Goal: Task Accomplishment & Management: Complete application form

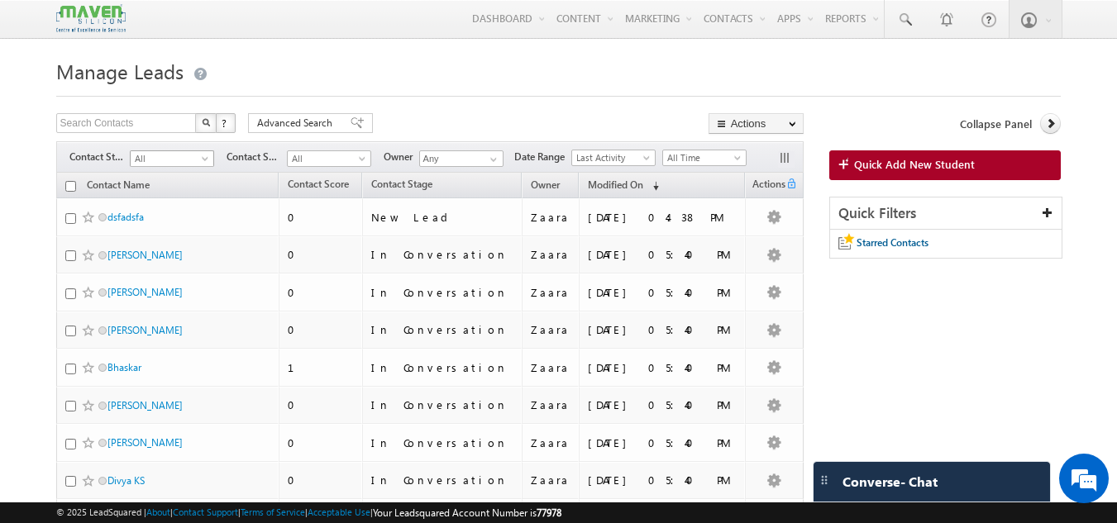
click at [149, 163] on span "All" at bounding box center [170, 158] width 79 height 15
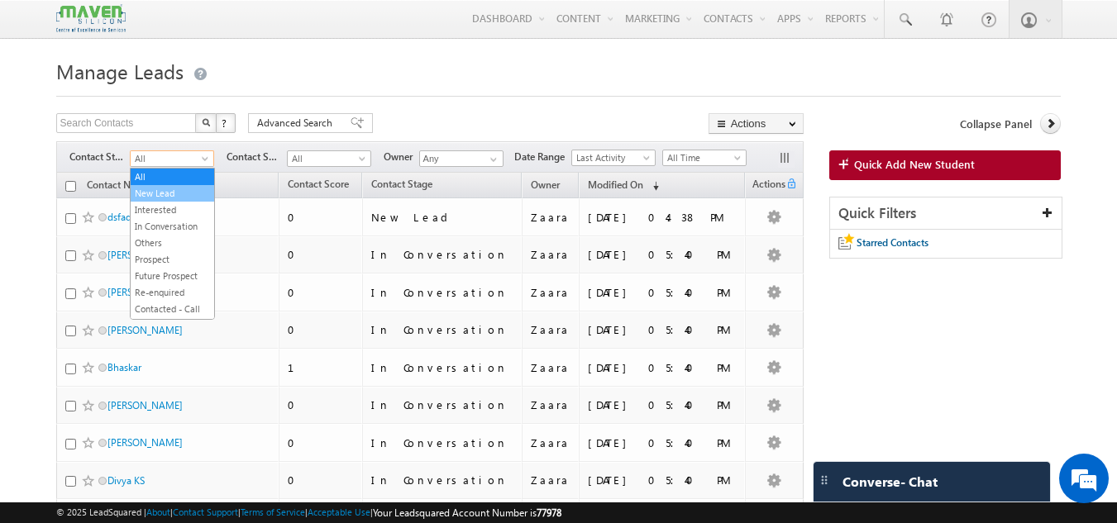
click at [164, 199] on link "New Lead" at bounding box center [172, 193] width 83 height 15
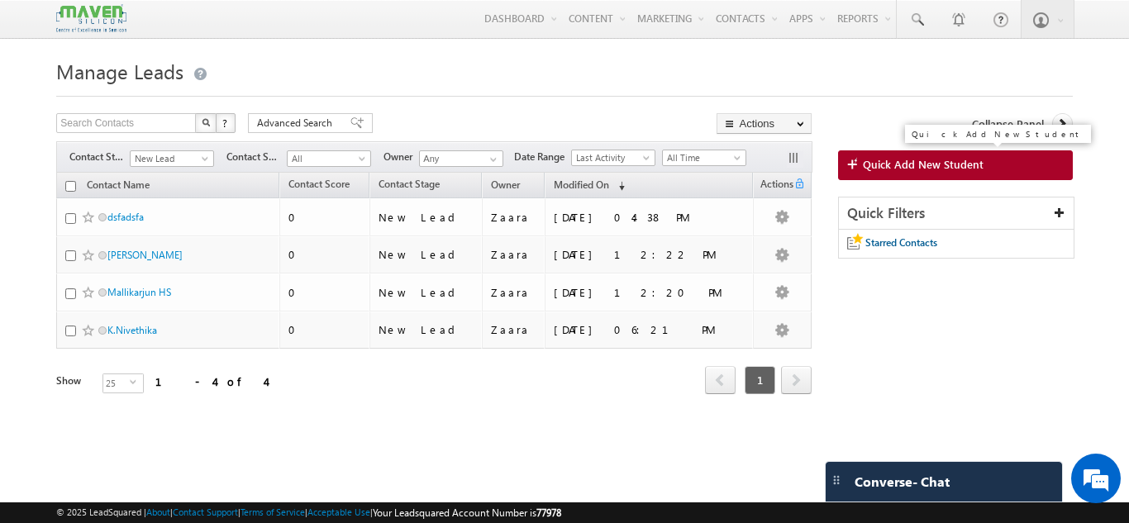
click at [923, 167] on span "Quick Add New Student" at bounding box center [923, 164] width 121 height 15
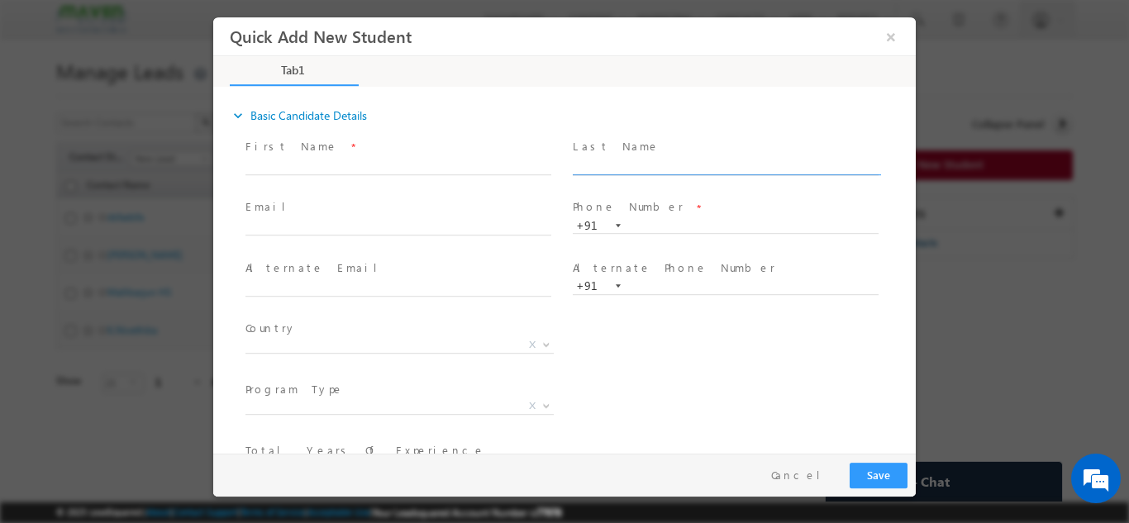
click at [672, 163] on input "text" at bounding box center [726, 166] width 306 height 17
type input "7986612571"
click at [694, 108] on div "expand_more Basic Candidate Details" at bounding box center [573, 115] width 686 height 30
click at [284, 164] on input "text" at bounding box center [398, 166] width 306 height 17
paste input "Vijay [EMAIL_ADDRESS][DOMAIN_NAME]"
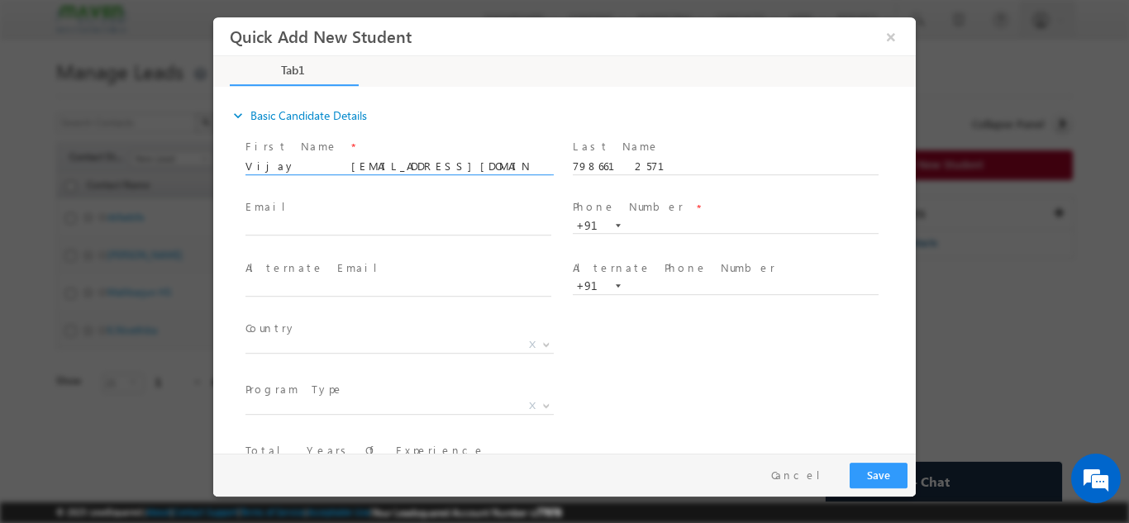
drag, startPoint x: 290, startPoint y: 165, endPoint x: 498, endPoint y: 173, distance: 207.6
click at [498, 173] on span "Vijay [EMAIL_ADDRESS][DOMAIN_NAME]" at bounding box center [405, 166] width 321 height 18
type input "[PERSON_NAME]"
click input "text"
paste input "[EMAIL_ADDRESS][DOMAIN_NAME]"
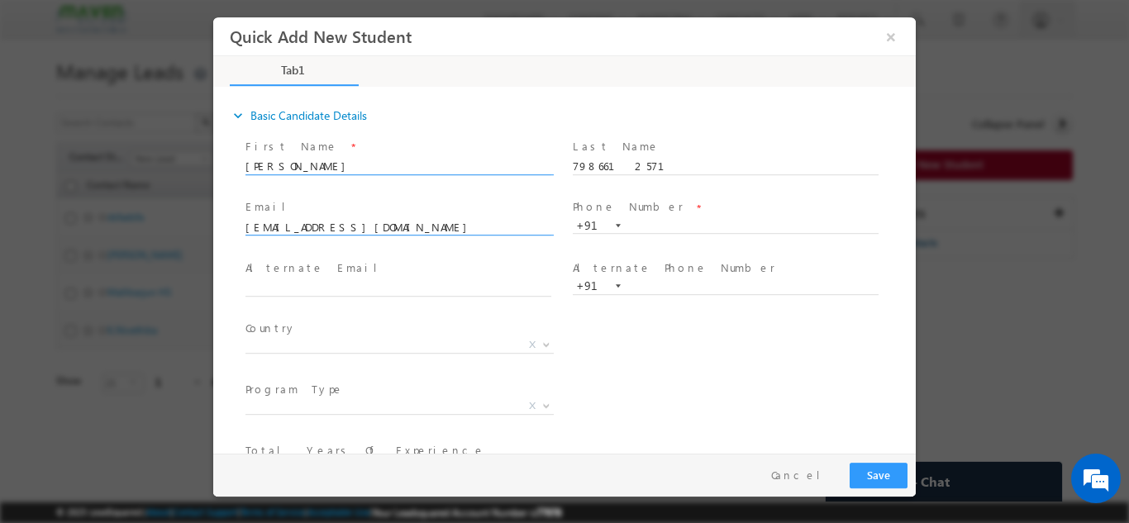
type input "[EMAIL_ADDRESS][DOMAIN_NAME]"
click at [288, 164] on input "[PERSON_NAME]" at bounding box center [398, 166] width 306 height 17
type input "[PERSON_NAME]"
click input "[EMAIL_ADDRESS][DOMAIN_NAME]"
paste input "sravy.dreamz@gmai"
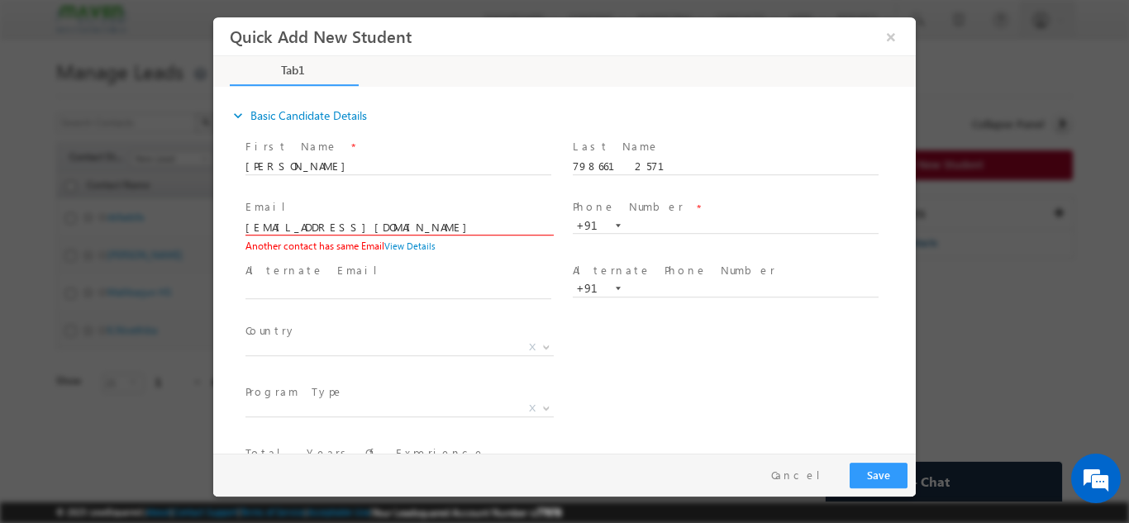
type input "[EMAIL_ADDRESS][DOMAIN_NAME]"
click at [451, 177] on span at bounding box center [397, 183] width 305 height 18
click at [321, 169] on input "[PERSON_NAME]" at bounding box center [398, 166] width 306 height 17
paste input "[PERSON_NAME] [EMAIL_ADDRESS][DOMAIN_NAME] 7989541817"
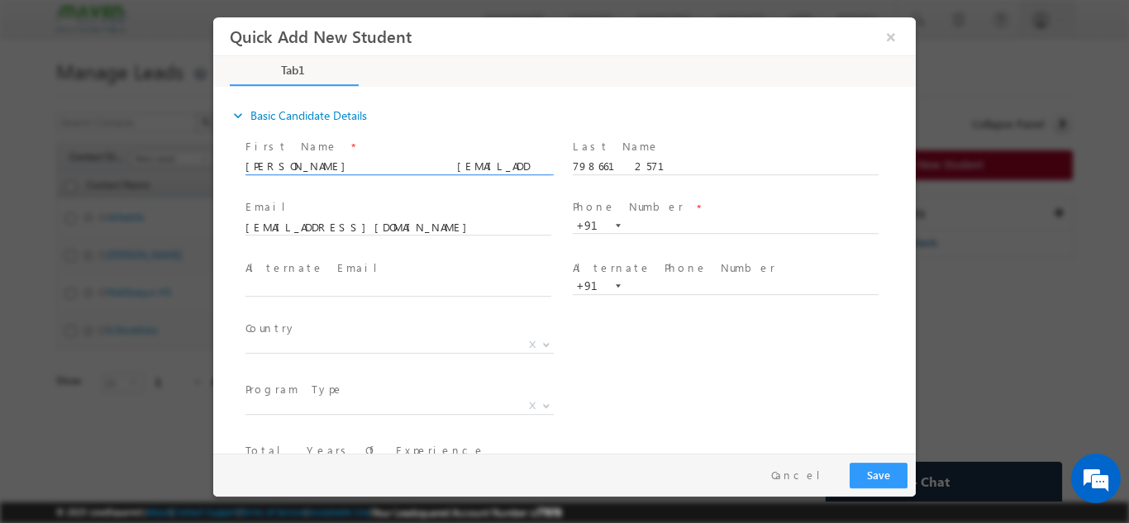
drag, startPoint x: 290, startPoint y: 167, endPoint x: 420, endPoint y: 172, distance: 129.9
click at [420, 172] on input "[PERSON_NAME] [EMAIL_ADDRESS][DOMAIN_NAME] 7989541817" at bounding box center [398, 166] width 306 height 17
drag, startPoint x: 312, startPoint y: 162, endPoint x: 374, endPoint y: 170, distance: 61.7
click at [374, 170] on input "[PERSON_NAME] 7989541817" at bounding box center [398, 166] width 306 height 17
type input "[PERSON_NAME]"
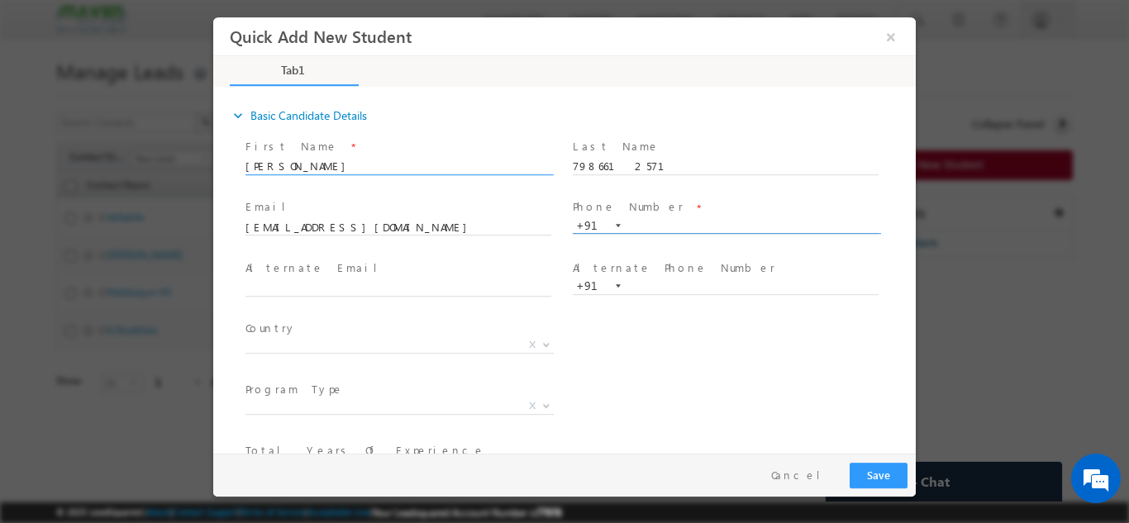
click at [675, 225] on input "text" at bounding box center [726, 225] width 306 height 17
paste input "7989541817"
type input "7989541817"
drag, startPoint x: 671, startPoint y: 163, endPoint x: 495, endPoint y: 160, distance: 176.1
click at [495, 160] on div "First Name * [GEOGRAPHIC_DATA] Last Name * 7986612571" at bounding box center [579, 164] width 674 height 61
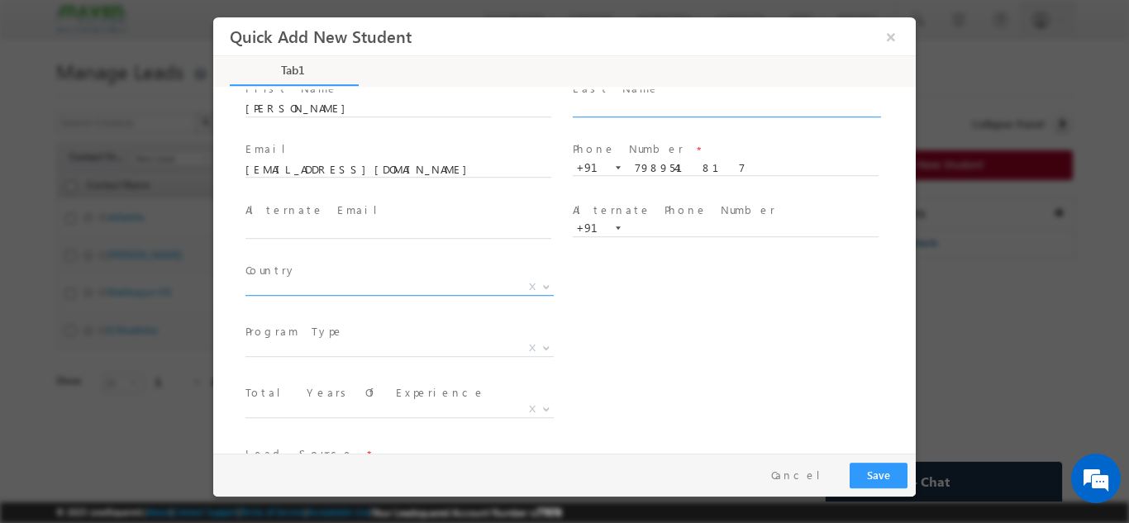
scroll to position [83, 0]
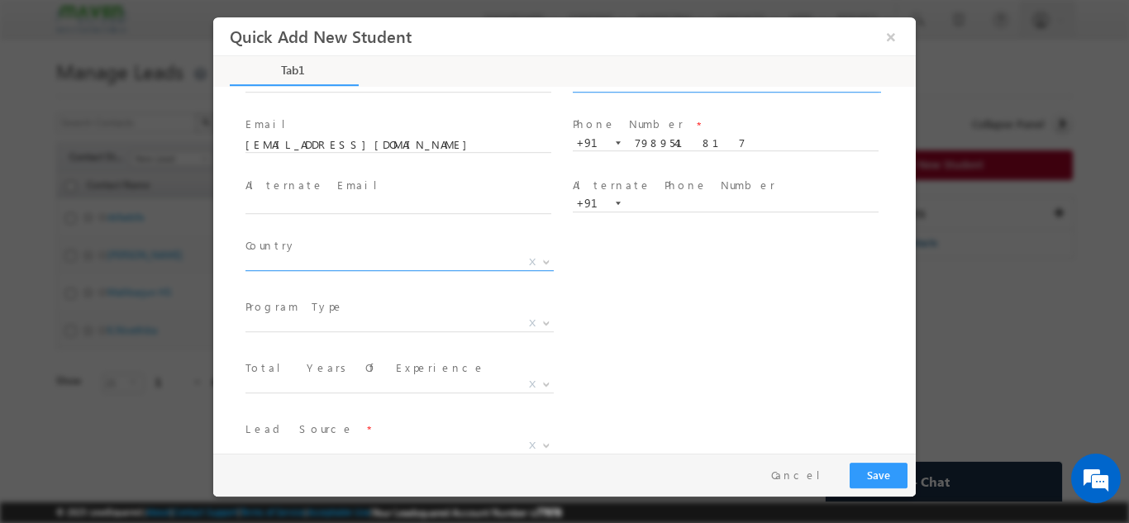
click at [327, 263] on span "X" at bounding box center [399, 262] width 308 height 17
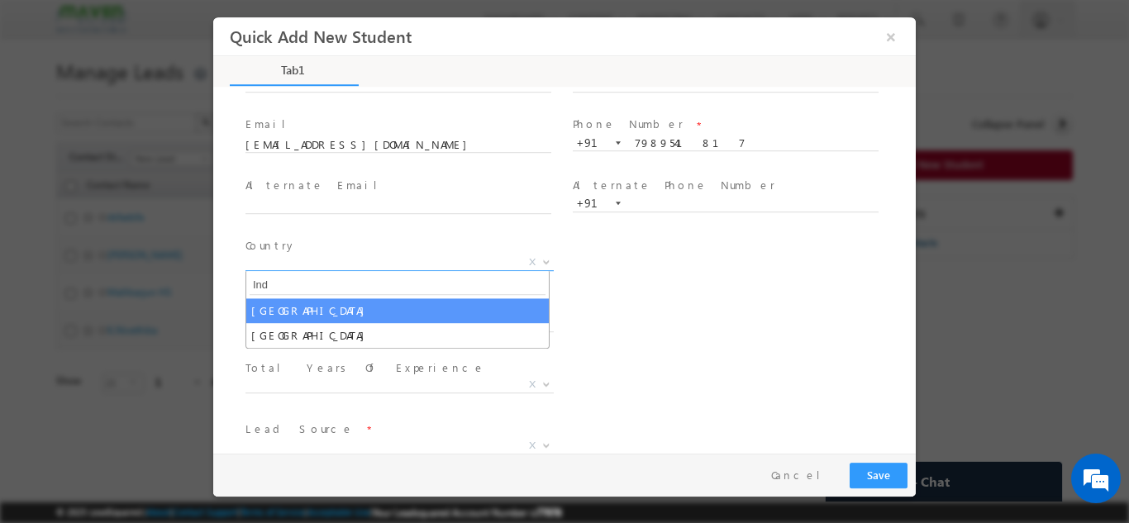
type input "Ind"
select select "[GEOGRAPHIC_DATA]"
select select
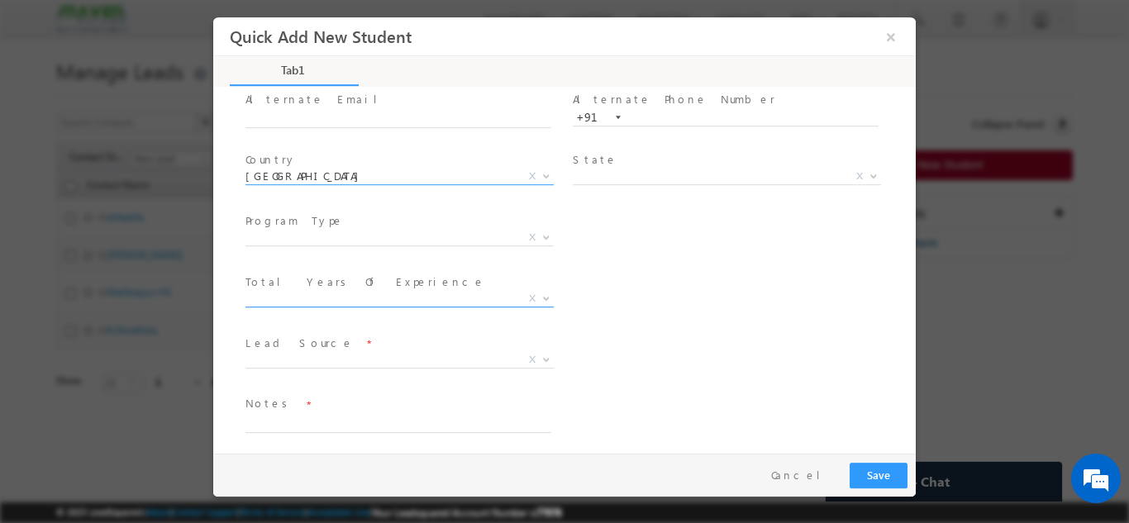
scroll to position [174, 0]
click at [303, 231] on span "X" at bounding box center [399, 231] width 308 height 17
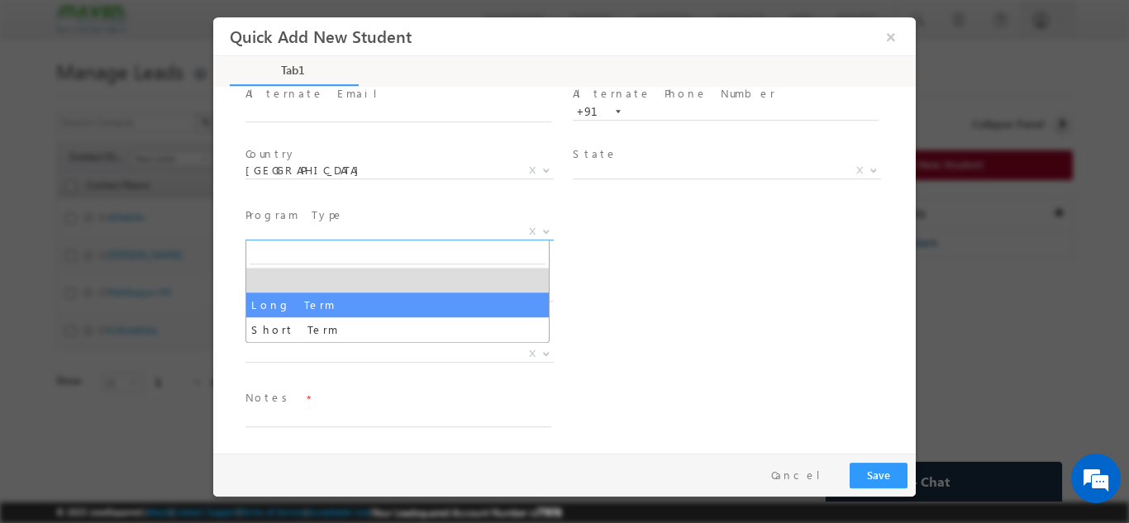
select select "Long Term"
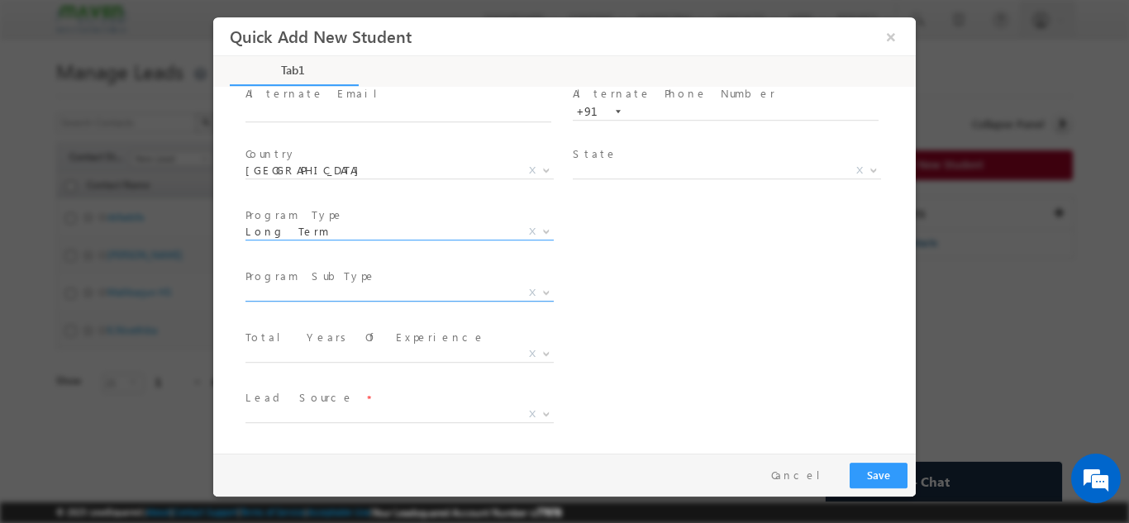
click at [345, 286] on span "X" at bounding box center [399, 292] width 308 height 17
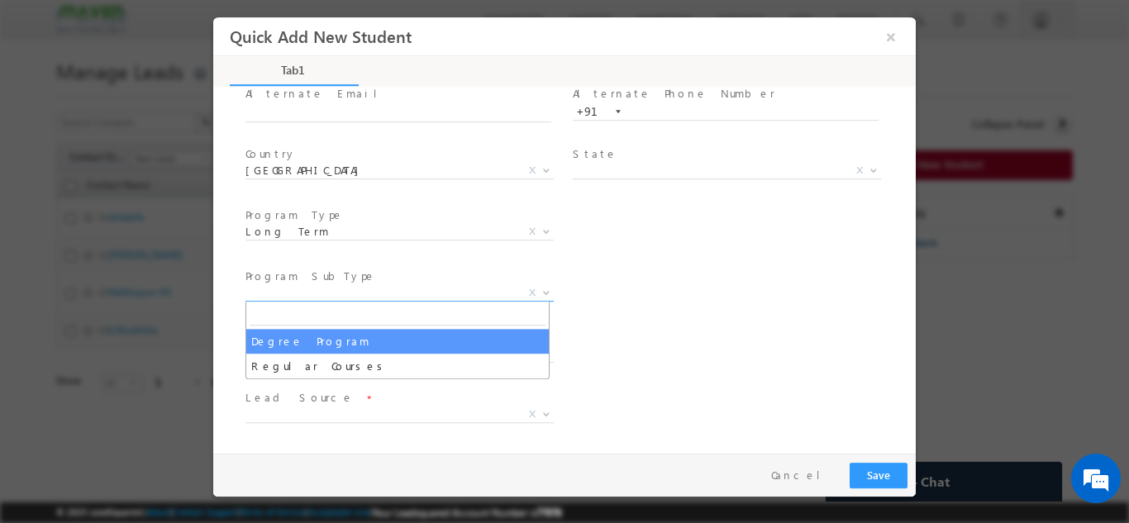
select select "Degree Program"
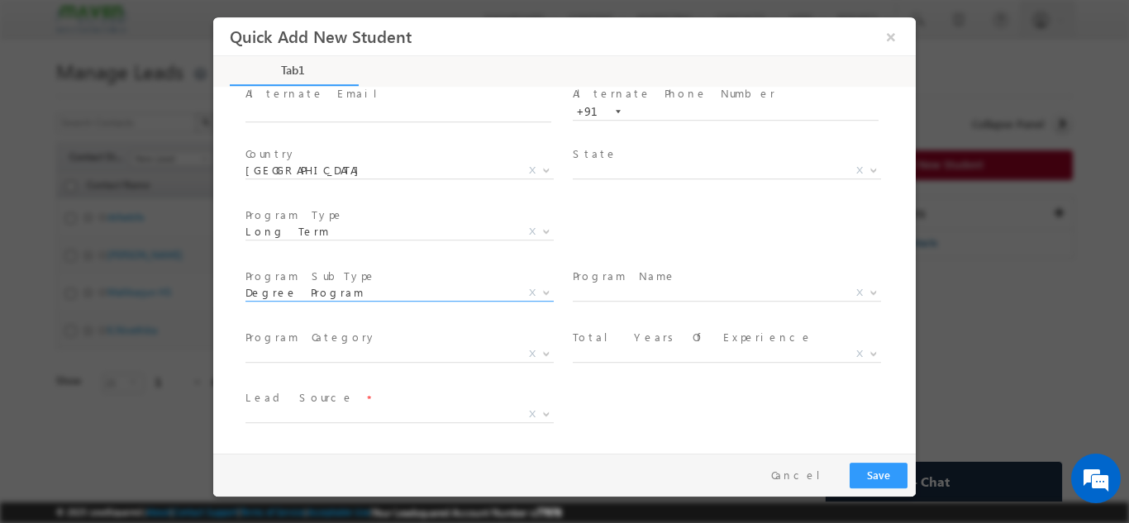
scroll to position [235, 0]
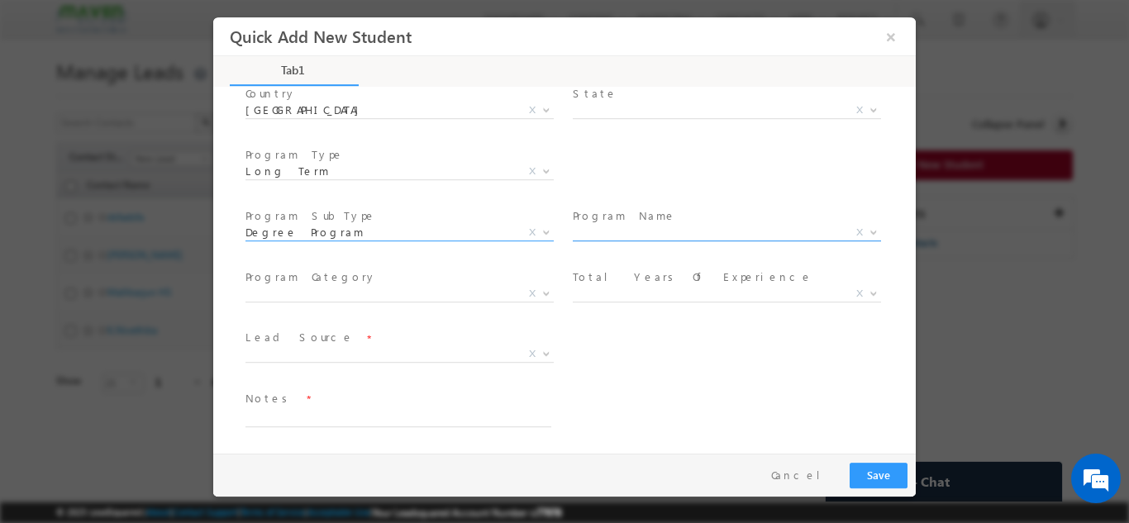
click at [643, 233] on span "X" at bounding box center [727, 232] width 308 height 17
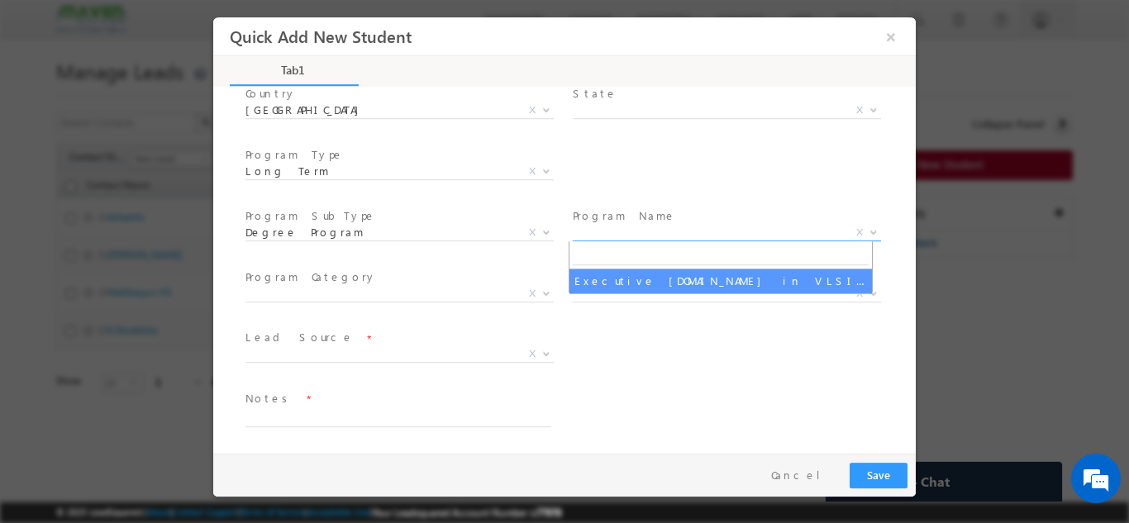
select select "Executive [DOMAIN_NAME] in VLSI Design"
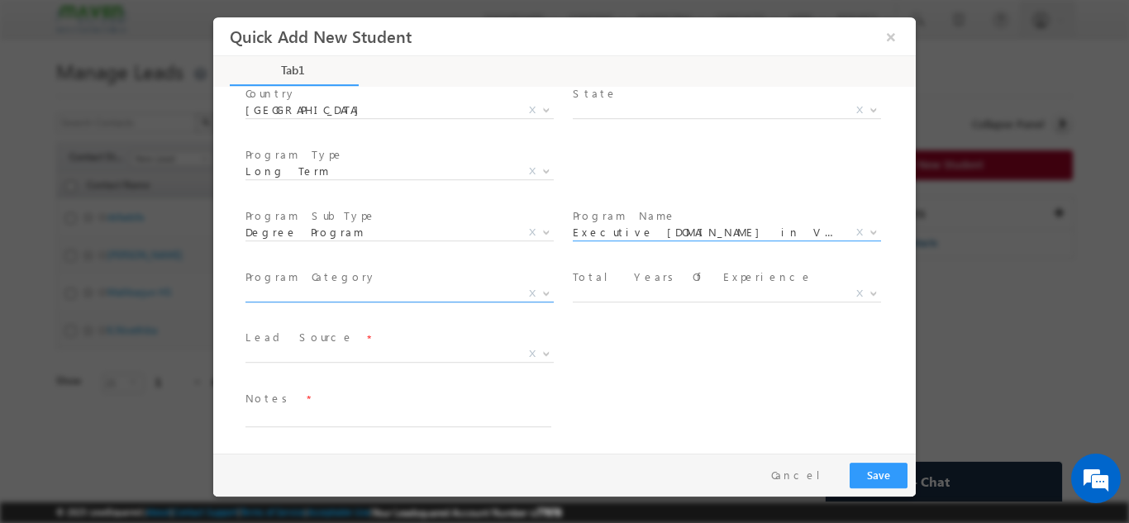
click at [341, 296] on span "X" at bounding box center [399, 293] width 308 height 17
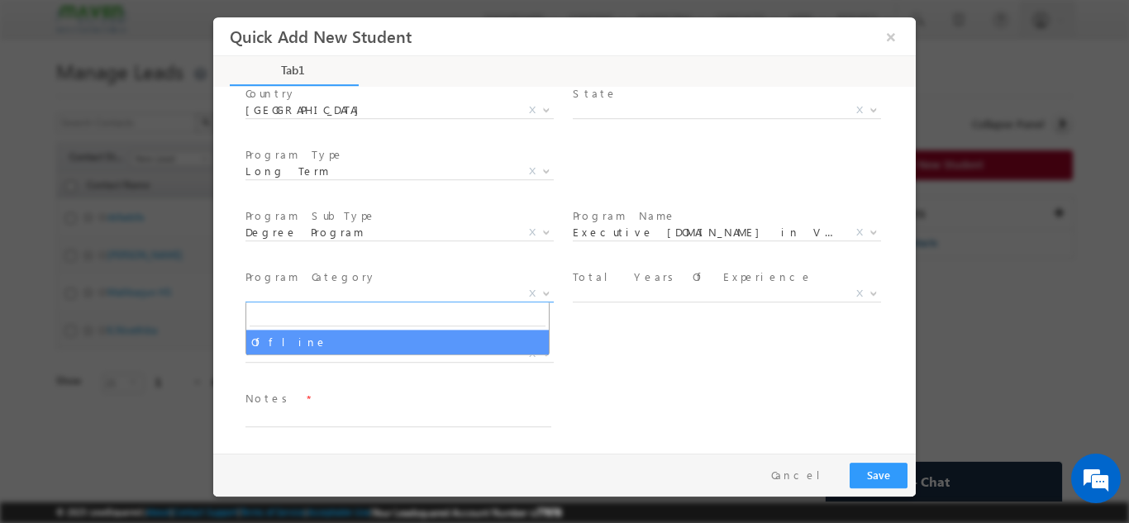
select select "Offline"
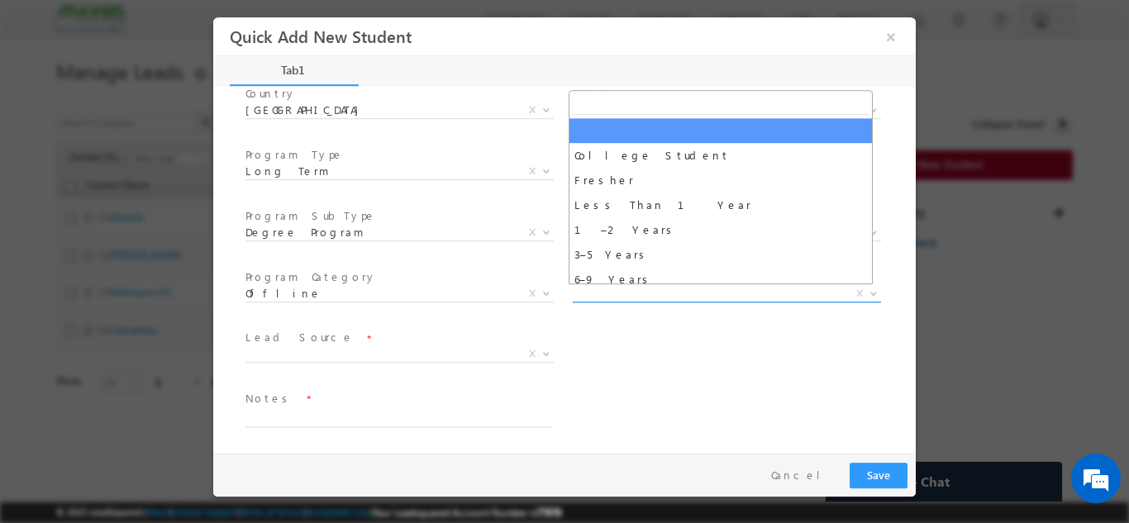
click at [632, 290] on span "X" at bounding box center [727, 293] width 308 height 17
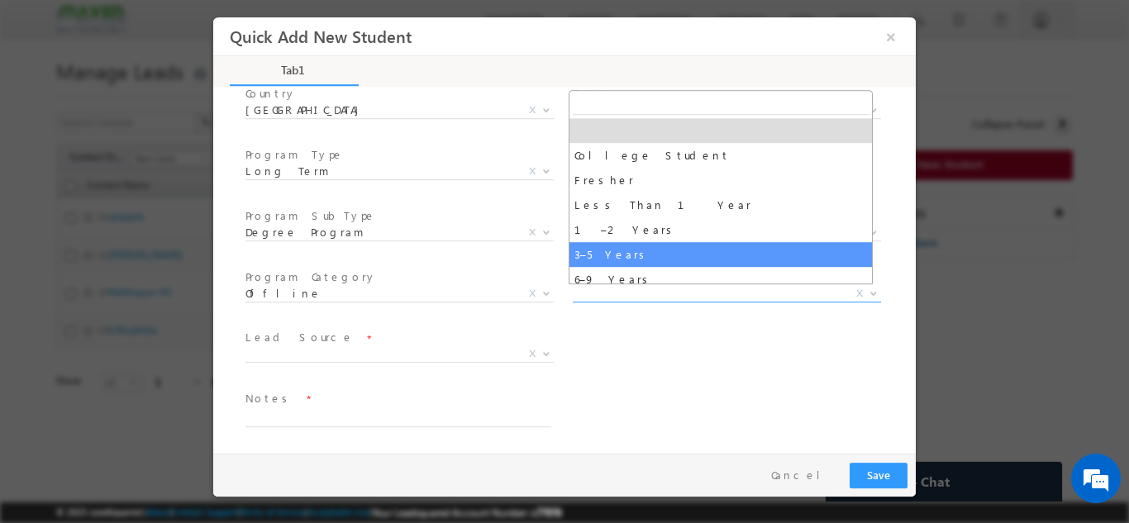
select select "3–5 Years"
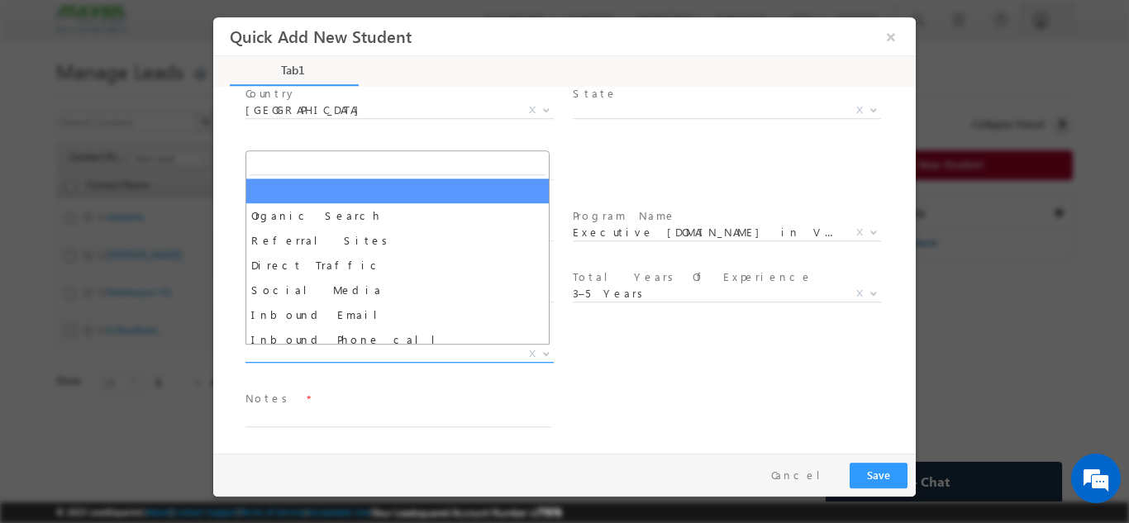
click at [305, 357] on span "X" at bounding box center [399, 354] width 308 height 17
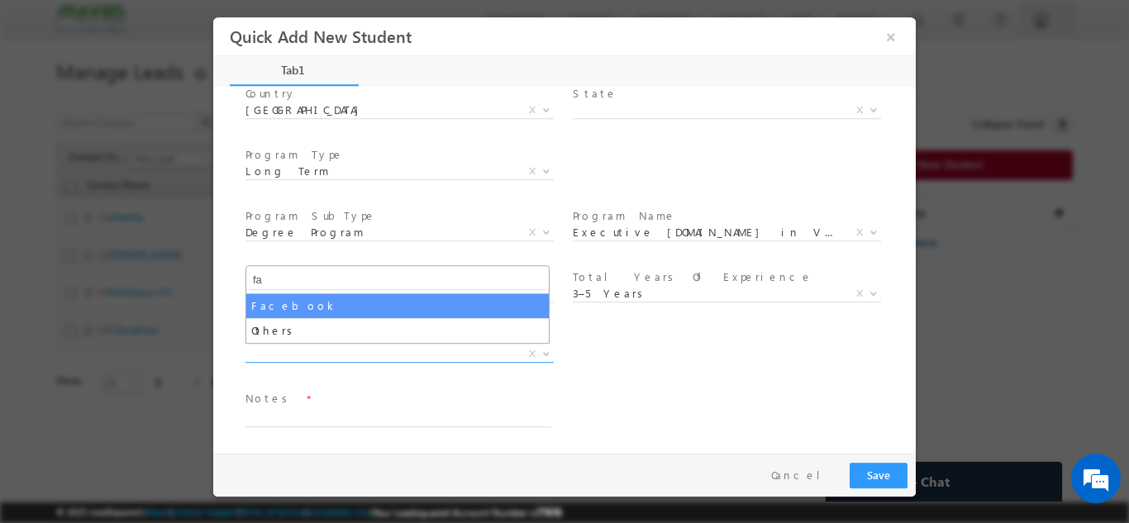
type input "fa"
select select "Facebook"
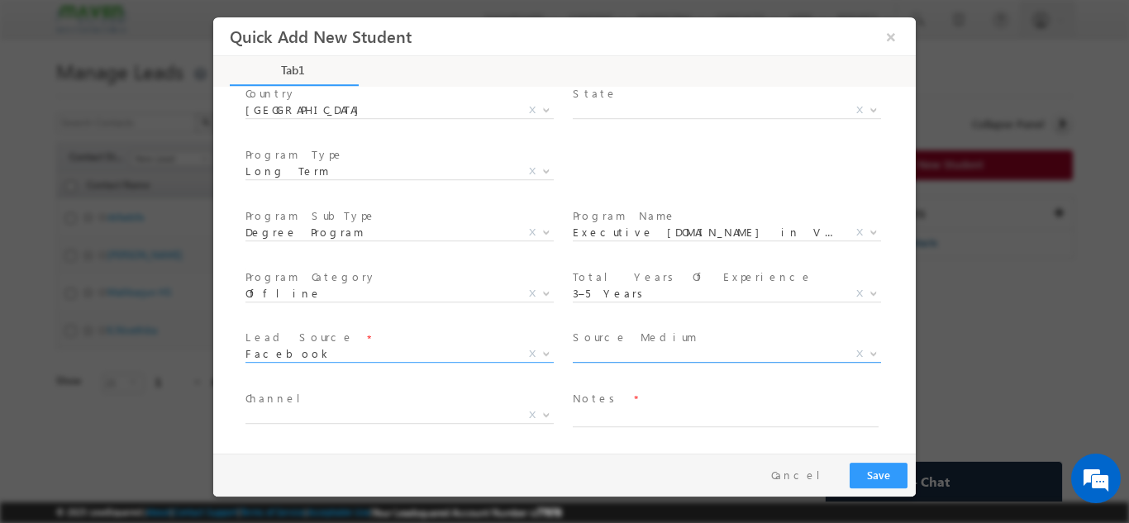
click at [662, 347] on span "X" at bounding box center [727, 354] width 308 height 17
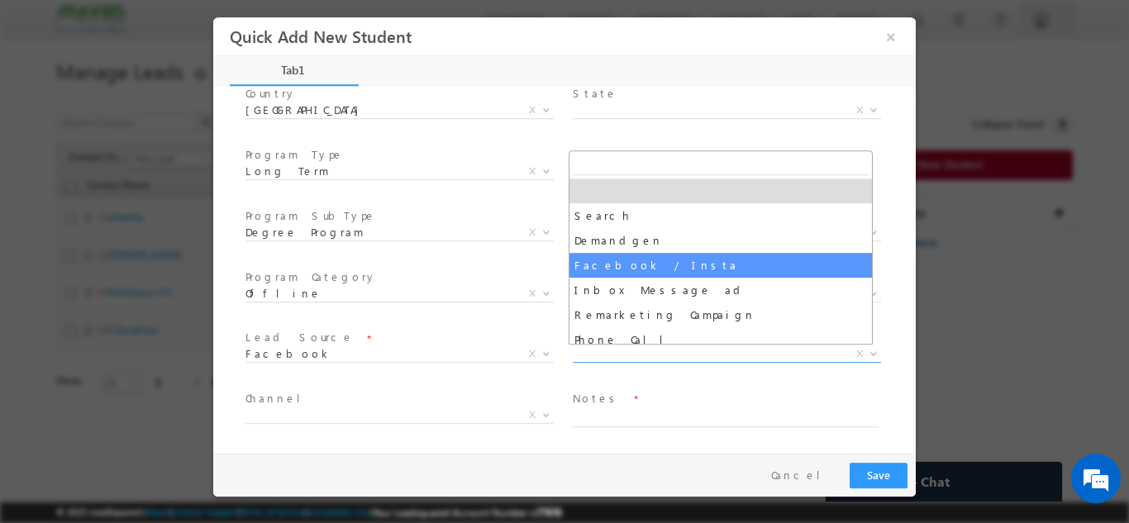
select select "Facebook / Insta"
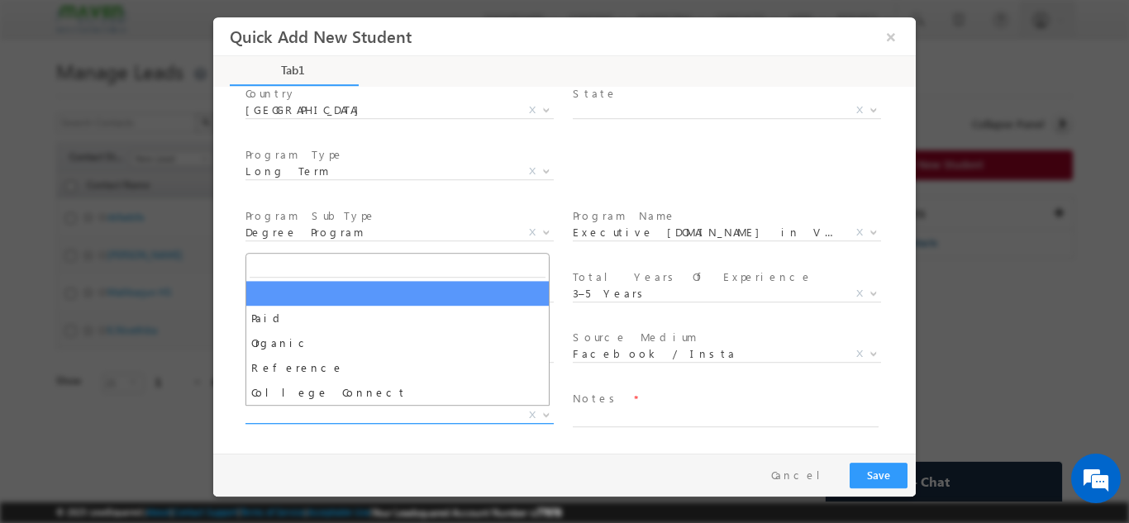
click at [293, 412] on span "X" at bounding box center [399, 415] width 308 height 17
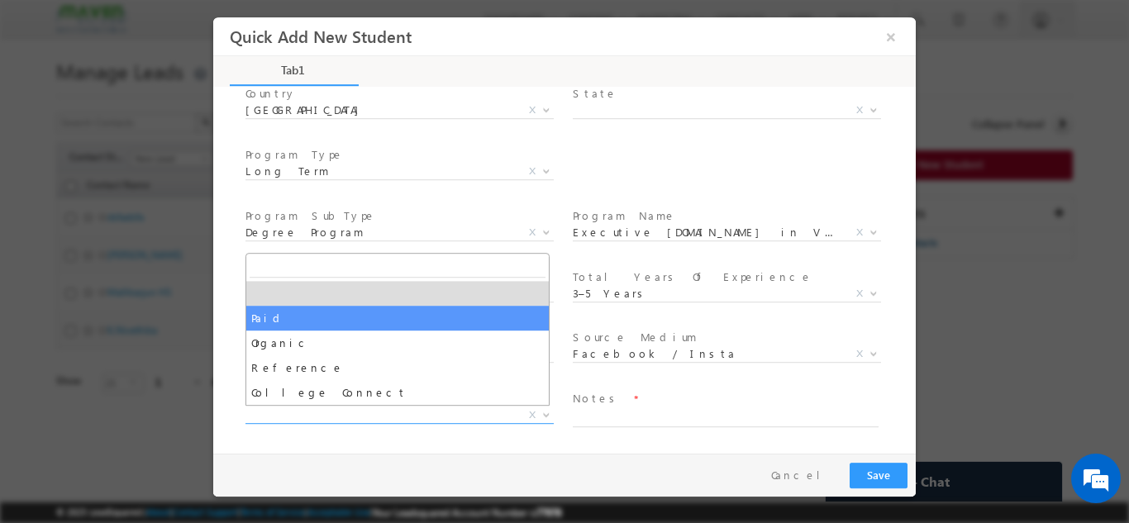
select select "Paid"
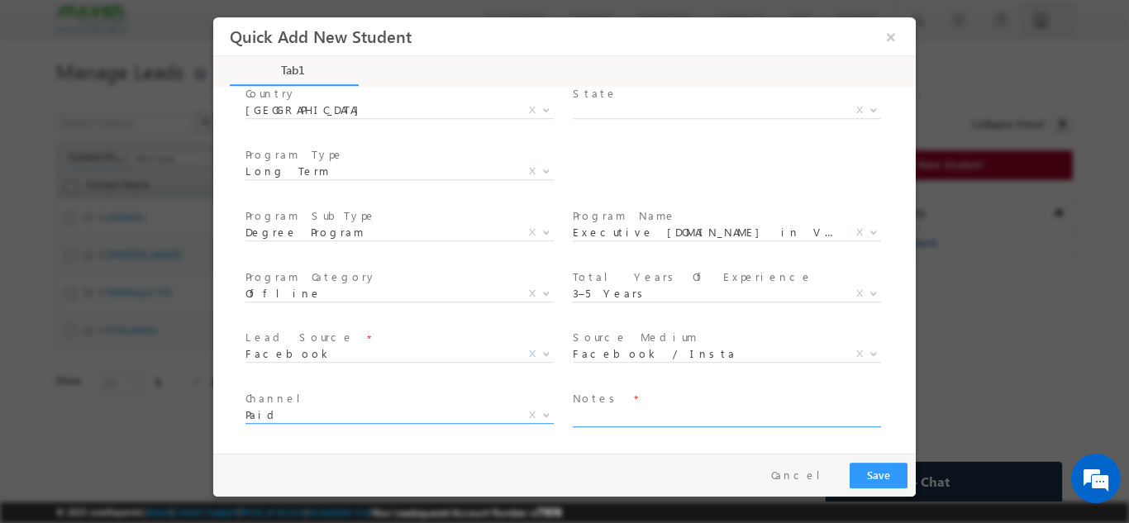
click at [671, 418] on textarea at bounding box center [726, 417] width 306 height 19
type textarea "Need to Call"
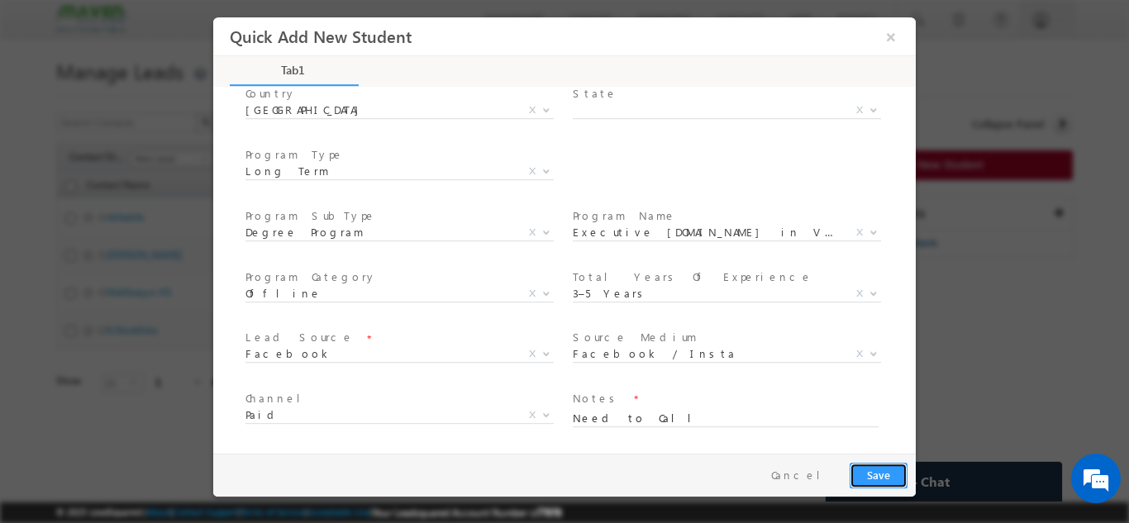
click at [867, 469] on button "Save" at bounding box center [879, 475] width 58 height 26
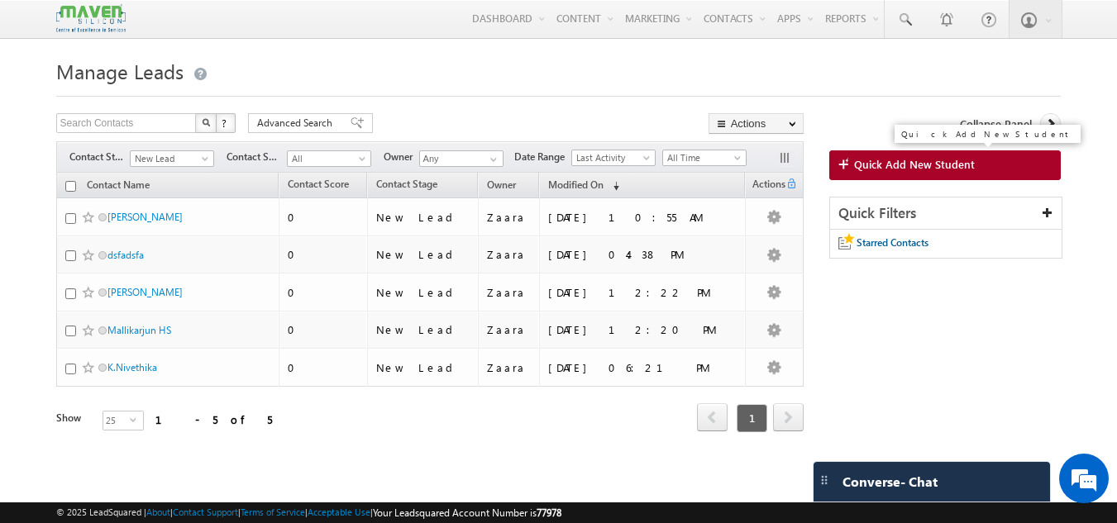
click at [939, 169] on span "Quick Add New Student" at bounding box center [914, 164] width 121 height 15
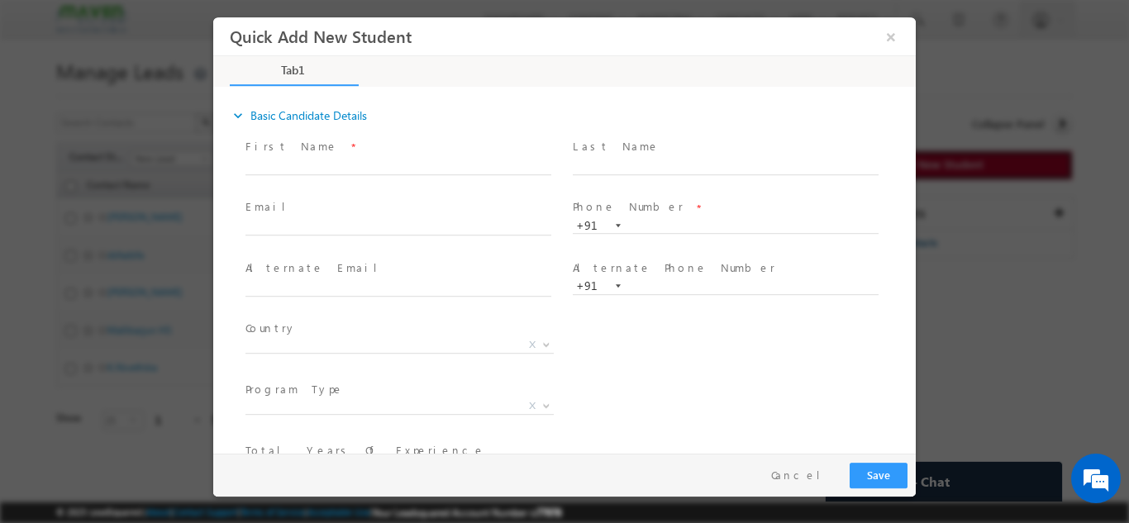
scroll to position [0, 0]
click at [289, 170] on input "text" at bounding box center [398, 166] width 306 height 17
paste input "[PERSON_NAME] S [EMAIL_ADDRESS][DOMAIN_NAME] 8072290797"
drag, startPoint x: 291, startPoint y: 170, endPoint x: 418, endPoint y: 169, distance: 127.3
click at [418, 169] on input "[PERSON_NAME] S [EMAIL_ADDRESS][DOMAIN_NAME] 8072290797" at bounding box center [398, 166] width 306 height 17
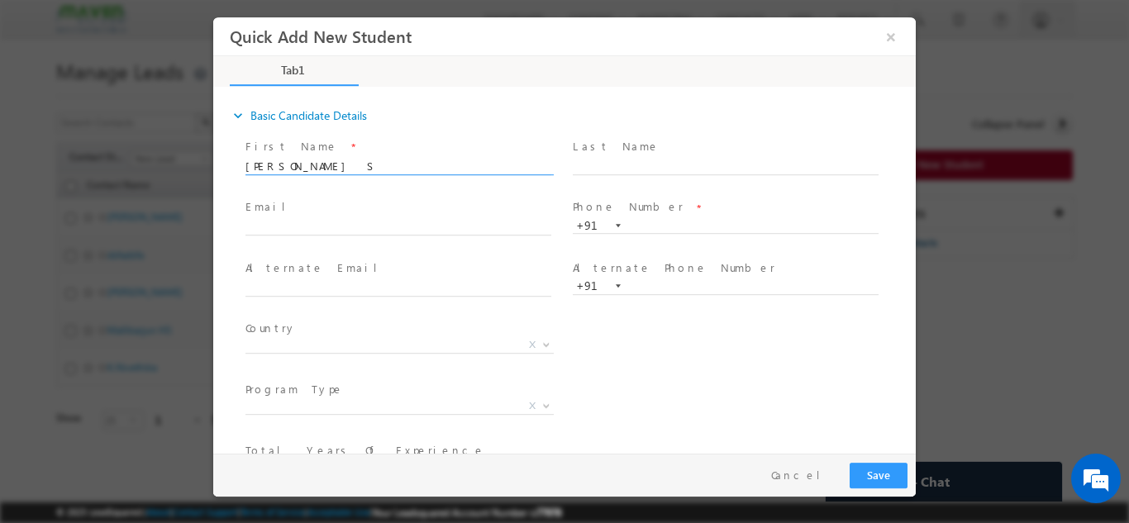
type input "[PERSON_NAME] S 8072290797"
click at [298, 210] on span "Email *" at bounding box center [397, 207] width 305 height 18
click at [285, 237] on span at bounding box center [397, 243] width 305 height 18
click input "text"
paste input "[EMAIL_ADDRESS][DOMAIN_NAME]"
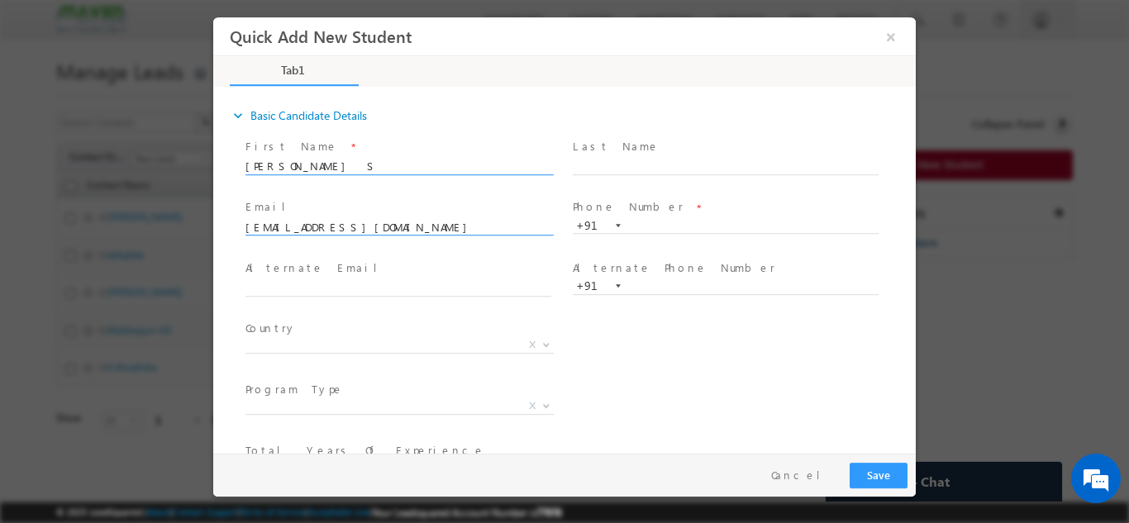
type input "[EMAIL_ADDRESS][DOMAIN_NAME]"
drag, startPoint x: 317, startPoint y: 165, endPoint x: 434, endPoint y: 186, distance: 119.2
click at [434, 175] on span "[PERSON_NAME] S 8072290797" at bounding box center [405, 166] width 321 height 18
type input "[PERSON_NAME]"
click at [654, 217] on input "text" at bounding box center [726, 225] width 306 height 17
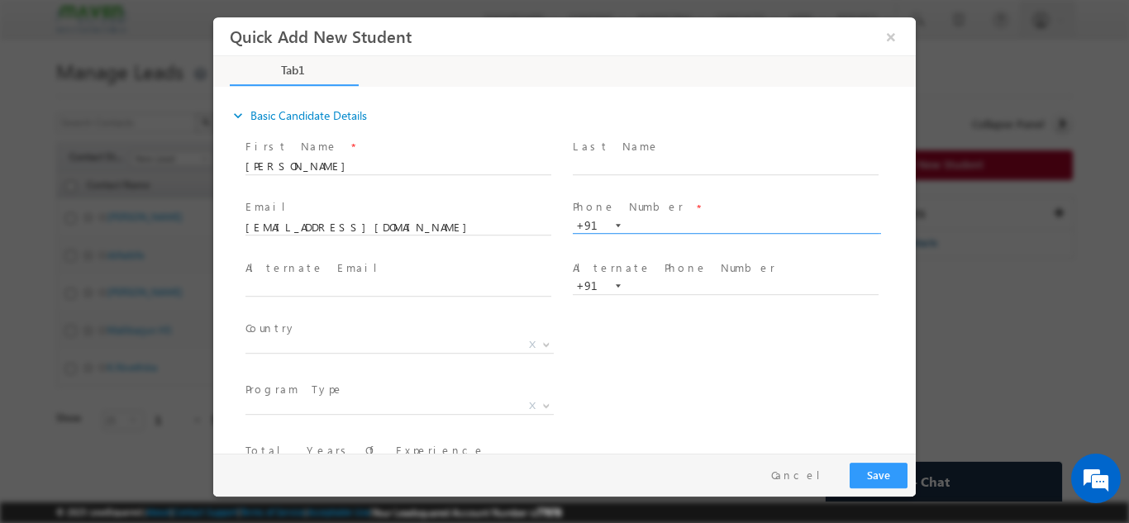
paste input "8072290797"
type input "8072290797"
click input "text"
click at [667, 330] on div "Country * [GEOGRAPHIC_DATA] [GEOGRAPHIC_DATA] [GEOGRAPHIC_DATA] [GEOGRAPHIC_DAT…" at bounding box center [579, 347] width 674 height 61
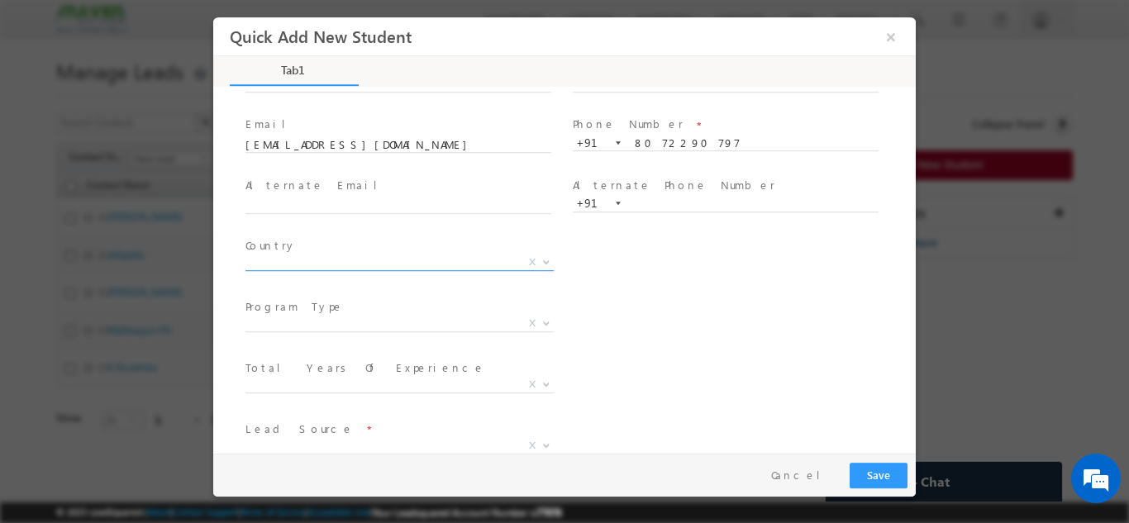
click at [339, 252] on span "Country *" at bounding box center [397, 246] width 305 height 18
click at [342, 262] on span "X" at bounding box center [399, 262] width 308 height 17
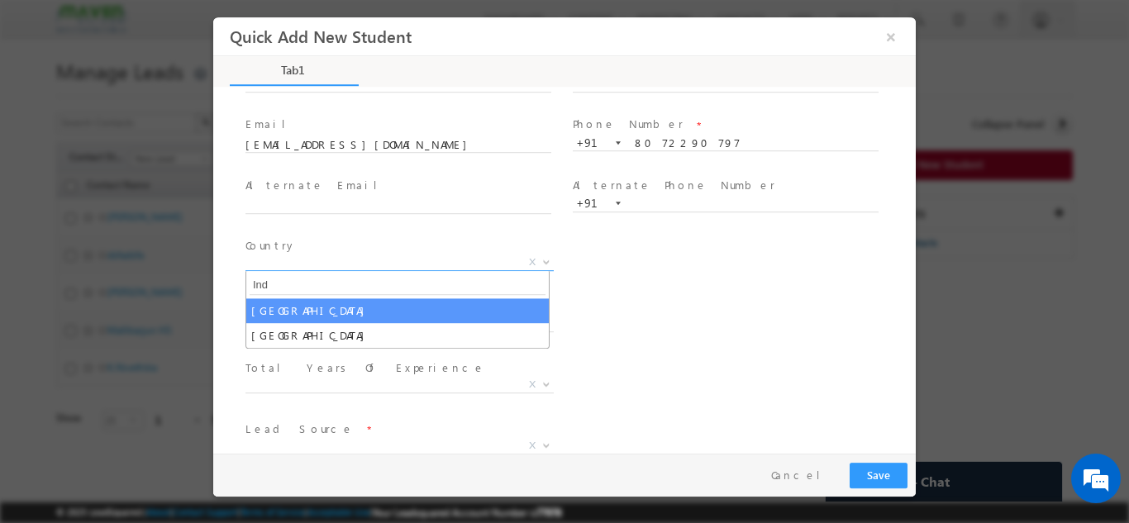
type input "Ind"
select select "[GEOGRAPHIC_DATA]"
select select
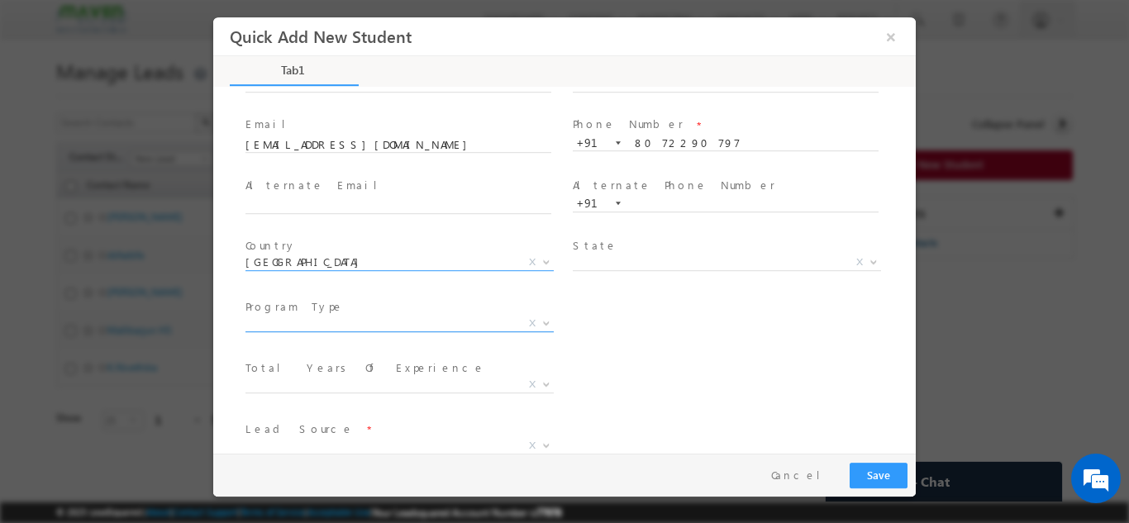
scroll to position [165, 0]
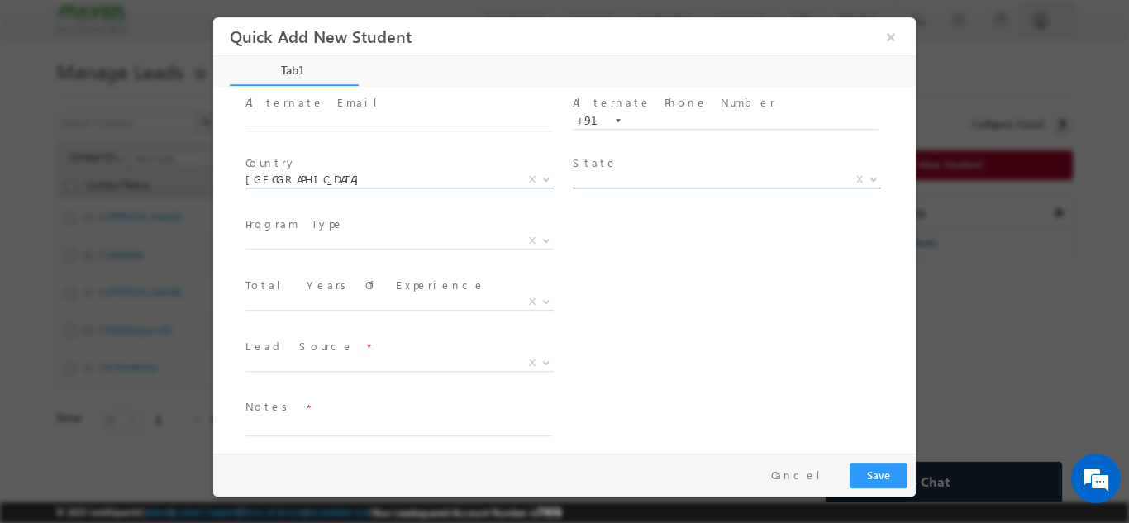
click at [666, 183] on span "X" at bounding box center [727, 179] width 308 height 17
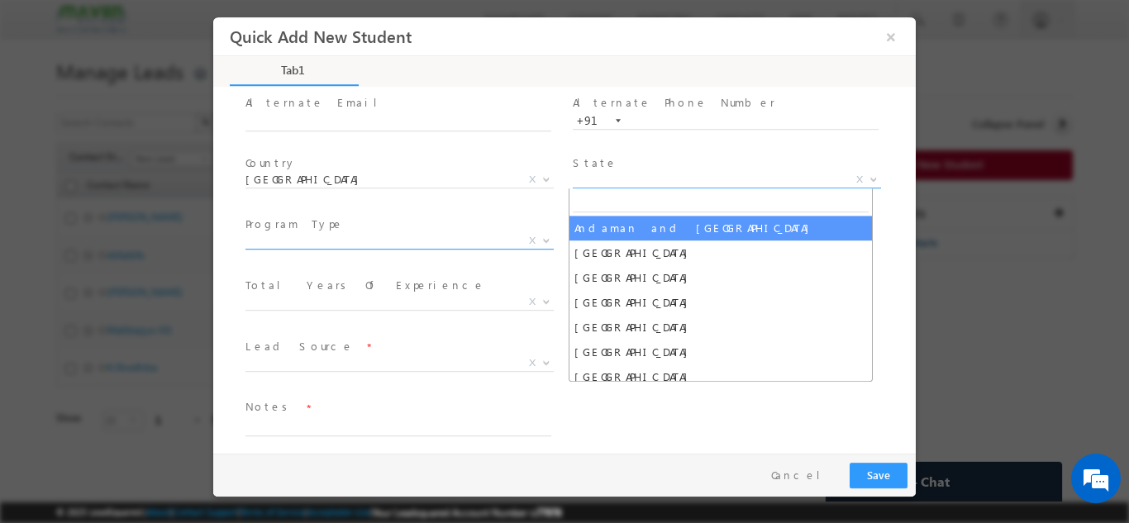
click at [493, 241] on span "X" at bounding box center [399, 240] width 308 height 17
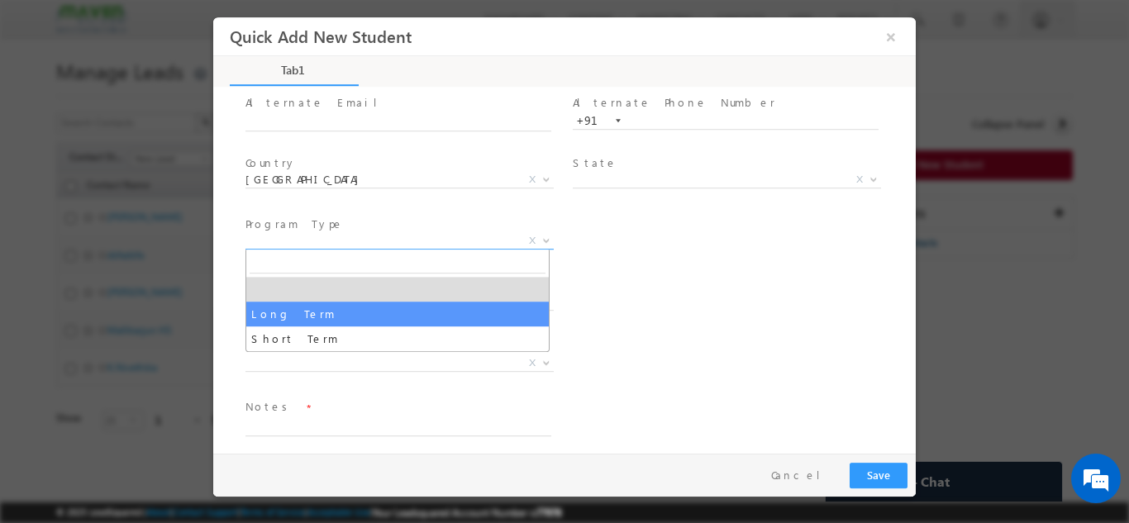
select select "Long Term"
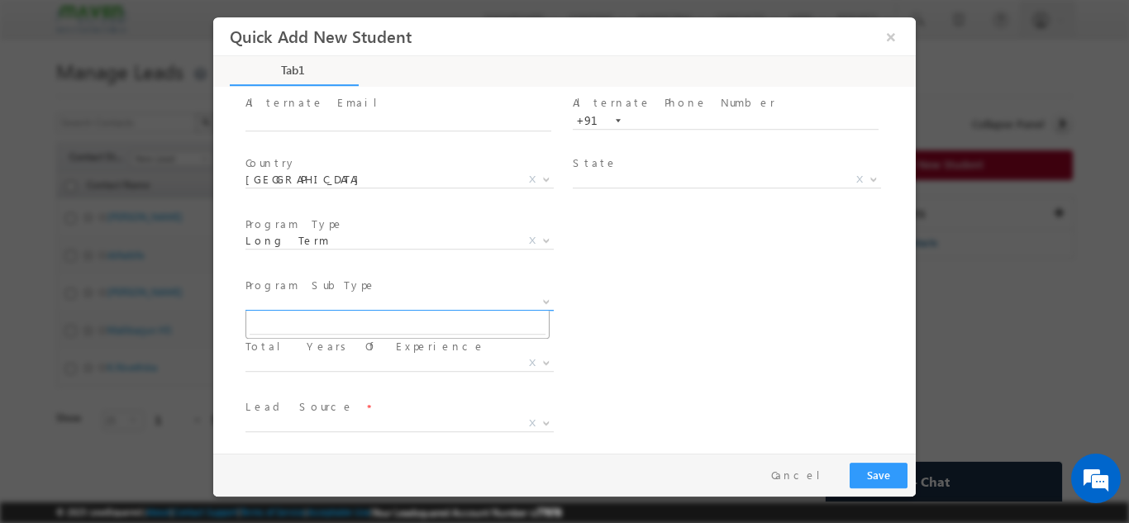
click at [261, 298] on span "X" at bounding box center [399, 301] width 308 height 17
select select "Degree Program"
click at [627, 294] on span "X" at bounding box center [727, 301] width 308 height 17
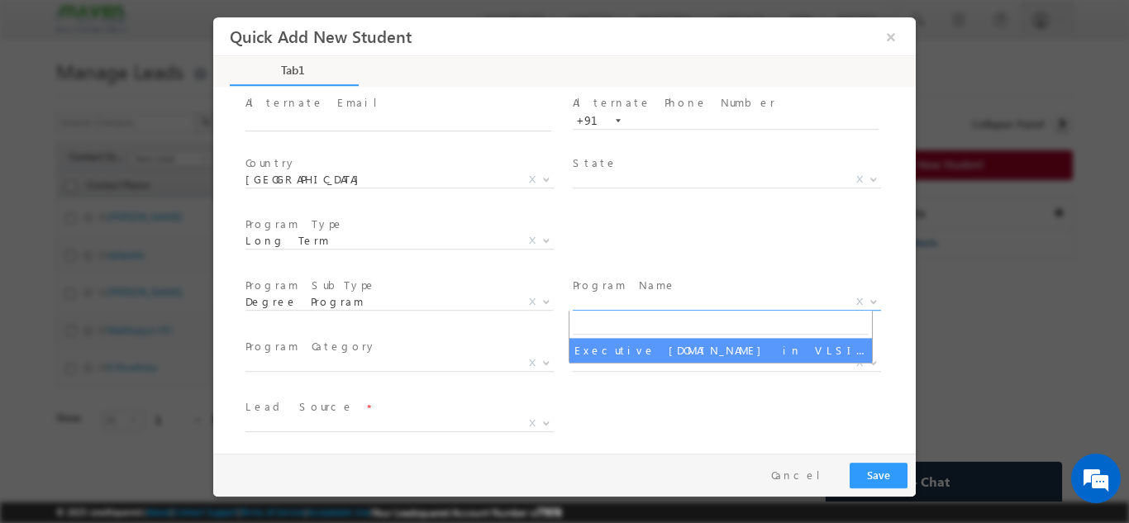
select select "Executive [DOMAIN_NAME] in VLSI Design"
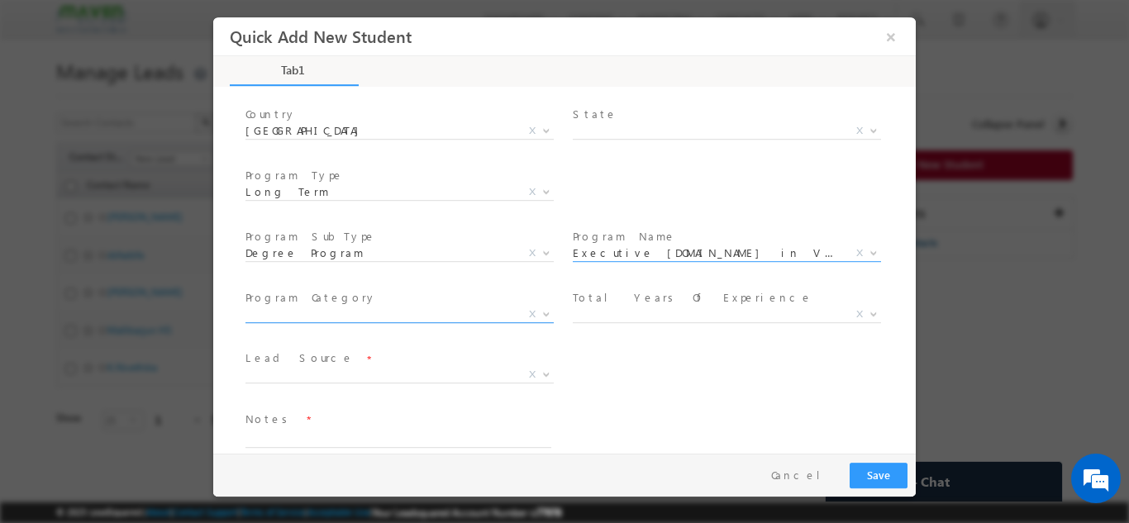
scroll to position [235, 0]
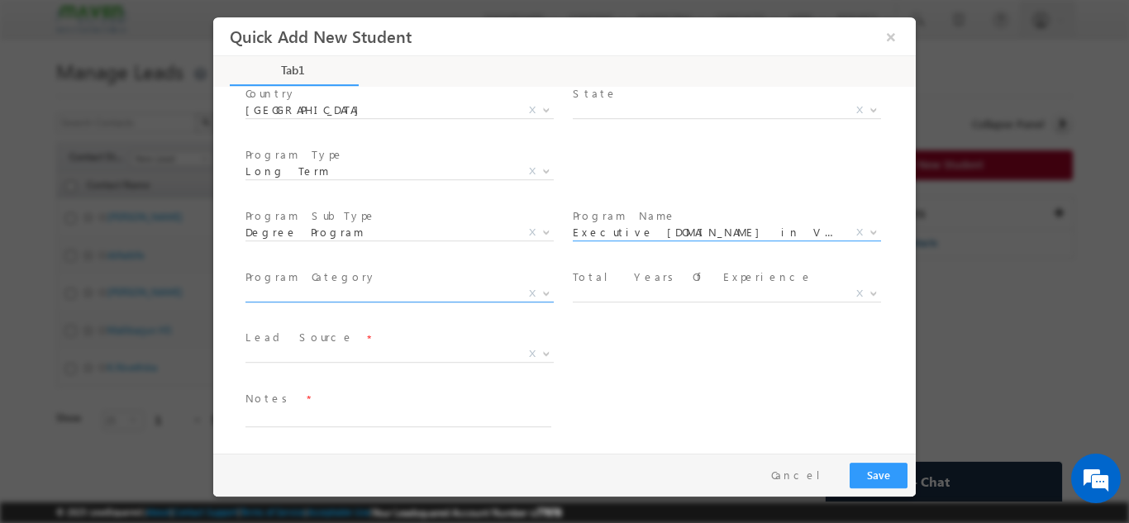
click at [313, 283] on label "Program Category" at bounding box center [310, 277] width 131 height 16
click at [312, 297] on span "X" at bounding box center [399, 293] width 308 height 17
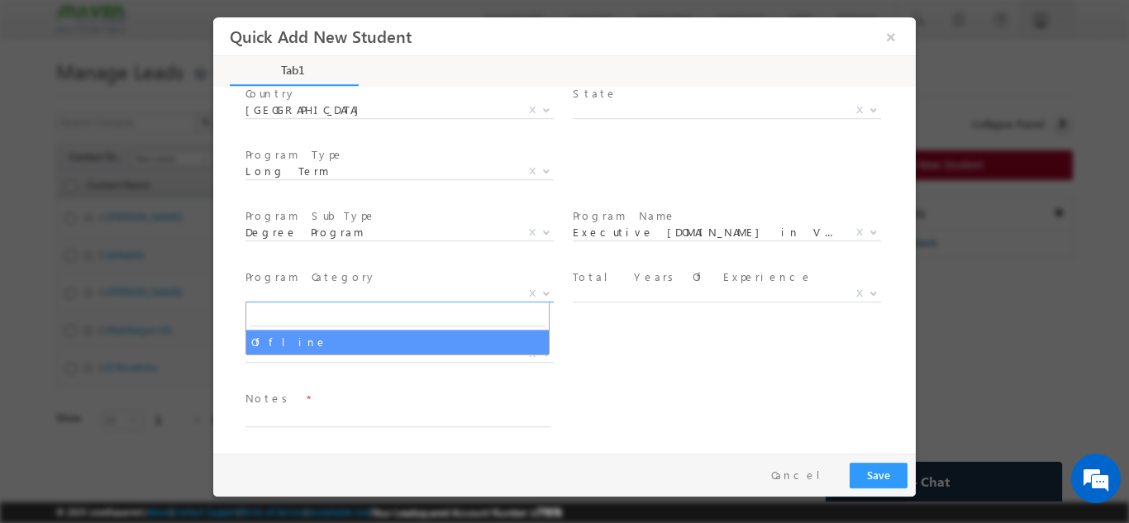
select select "Offline"
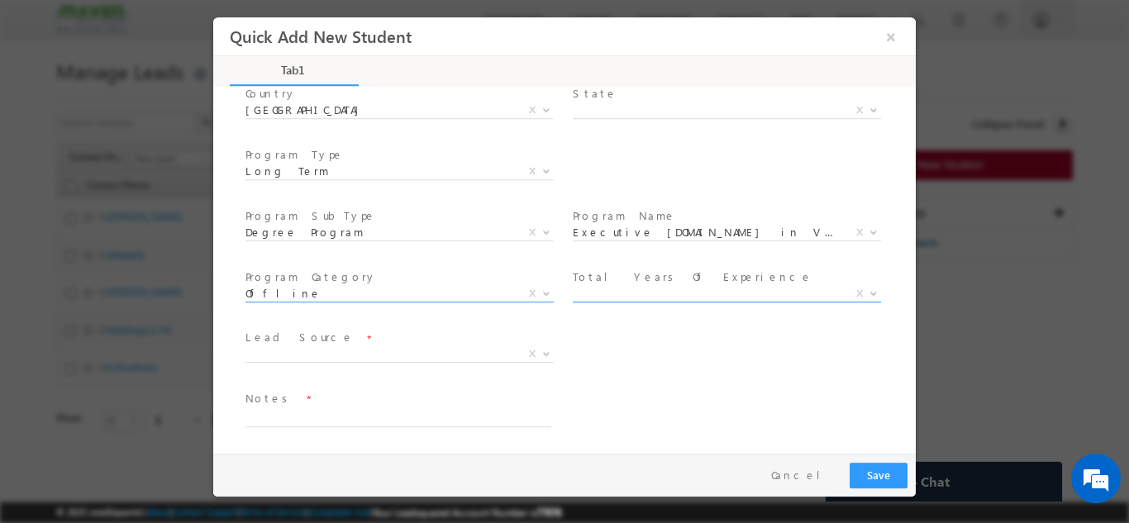
click at [615, 297] on span "X" at bounding box center [727, 293] width 308 height 17
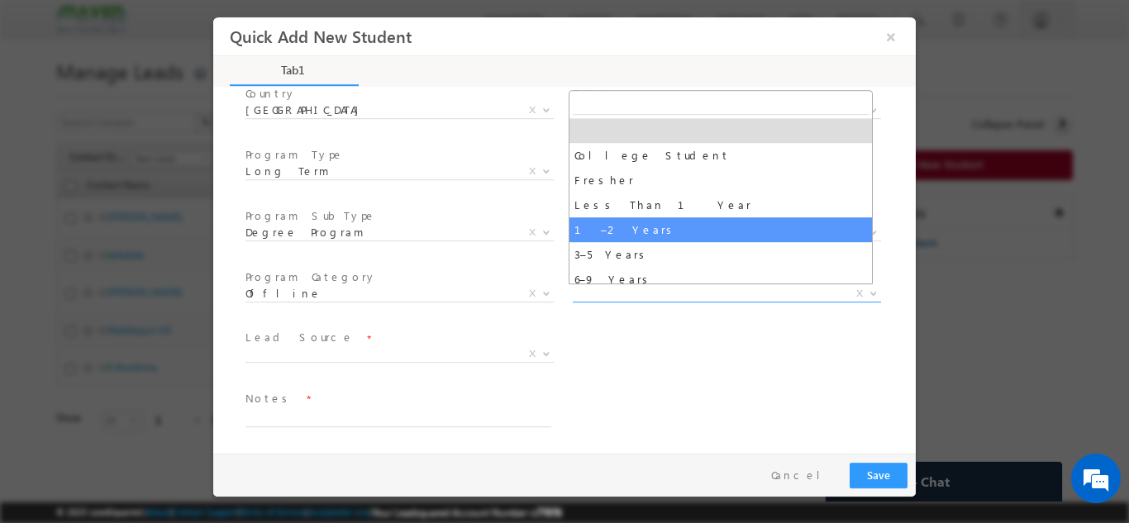
scroll to position [58, 0]
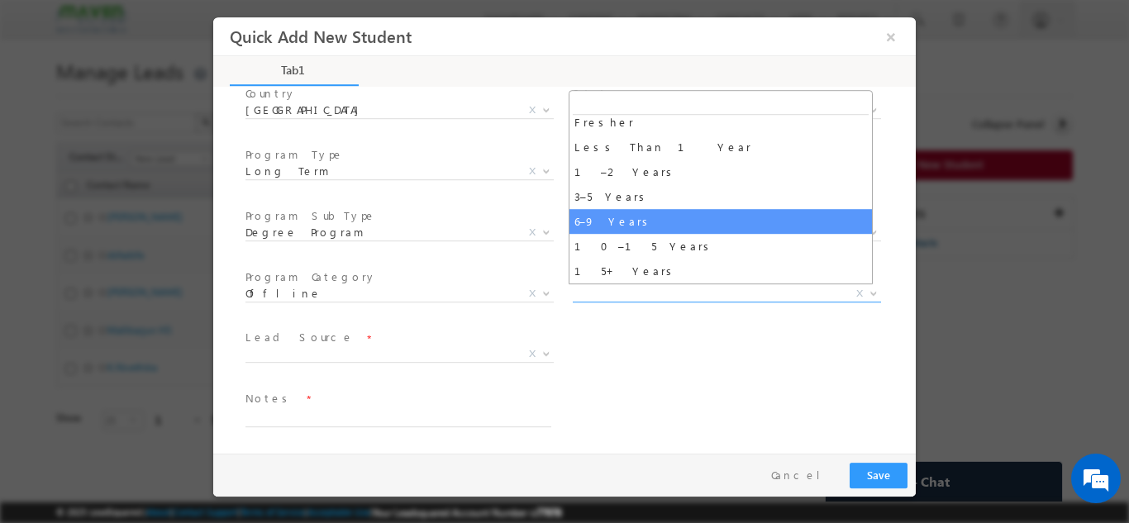
select select "6–9 Years"
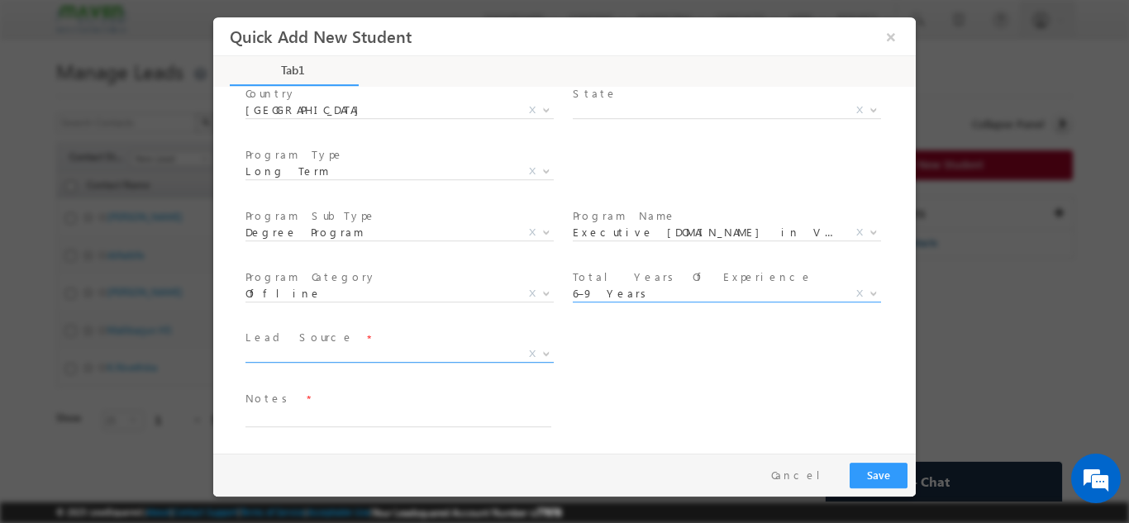
click at [320, 354] on span "X" at bounding box center [399, 354] width 308 height 17
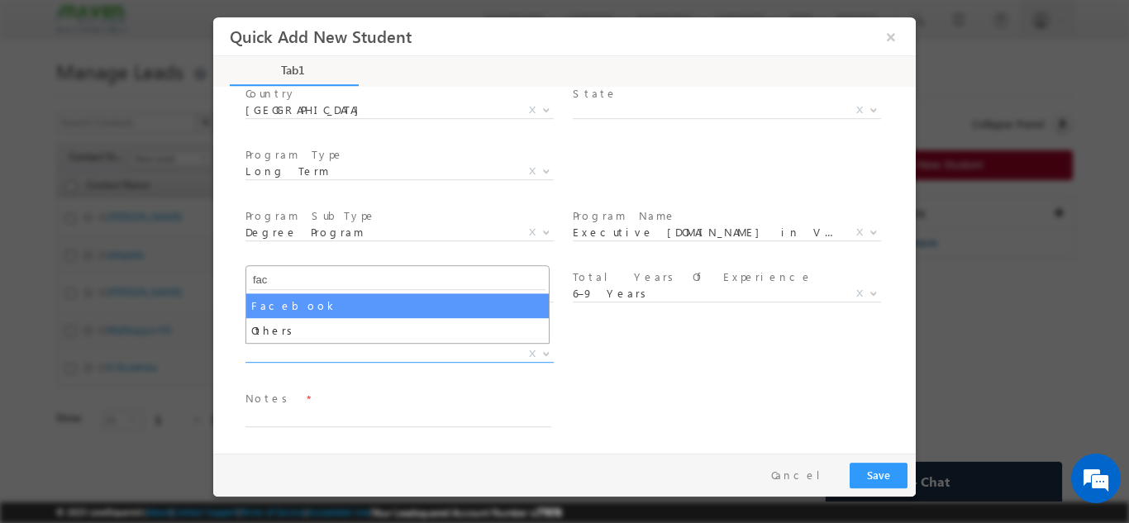
type input "fac"
select select "Facebook"
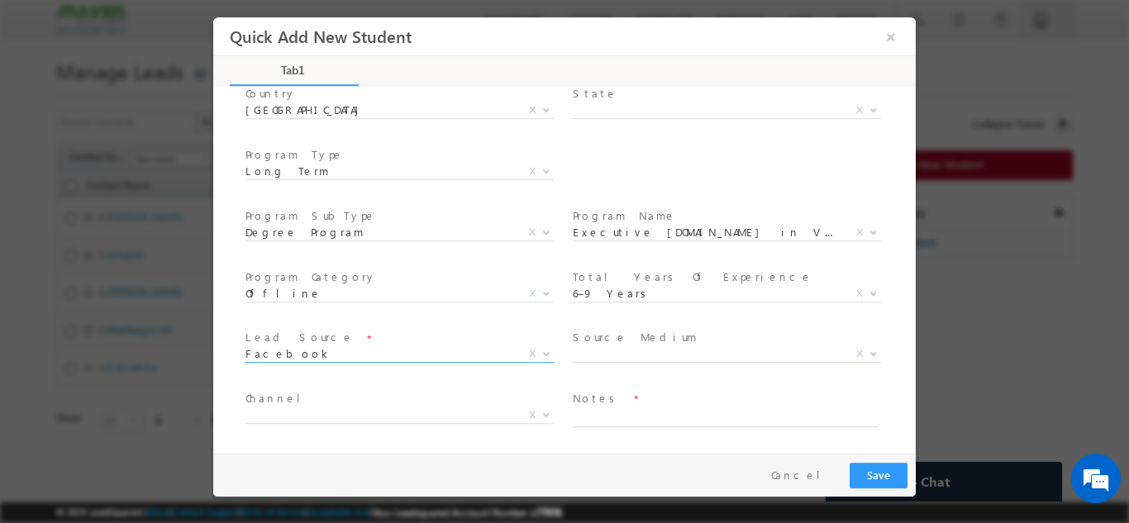
click at [618, 359] on span "X" at bounding box center [727, 354] width 308 height 17
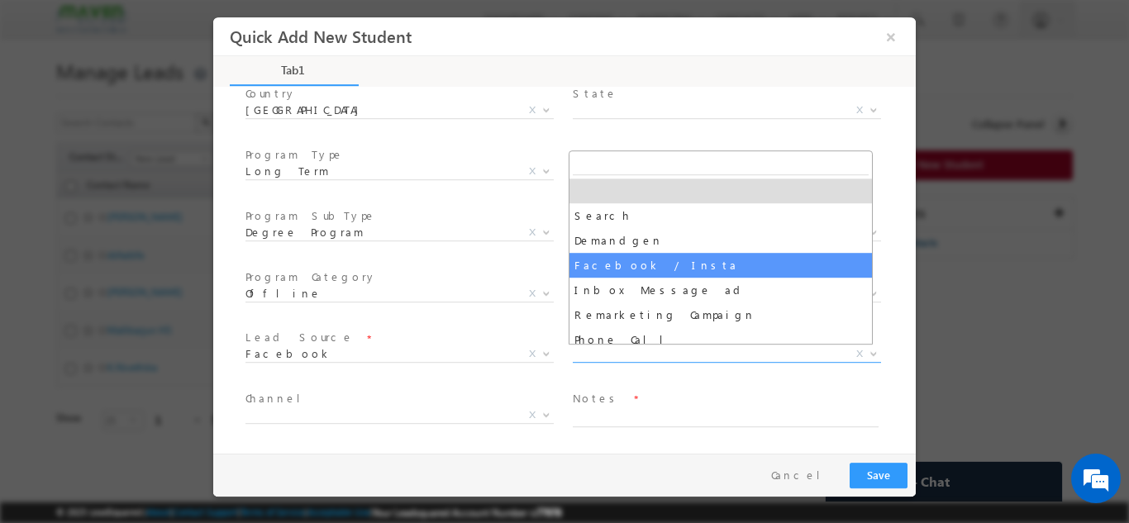
select select "Facebook / Insta"
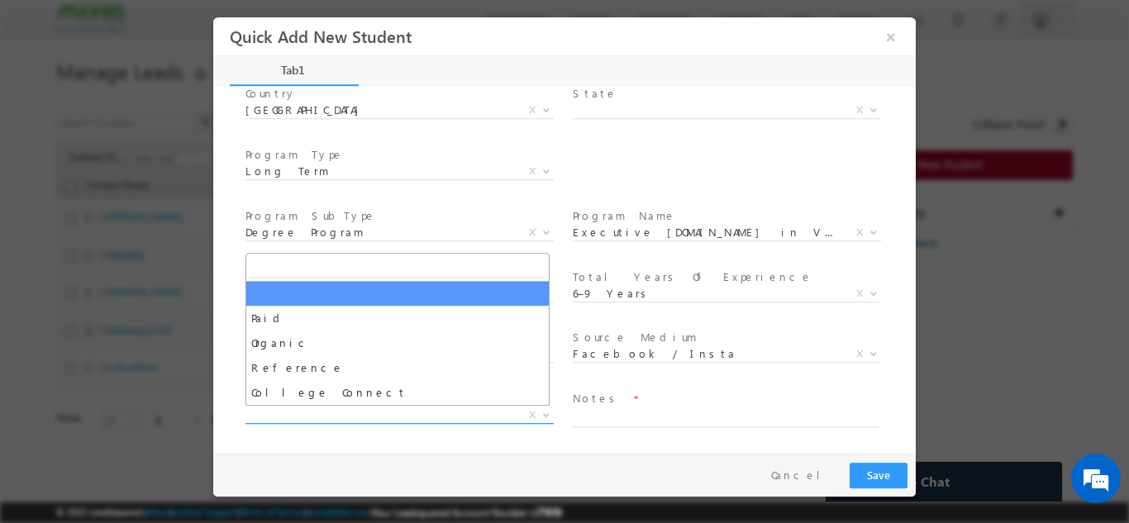
click at [331, 413] on span "X" at bounding box center [399, 415] width 308 height 17
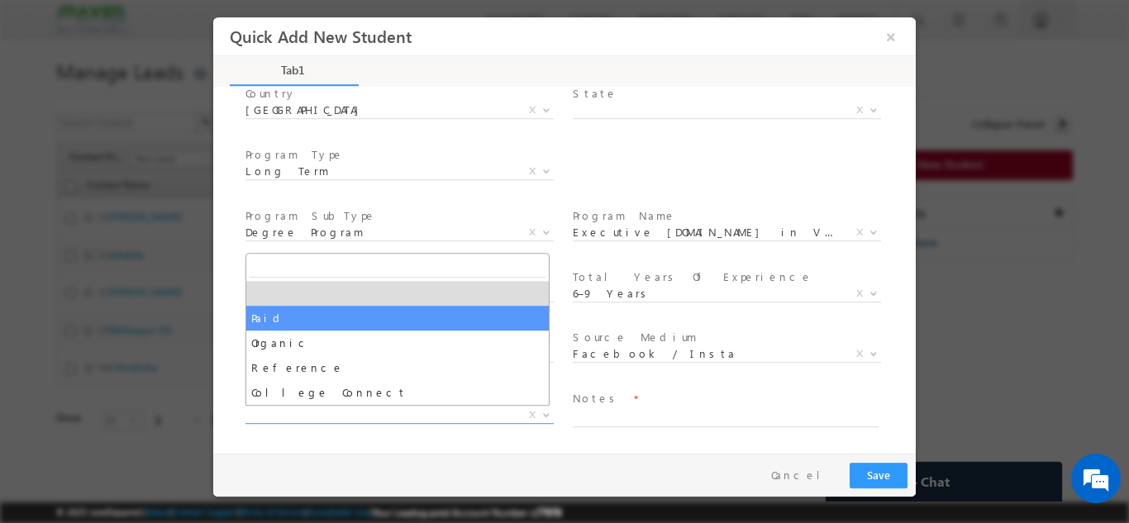
select select "Paid"
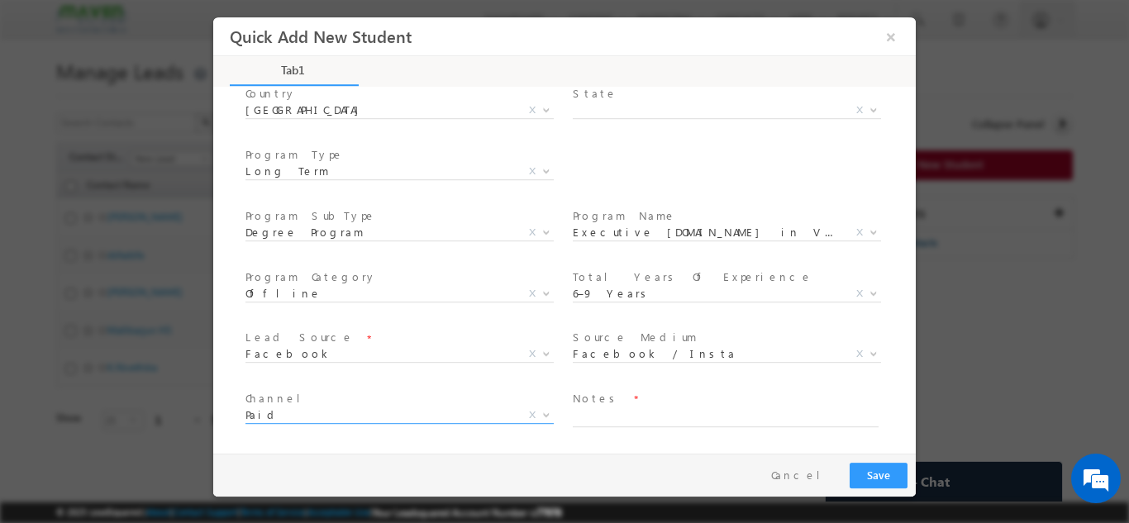
click at [655, 426] on span at bounding box center [733, 418] width 321 height 18
click at [665, 418] on textarea at bounding box center [726, 417] width 306 height 19
type textarea "Need to call"
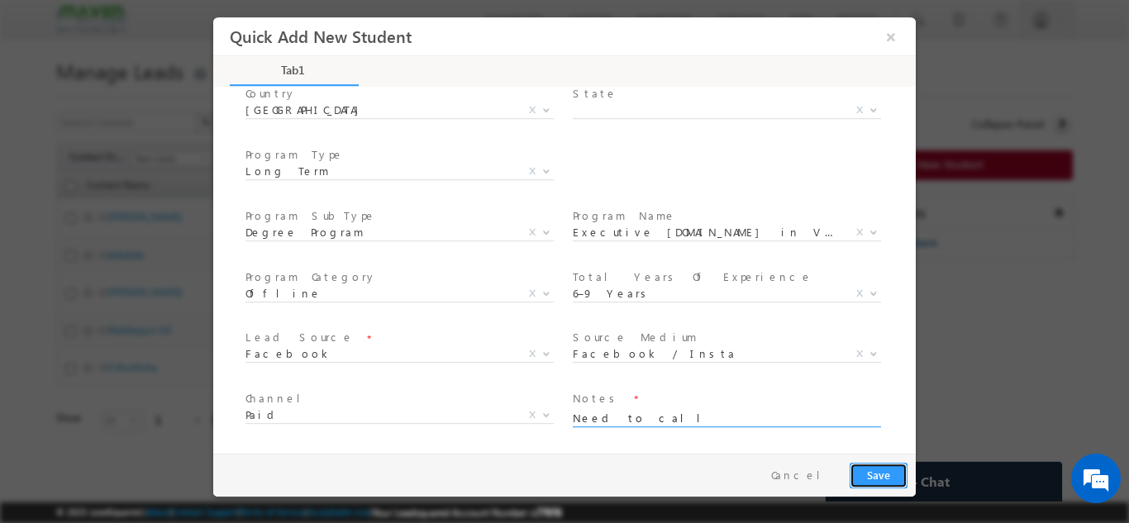
click at [893, 474] on button "Save" at bounding box center [879, 475] width 58 height 26
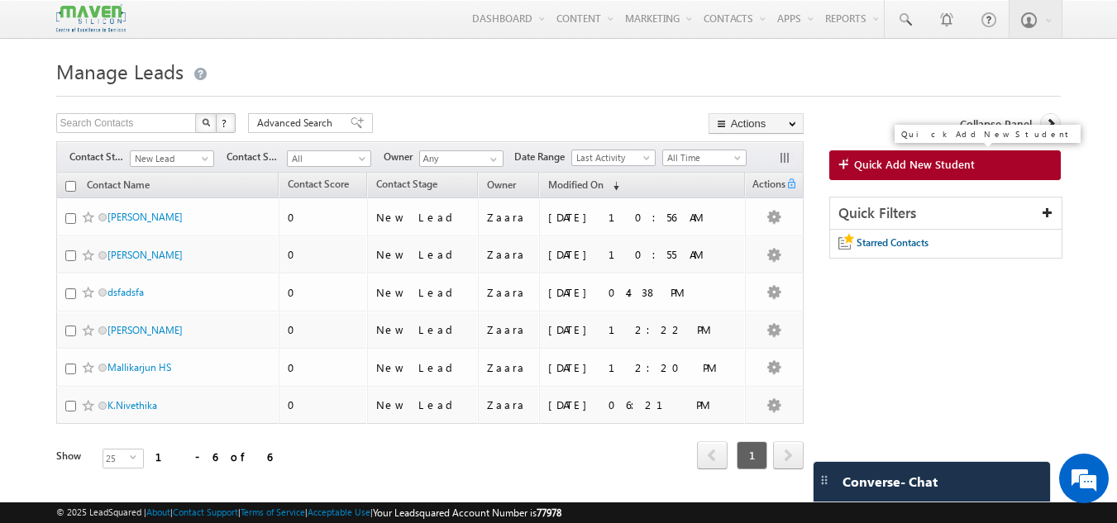
click at [914, 169] on span "Quick Add New Student" at bounding box center [914, 164] width 121 height 15
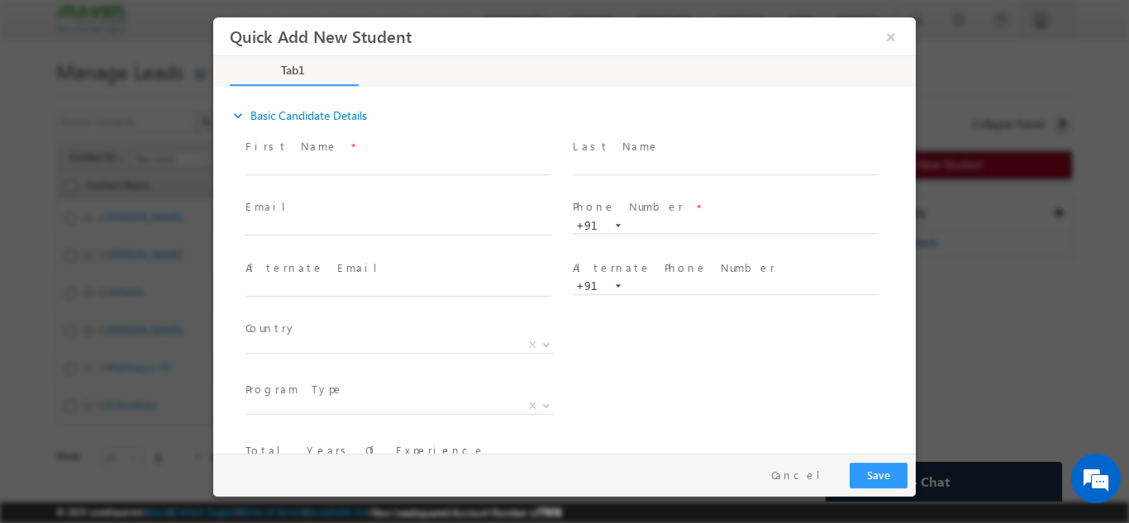
scroll to position [0, 0]
click at [325, 161] on input "text" at bounding box center [398, 166] width 306 height 17
drag, startPoint x: 350, startPoint y: 167, endPoint x: 456, endPoint y: 162, distance: 105.9
click at [456, 162] on input "[PERSON_NAME] Bin [PERSON_NAME] [PERSON_NAME][EMAIL_ADDRESS][DOMAIN_NAME] 96200…" at bounding box center [398, 166] width 306 height 17
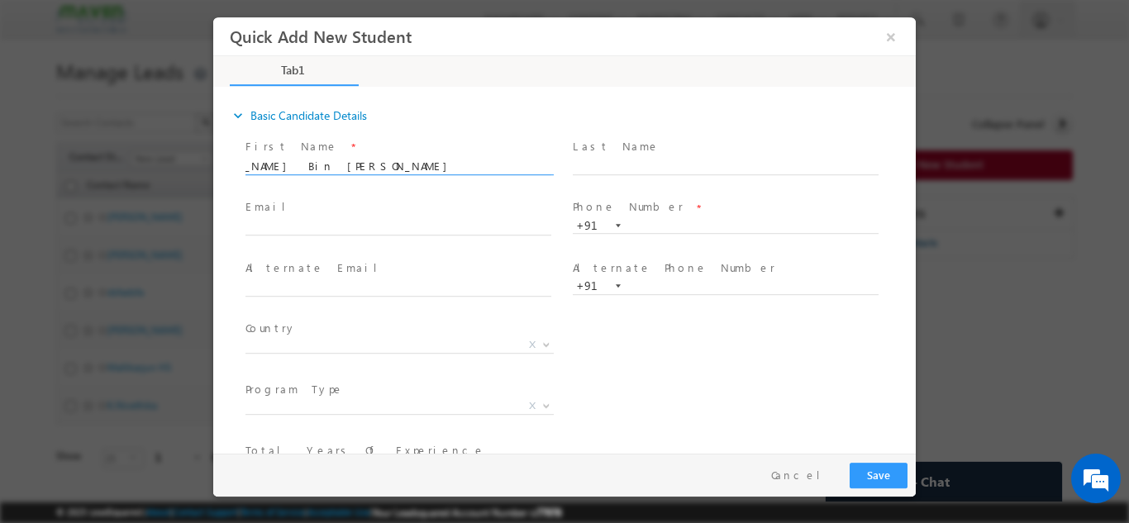
scroll to position [0, 0]
type input "[PERSON_NAME] Bin [PERSON_NAME] 9620077860"
click input "text"
paste input "[EMAIL_ADDRESS][DOMAIN_NAME]"
type input "[EMAIL_ADDRESS][DOMAIN_NAME]"
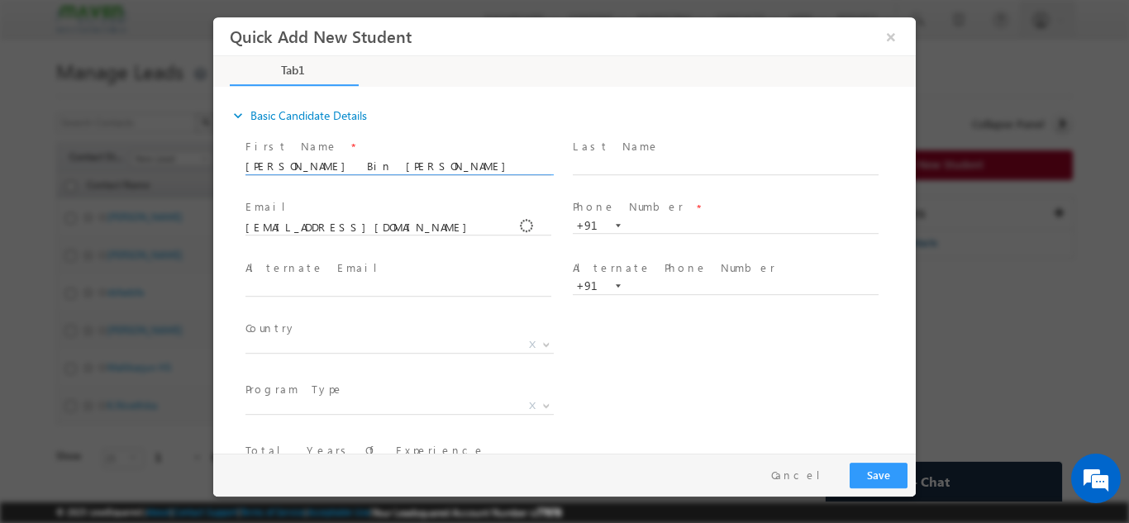
drag, startPoint x: 431, startPoint y: 172, endPoint x: 494, endPoint y: 168, distance: 63.8
click at [494, 168] on input "[PERSON_NAME] Bin [PERSON_NAME] 9620077860" at bounding box center [398, 166] width 306 height 17
type input "[PERSON_NAME] Bin [PERSON_NAME]"
click at [670, 218] on input "text" at bounding box center [726, 225] width 306 height 17
paste input "9620077860"
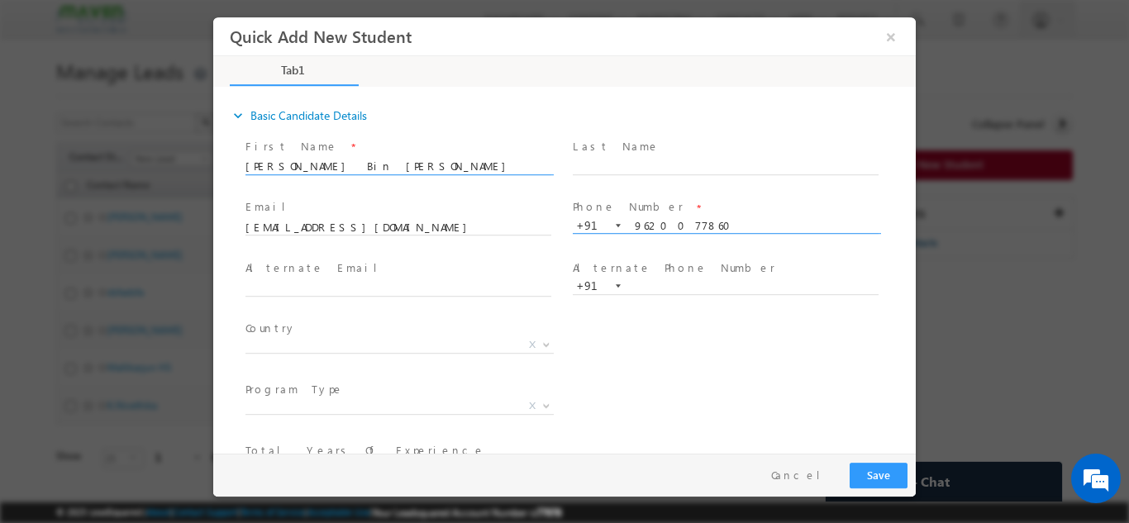
type input "9620077860"
drag, startPoint x: 328, startPoint y: 165, endPoint x: 412, endPoint y: 164, distance: 84.3
click at [412, 164] on input "[PERSON_NAME] Bin [PERSON_NAME]" at bounding box center [398, 166] width 306 height 17
click at [371, 166] on input "[PERSON_NAME] Bin [PERSON_NAME]" at bounding box center [398, 166] width 306 height 17
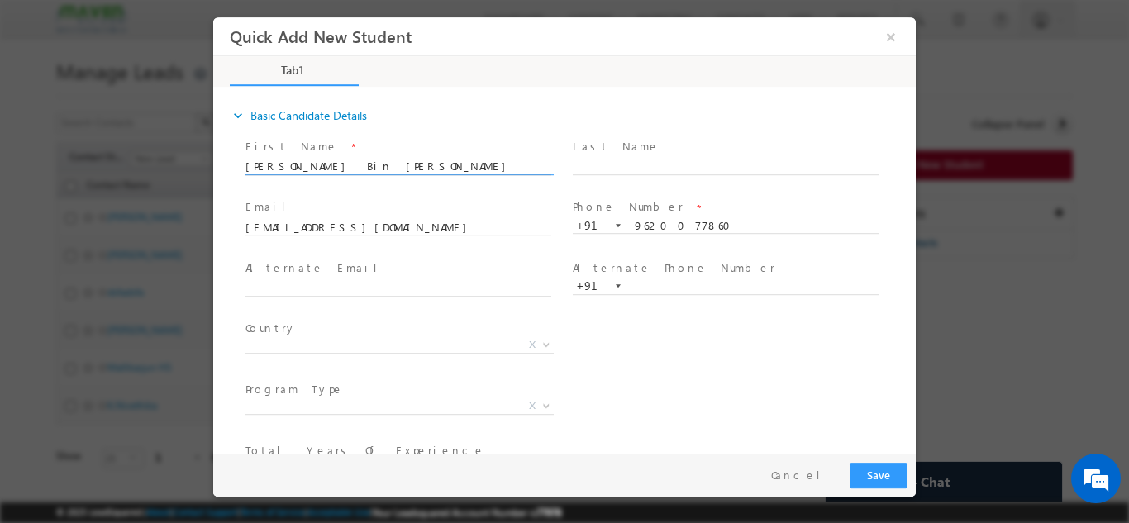
click at [371, 166] on input "[PERSON_NAME] Bin [PERSON_NAME]" at bounding box center [398, 166] width 306 height 17
type input "[PERSON_NAME] Bin [PERSON_NAME]"
click at [627, 160] on input "text" at bounding box center [726, 166] width 306 height 17
paste input "Khan"
type input "Khan"
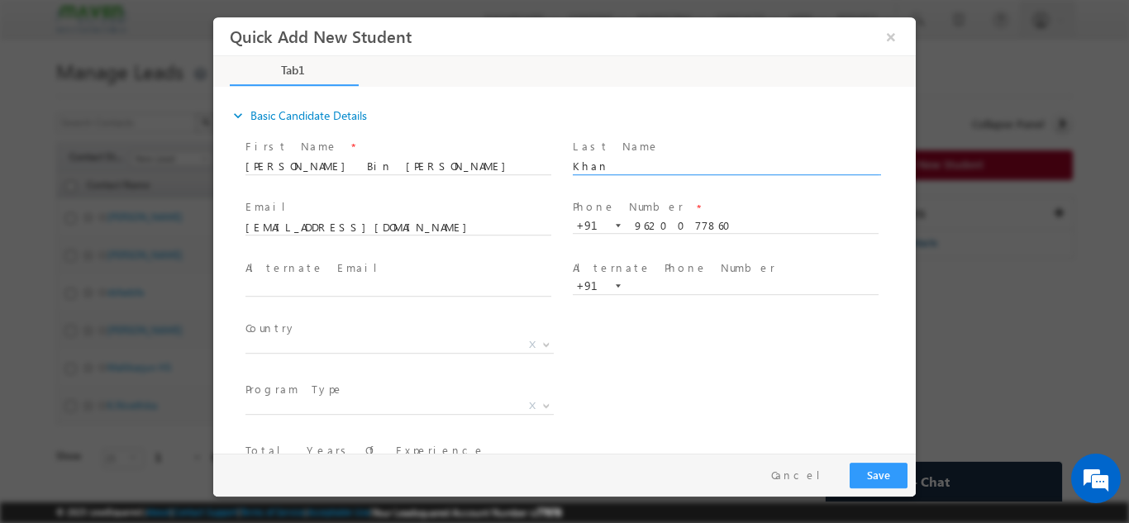
click at [650, 112] on div "expand_more Basic Candidate Details" at bounding box center [573, 115] width 686 height 30
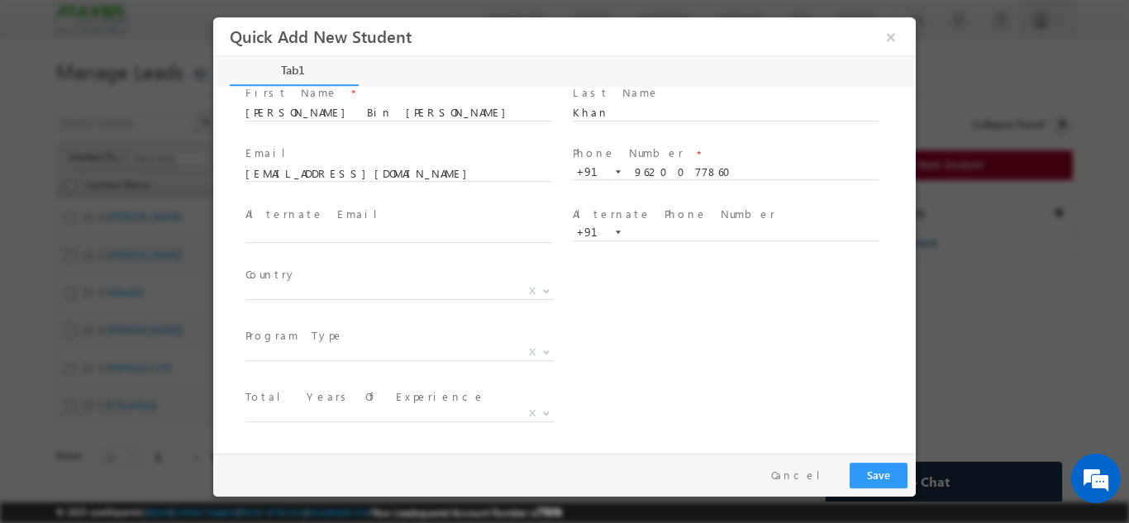
scroll to position [83, 0]
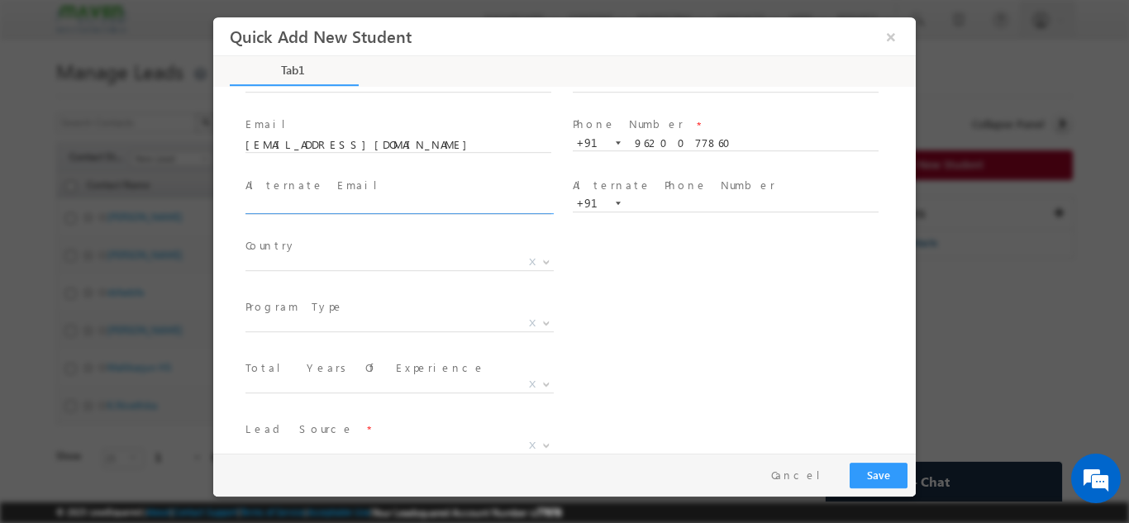
click input "text"
click at [647, 250] on div "Country * [GEOGRAPHIC_DATA] [GEOGRAPHIC_DATA] [GEOGRAPHIC_DATA] [GEOGRAPHIC_DAT…" at bounding box center [579, 264] width 674 height 61
click at [444, 258] on span "X" at bounding box center [399, 262] width 308 height 17
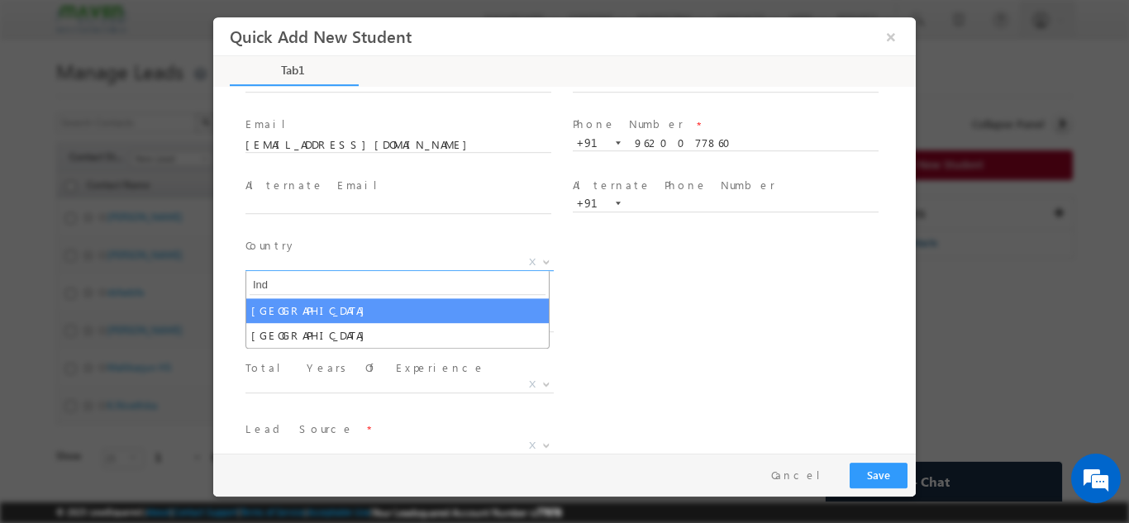
type input "Ind"
select select "[GEOGRAPHIC_DATA]"
select select
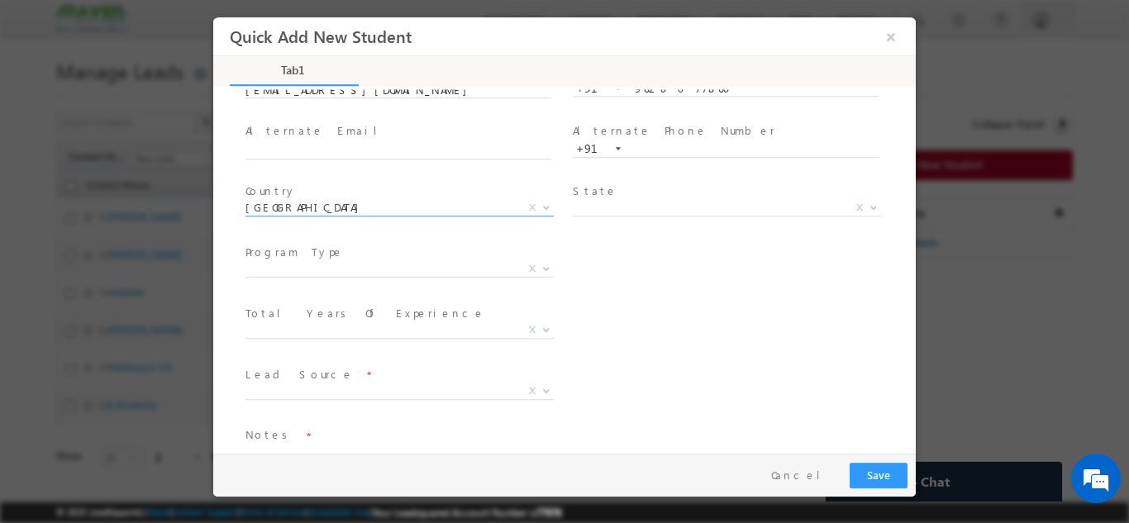
scroll to position [165, 0]
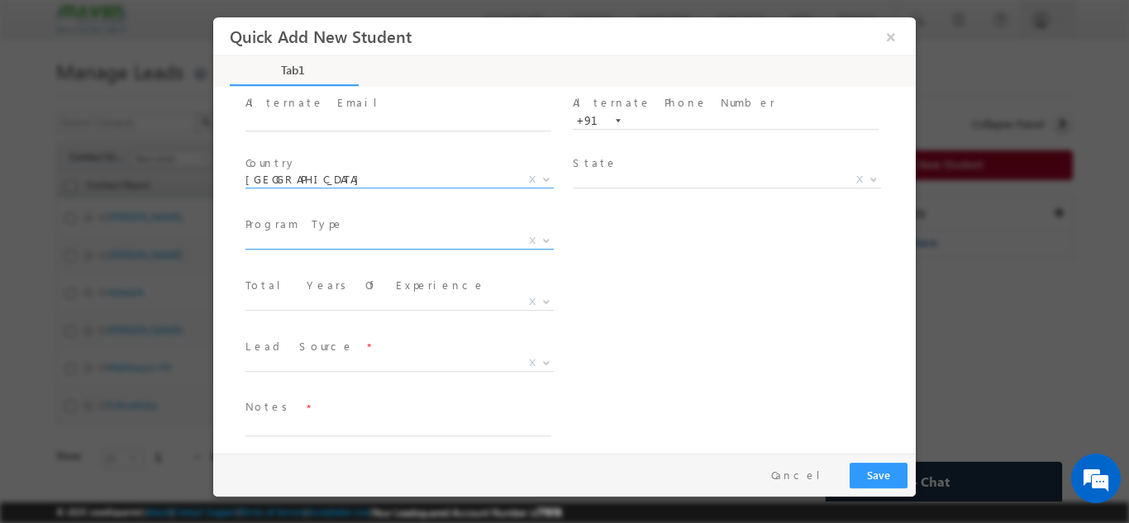
click at [343, 246] on span "X" at bounding box center [399, 240] width 308 height 17
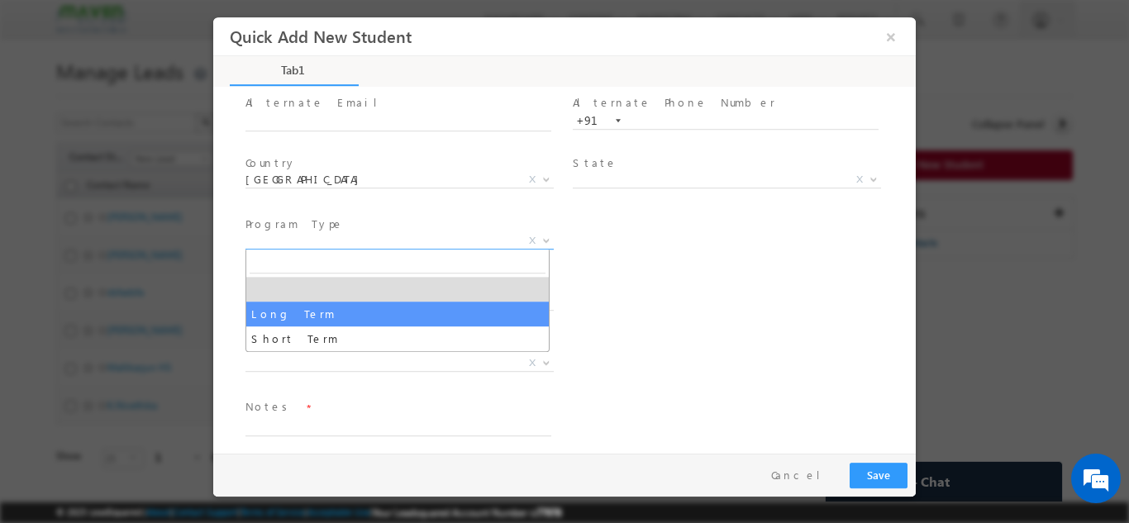
select select "Long Term"
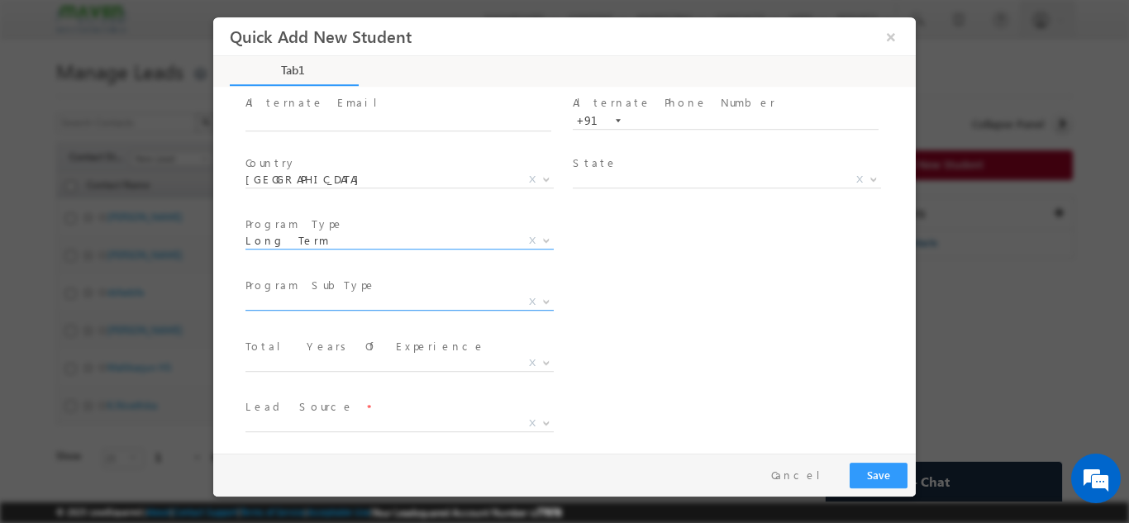
click at [331, 306] on span "X" at bounding box center [399, 301] width 308 height 17
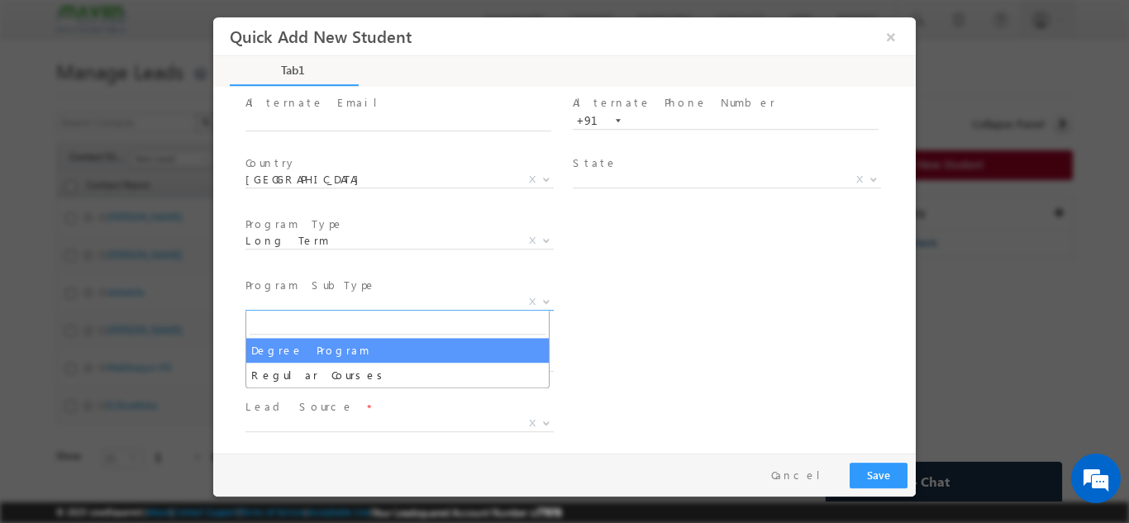
select select "Degree Program"
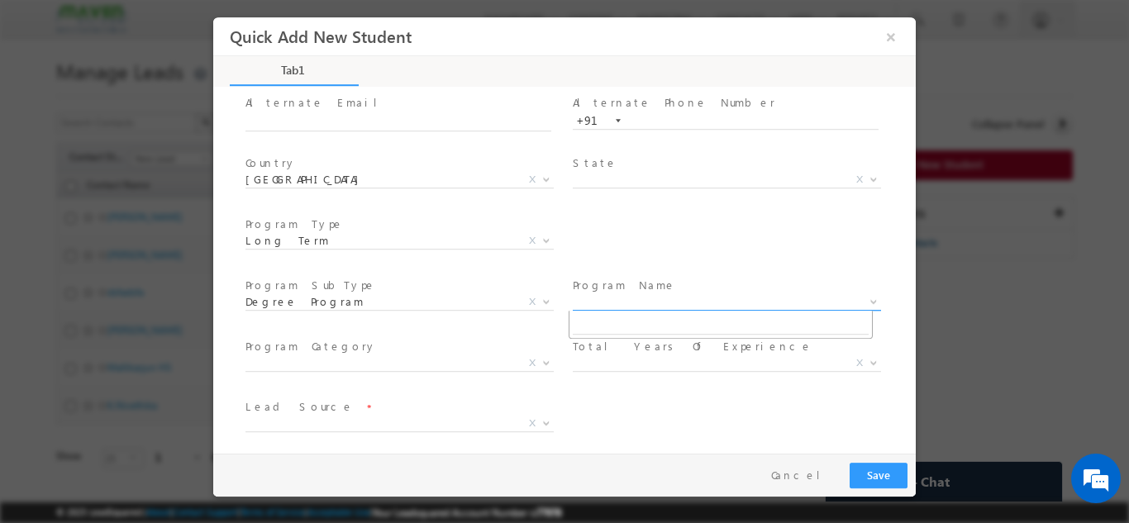
click at [612, 294] on span "X" at bounding box center [727, 301] width 308 height 17
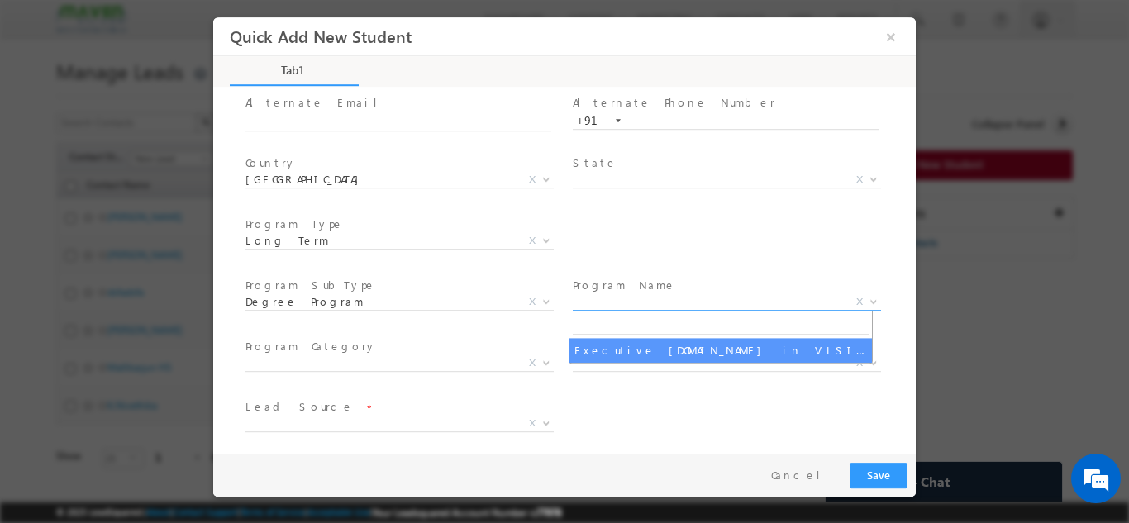
select select "Executive [DOMAIN_NAME] in VLSI Design"
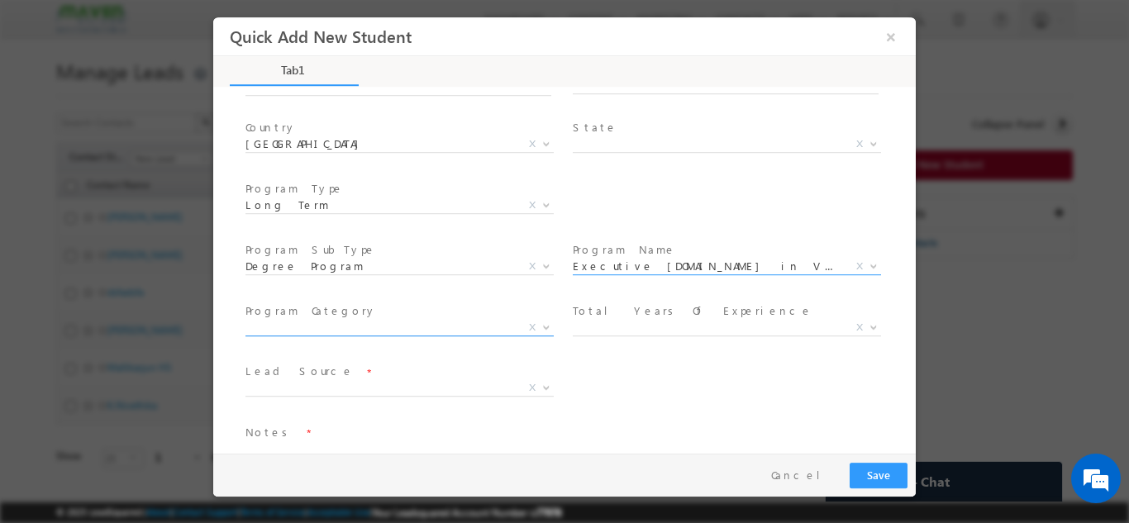
scroll to position [235, 0]
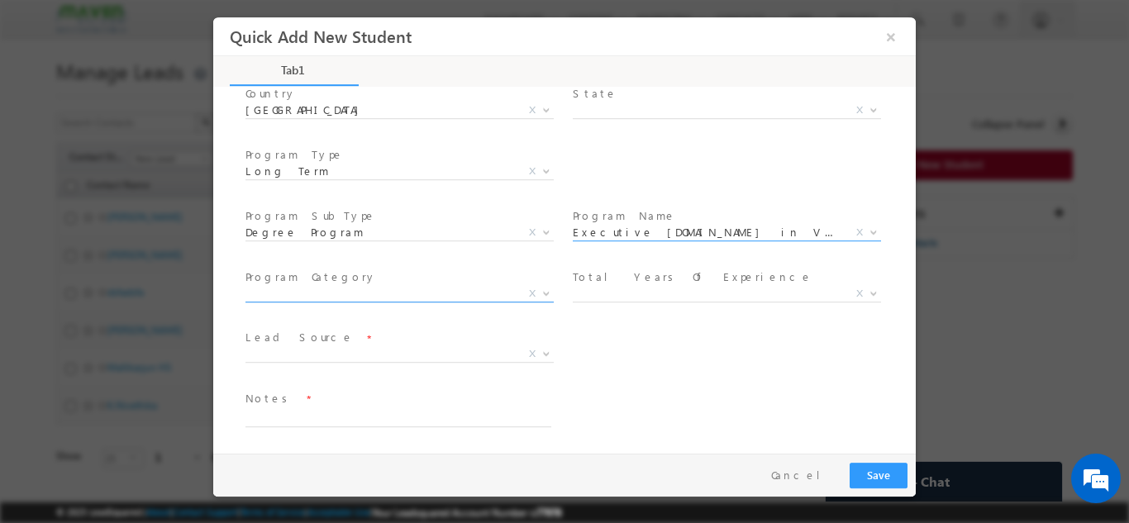
click at [285, 293] on span "X" at bounding box center [399, 293] width 308 height 17
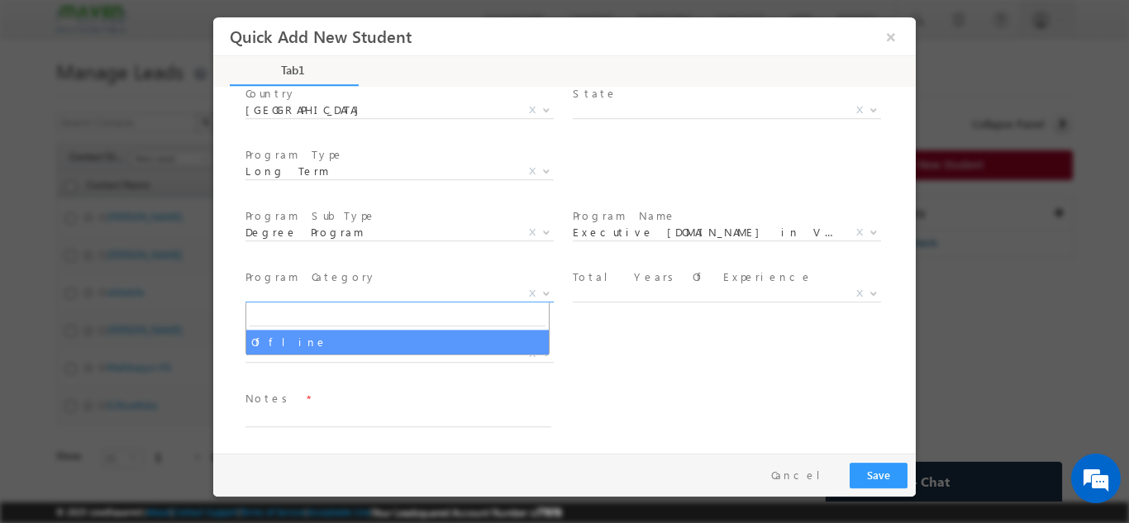
select select "Offline"
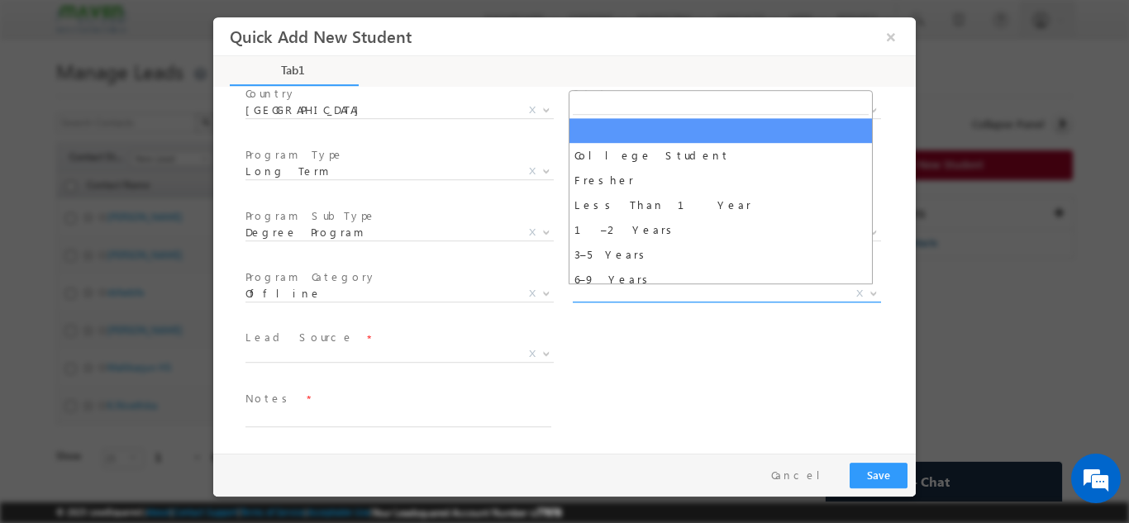
click at [613, 296] on span "X" at bounding box center [727, 293] width 308 height 17
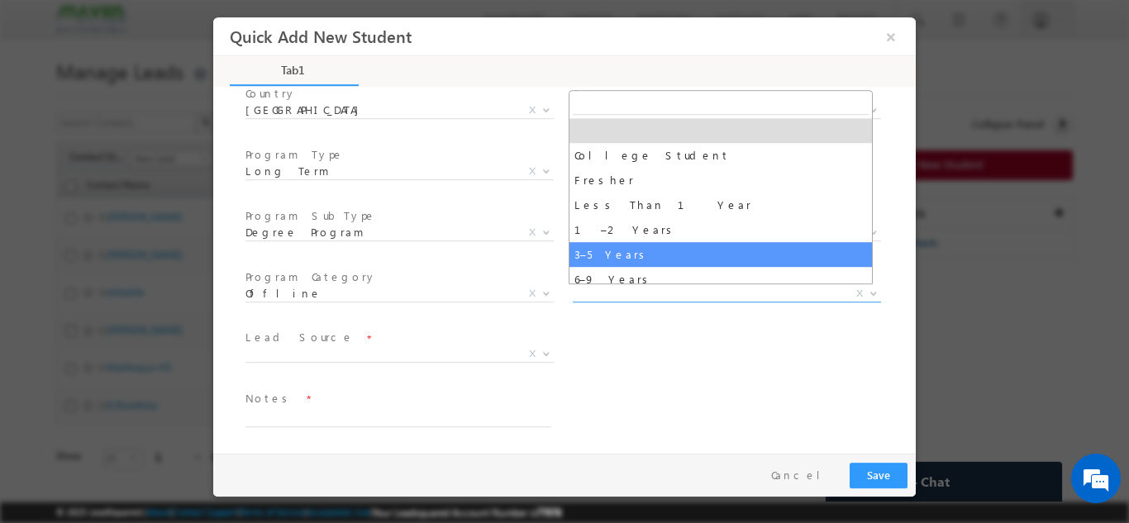
select select "3–5 Years"
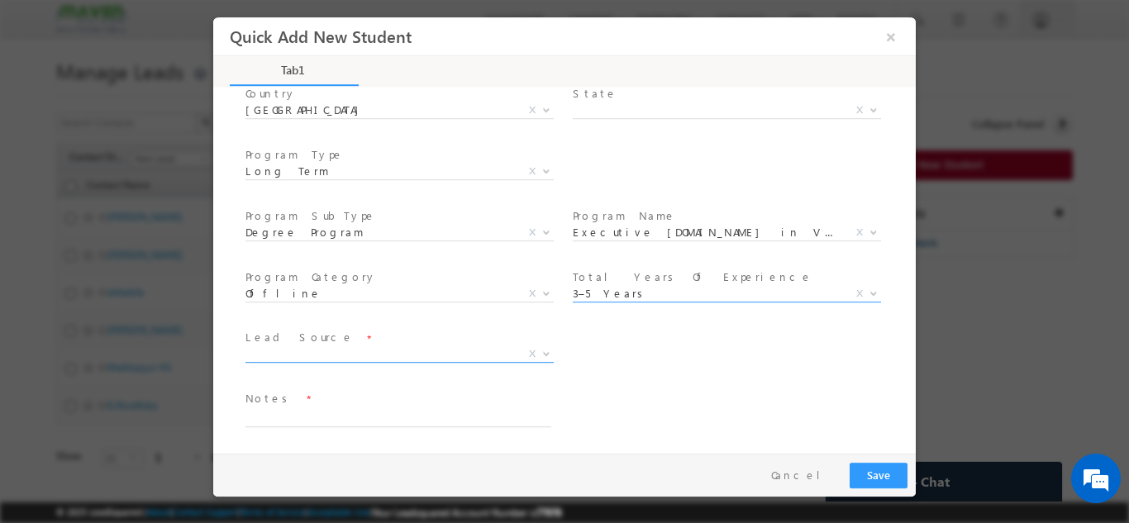
click at [274, 346] on span "X" at bounding box center [399, 354] width 308 height 17
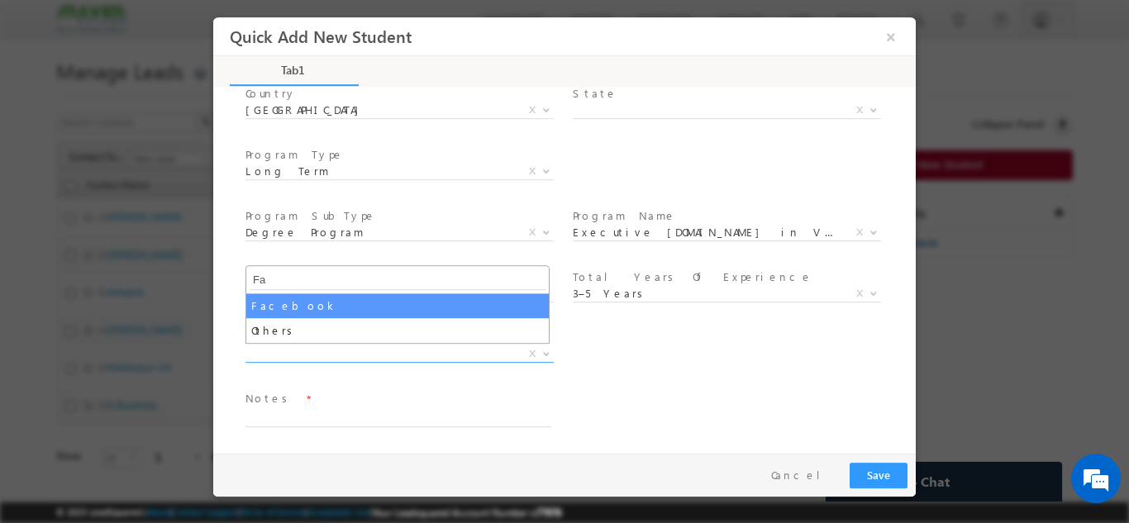
type input "Fa"
select select "Facebook"
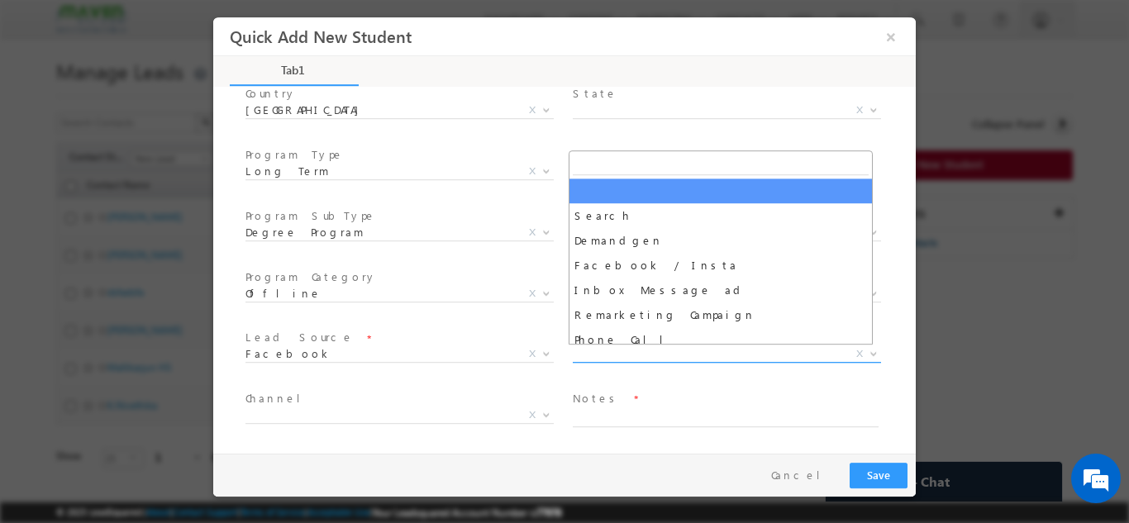
click at [580, 352] on span "X" at bounding box center [727, 354] width 308 height 17
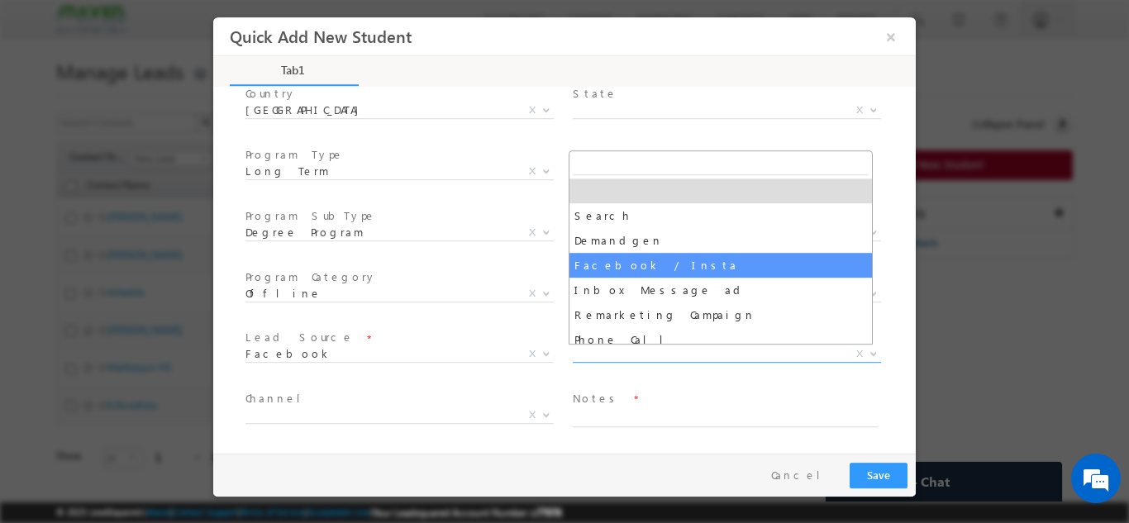
select select "Facebook / Insta"
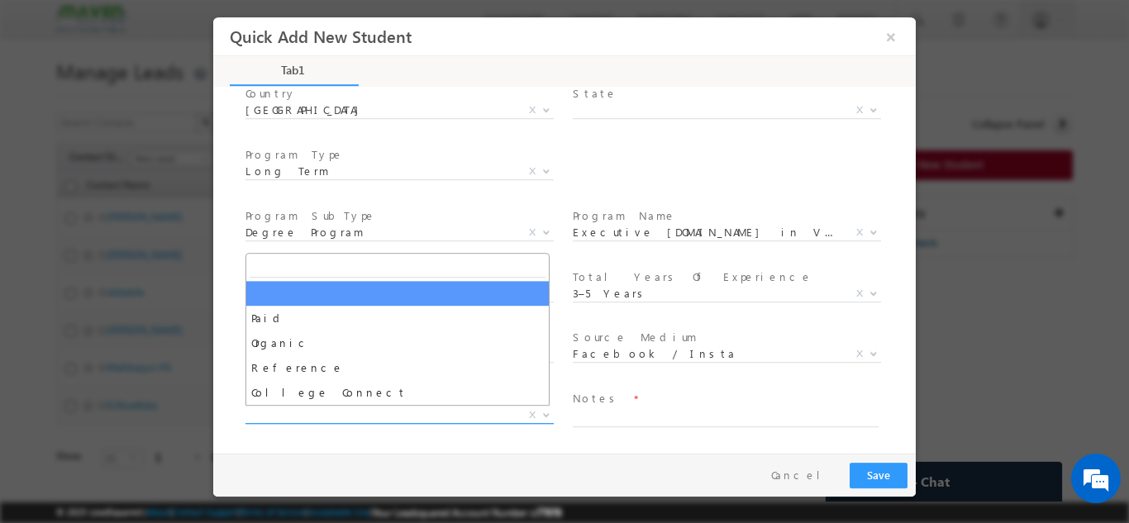
click at [282, 412] on span "X" at bounding box center [399, 415] width 308 height 17
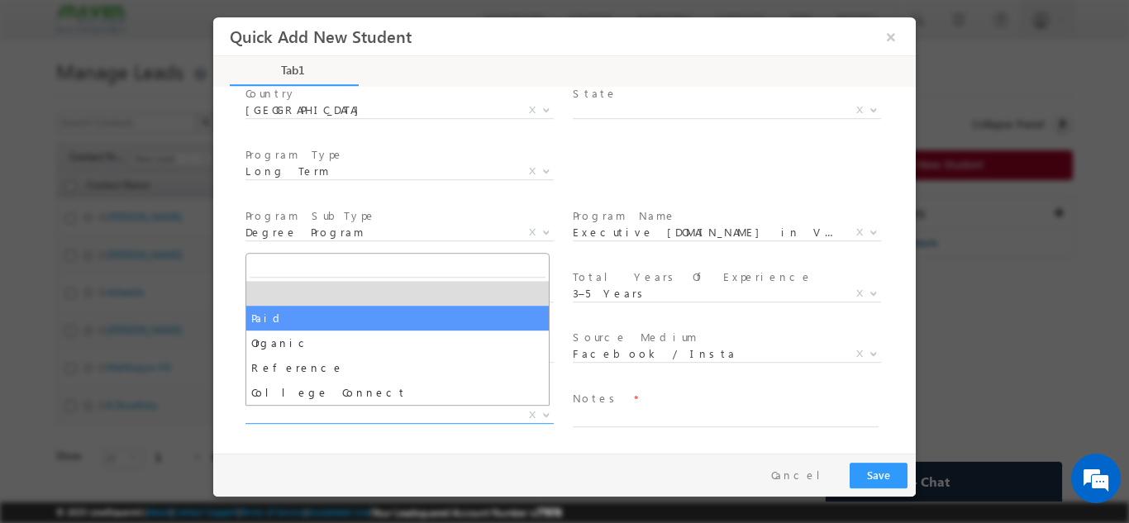
select select "Paid"
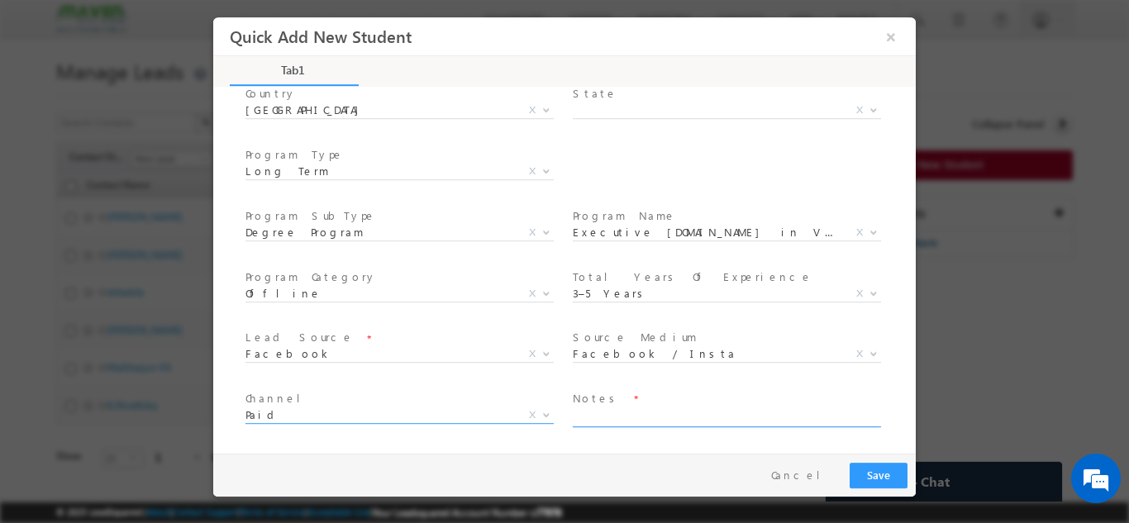
click at [657, 416] on textarea at bounding box center [726, 417] width 306 height 19
type textarea "Need to call"
click at [887, 476] on button "Save" at bounding box center [879, 475] width 58 height 26
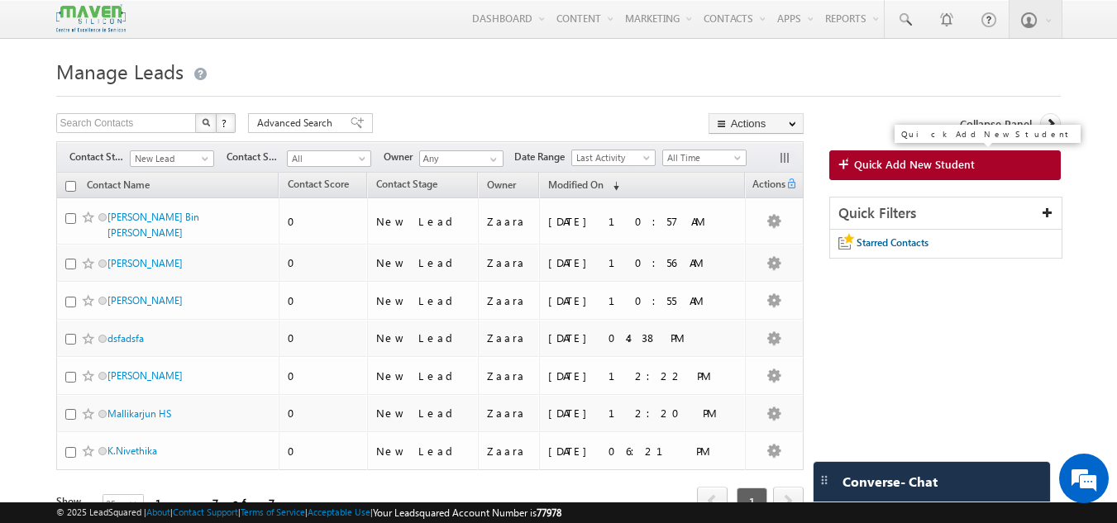
click at [936, 173] on link "Quick Add New Student" at bounding box center [945, 165] width 232 height 30
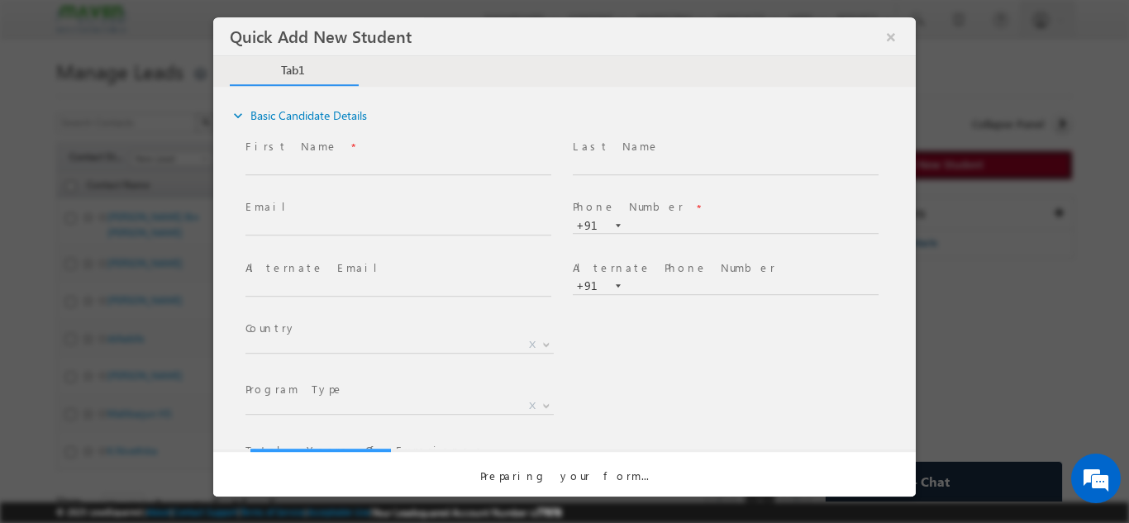
scroll to position [0, 0]
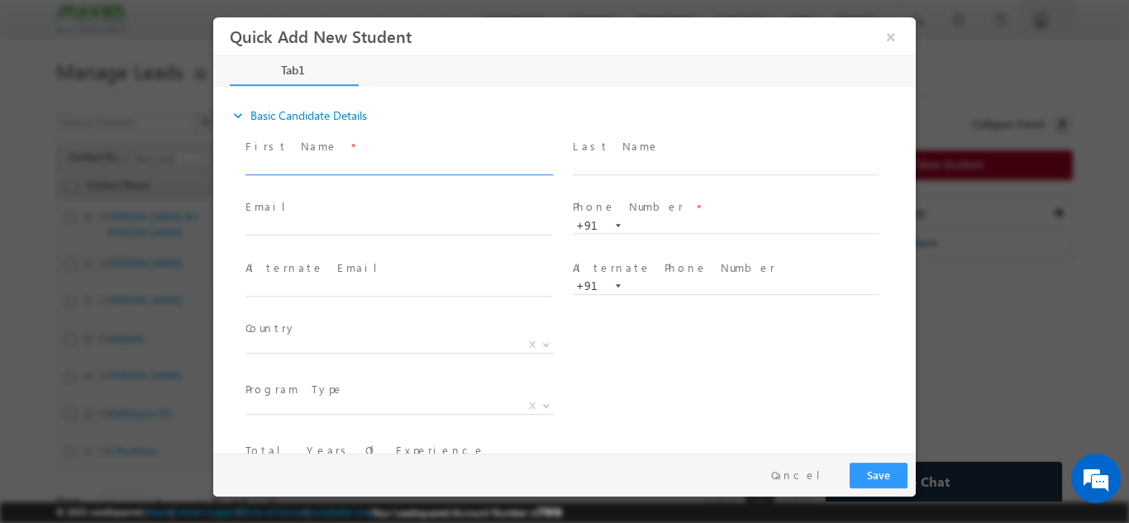
click at [309, 162] on input "text" at bounding box center [398, 166] width 306 height 17
drag, startPoint x: 299, startPoint y: 169, endPoint x: 458, endPoint y: 168, distance: 158.7
click at [458, 168] on input "pammi rani [EMAIL_ADDRESS][DOMAIN_NAME] 7870116806" at bounding box center [398, 166] width 306 height 17
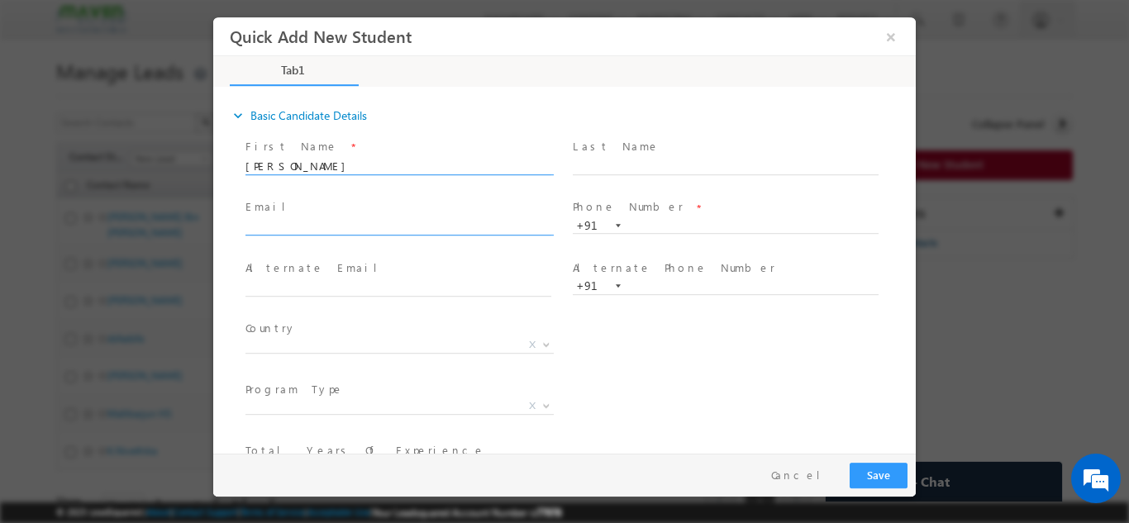
type input "[PERSON_NAME] 7870116806"
click input "text"
paste input "[EMAIL_ADDRESS][DOMAIN_NAME]"
type input "[EMAIL_ADDRESS][DOMAIN_NAME]"
click at [364, 168] on input "[PERSON_NAME] 7870116806" at bounding box center [398, 166] width 306 height 17
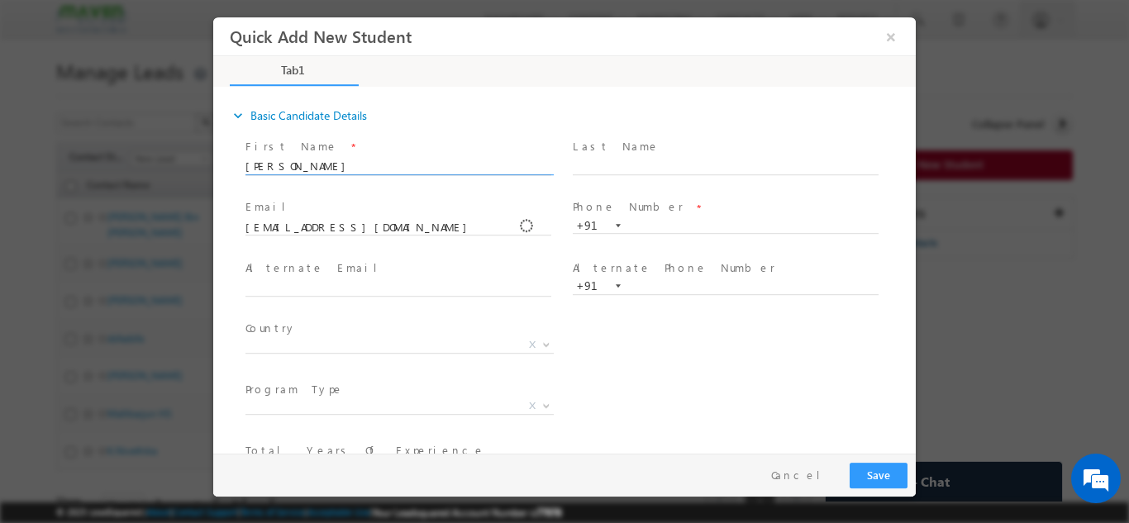
click at [364, 168] on input "[PERSON_NAME] 7870116806" at bounding box center [398, 166] width 306 height 17
type input "[PERSON_NAME]"
click at [670, 235] on span at bounding box center [725, 240] width 305 height 18
click at [669, 225] on input "text" at bounding box center [726, 225] width 306 height 17
paste input "7870116806"
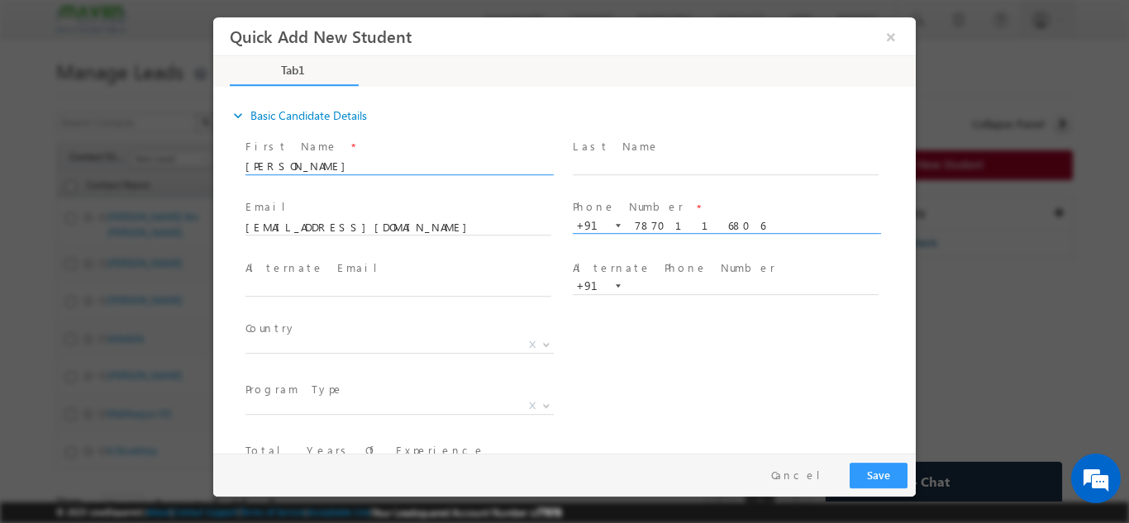
type input "7870116806"
click at [250, 173] on span "[PERSON_NAME]" at bounding box center [405, 166] width 321 height 18
click at [249, 168] on input "[PERSON_NAME]" at bounding box center [398, 166] width 306 height 17
click at [284, 165] on input "[PERSON_NAME]" at bounding box center [398, 166] width 306 height 17
type input "[PERSON_NAME]"
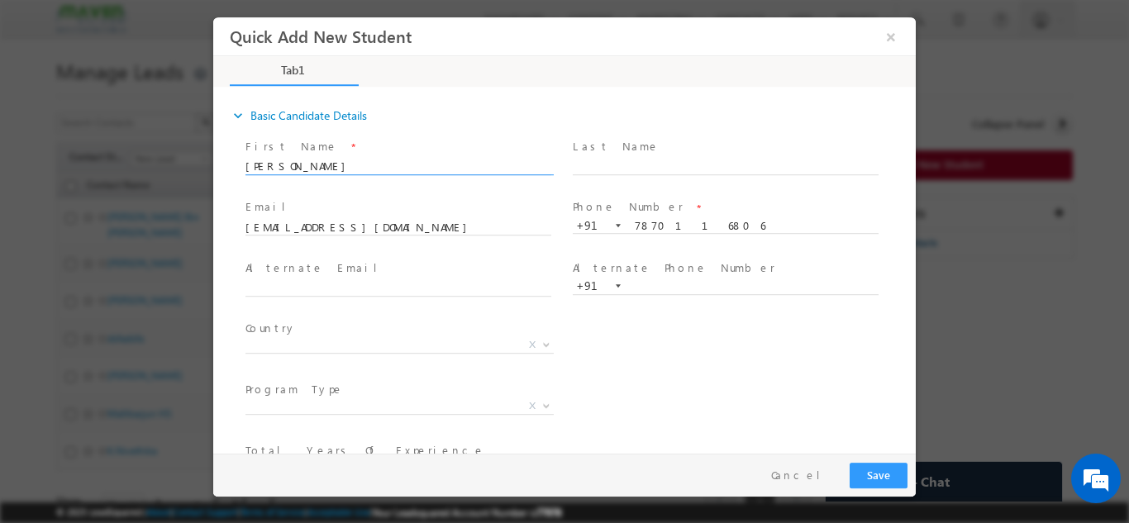
click at [650, 326] on div "Country * [GEOGRAPHIC_DATA] [GEOGRAPHIC_DATA] [GEOGRAPHIC_DATA] [GEOGRAPHIC_DAT…" at bounding box center [579, 347] width 674 height 61
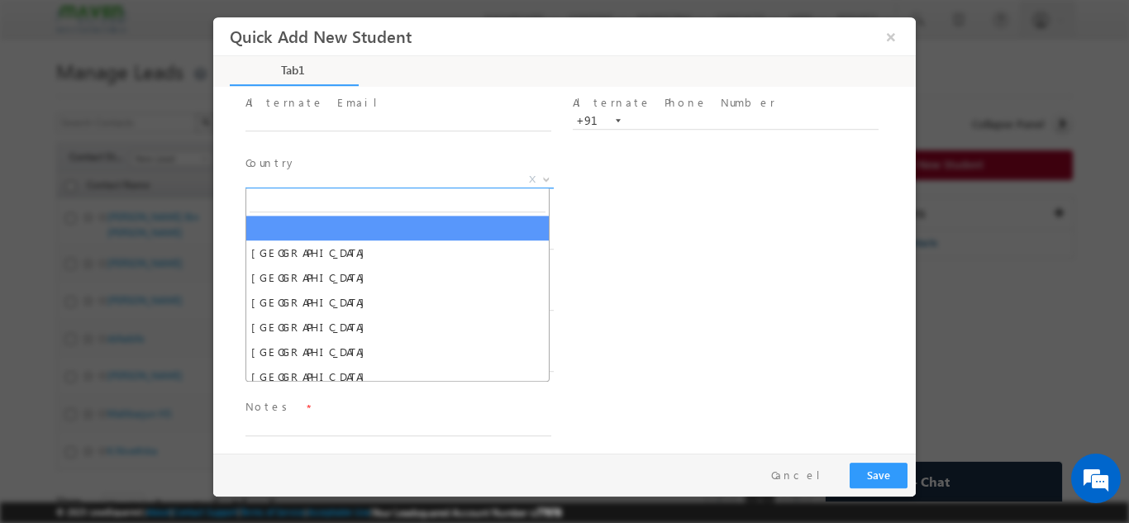
click at [320, 184] on span "X" at bounding box center [399, 179] width 308 height 17
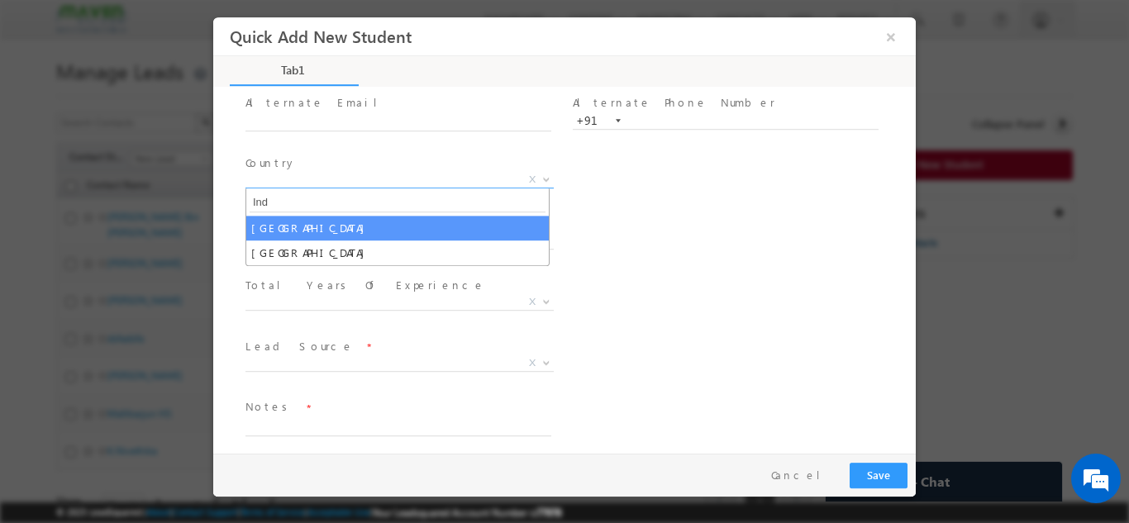
type input "Ind"
select select "[GEOGRAPHIC_DATA]"
select select
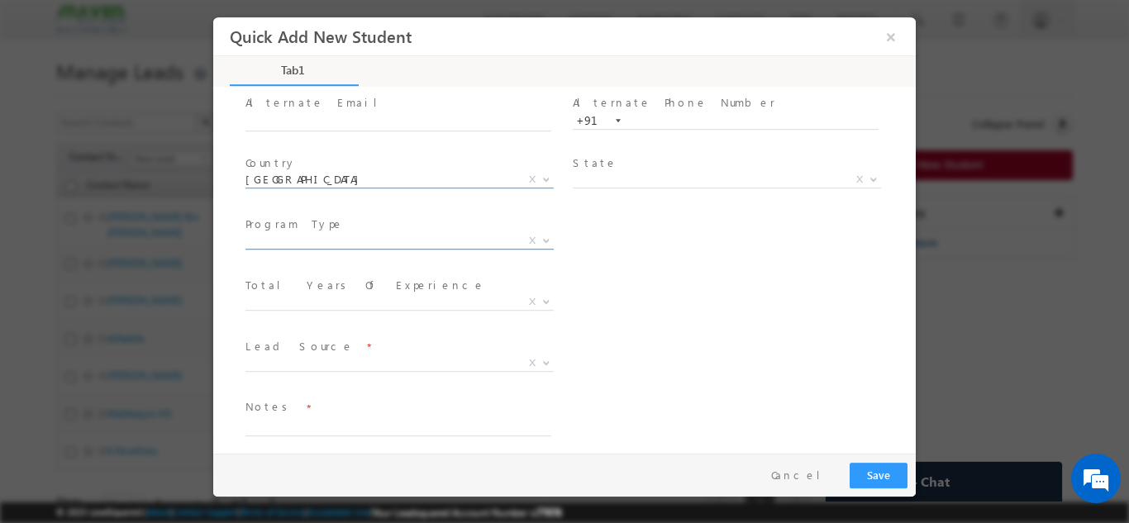
click at [344, 245] on span "X" at bounding box center [399, 240] width 308 height 17
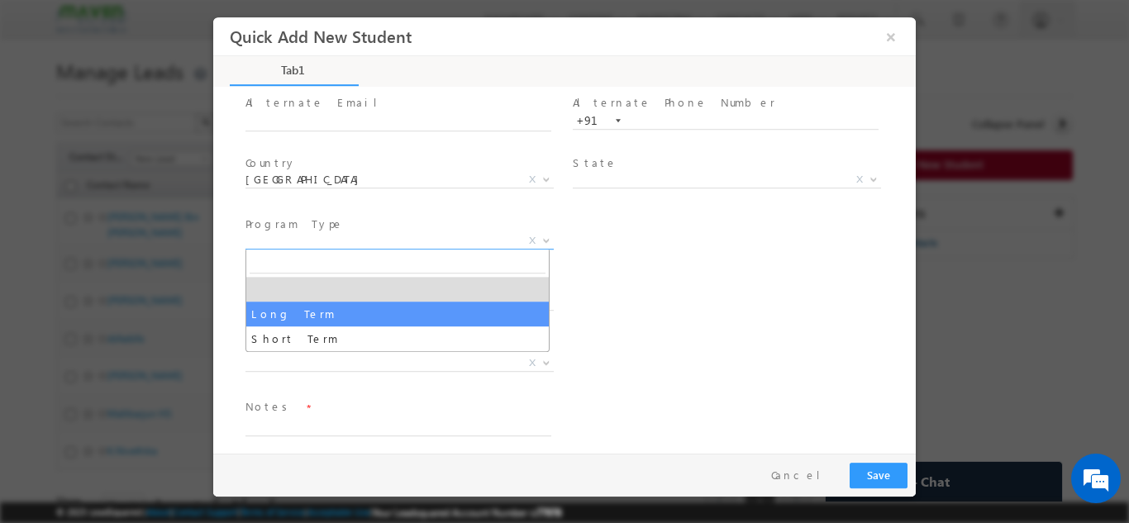
select select "Long Term"
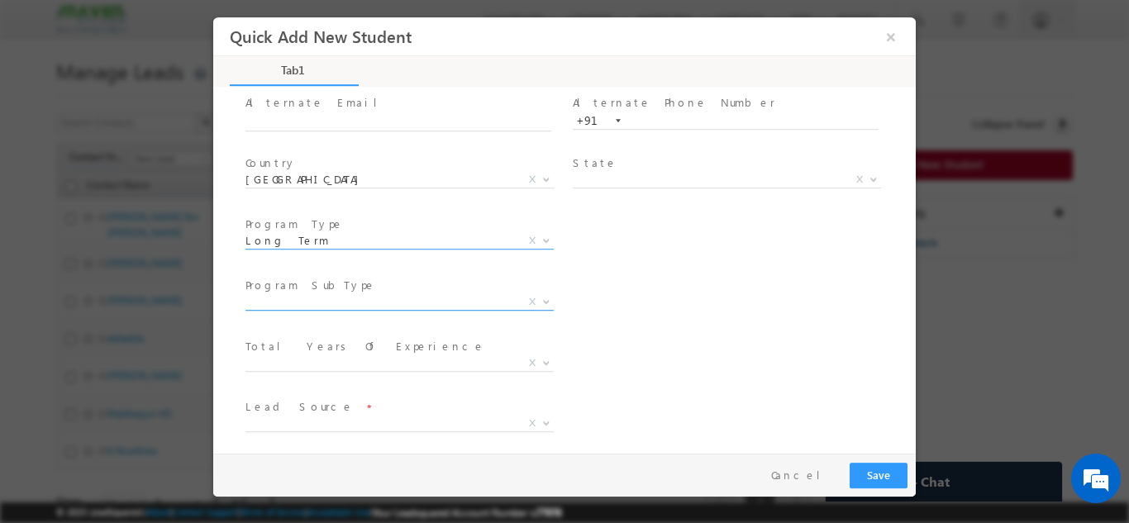
click at [441, 297] on span "X" at bounding box center [399, 301] width 308 height 17
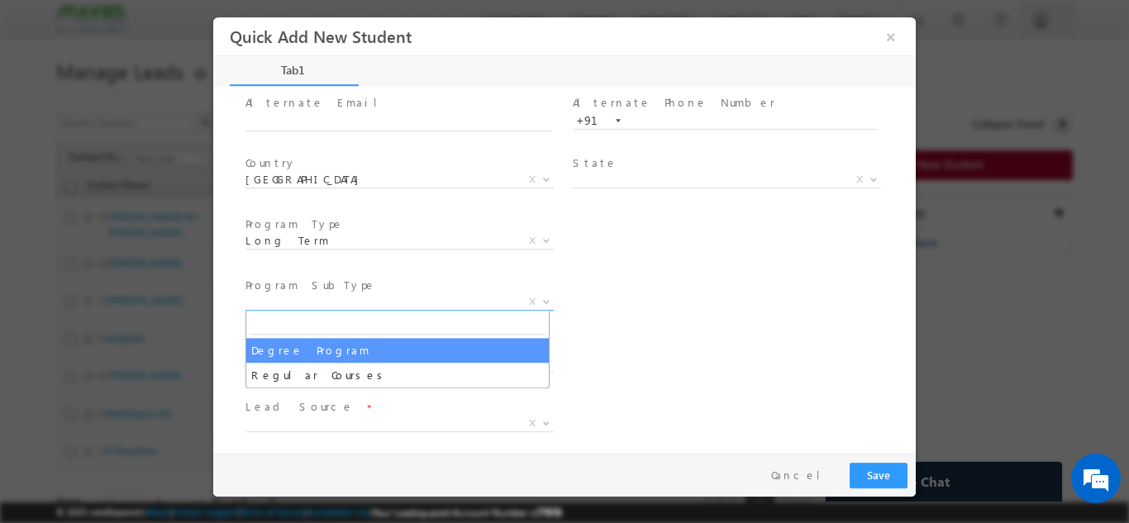
select select "Degree Program"
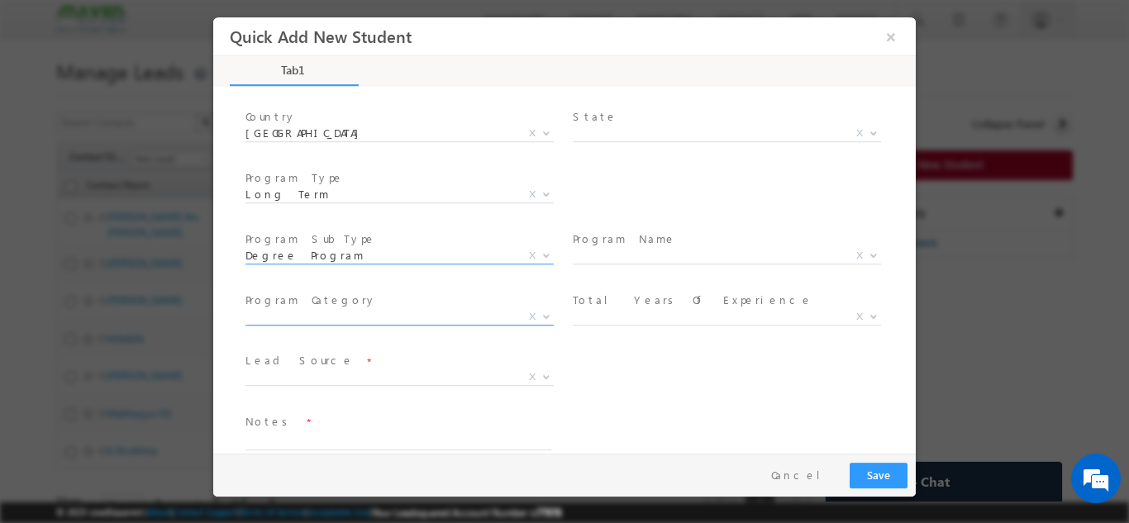
scroll to position [235, 0]
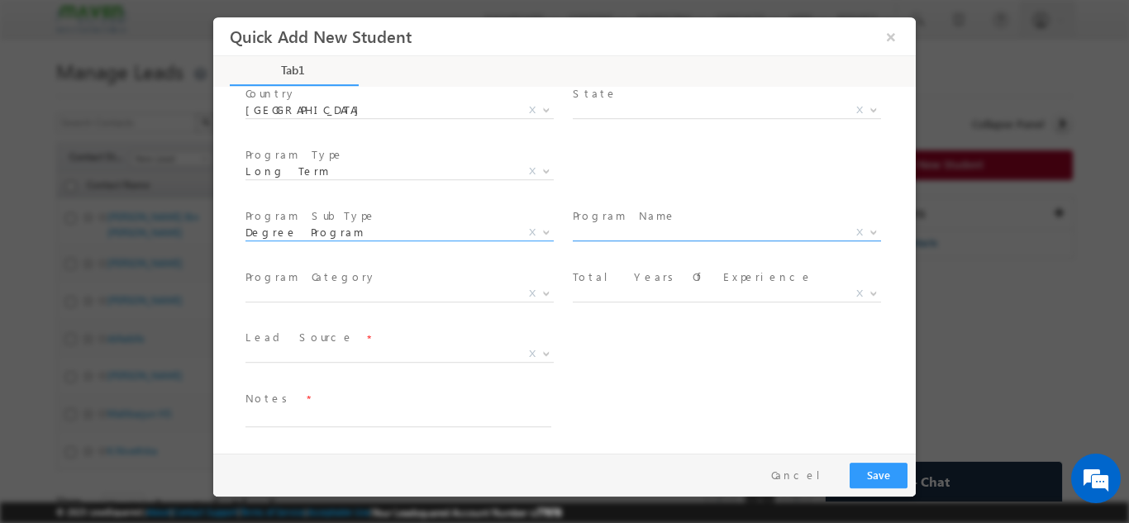
click at [576, 237] on span "X" at bounding box center [727, 232] width 308 height 17
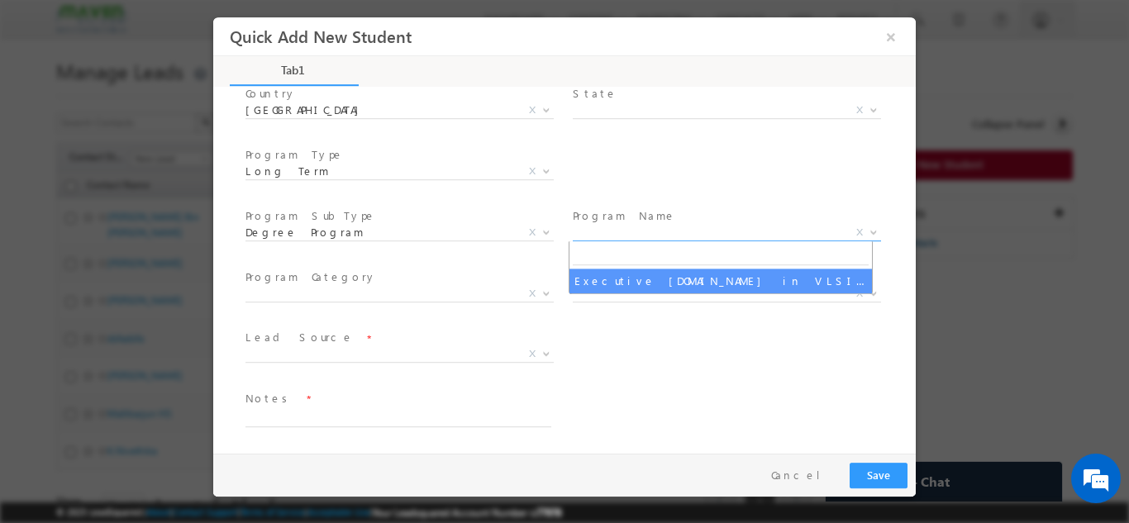
select select "Executive [DOMAIN_NAME] in VLSI Design"
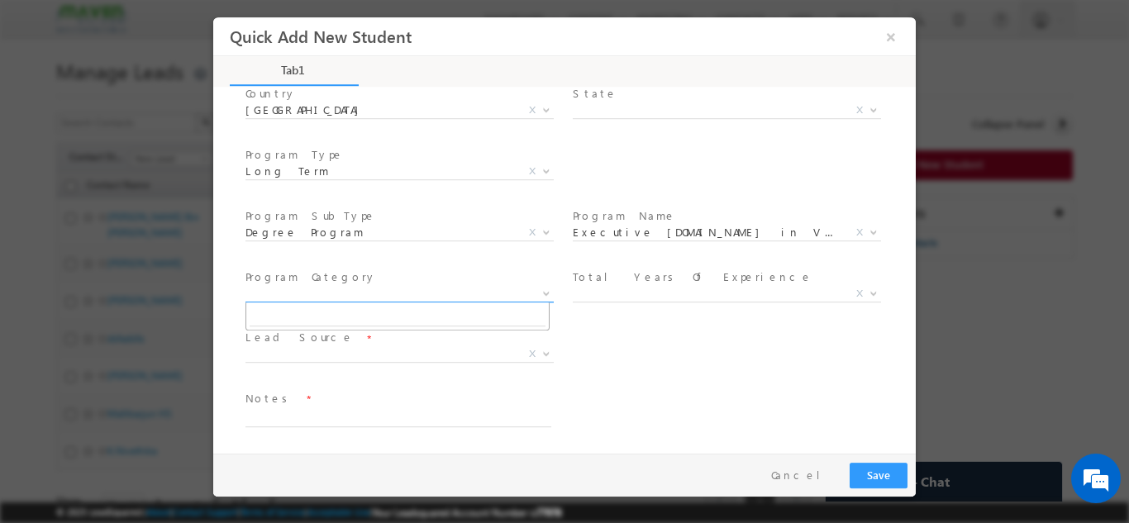
click at [329, 298] on span "X" at bounding box center [399, 293] width 308 height 17
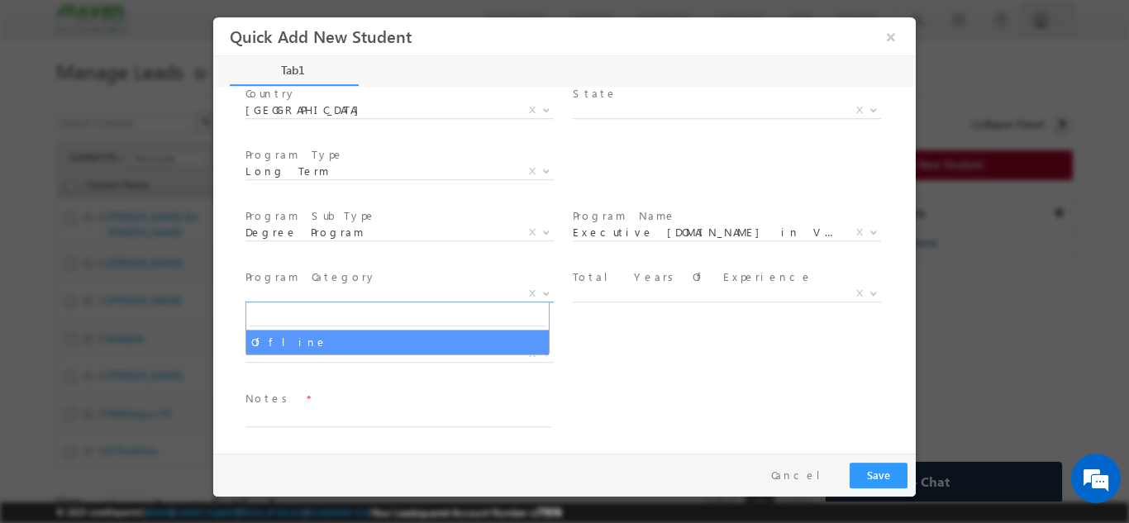
select select "Offline"
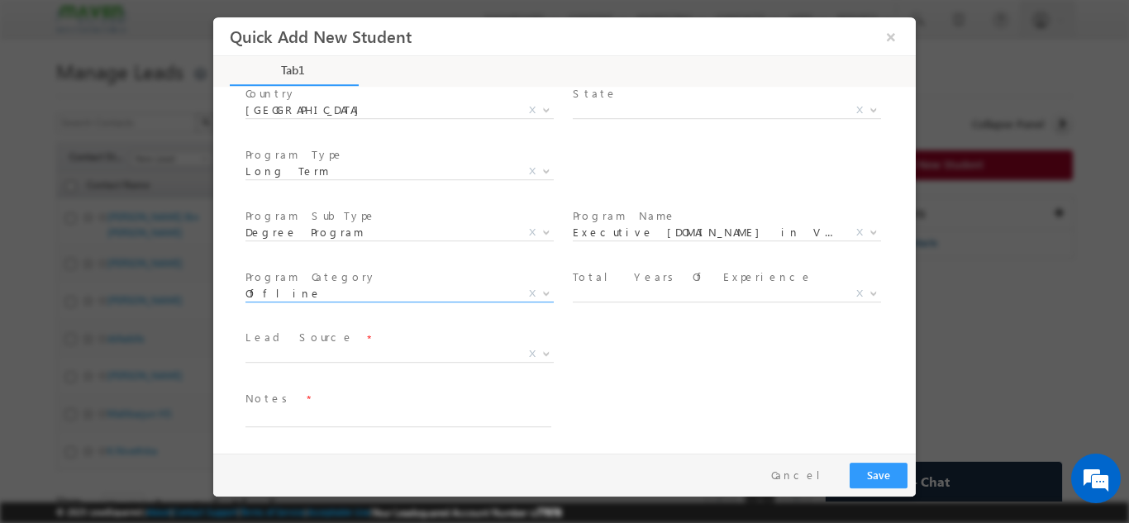
click at [634, 307] on span at bounding box center [725, 313] width 305 height 18
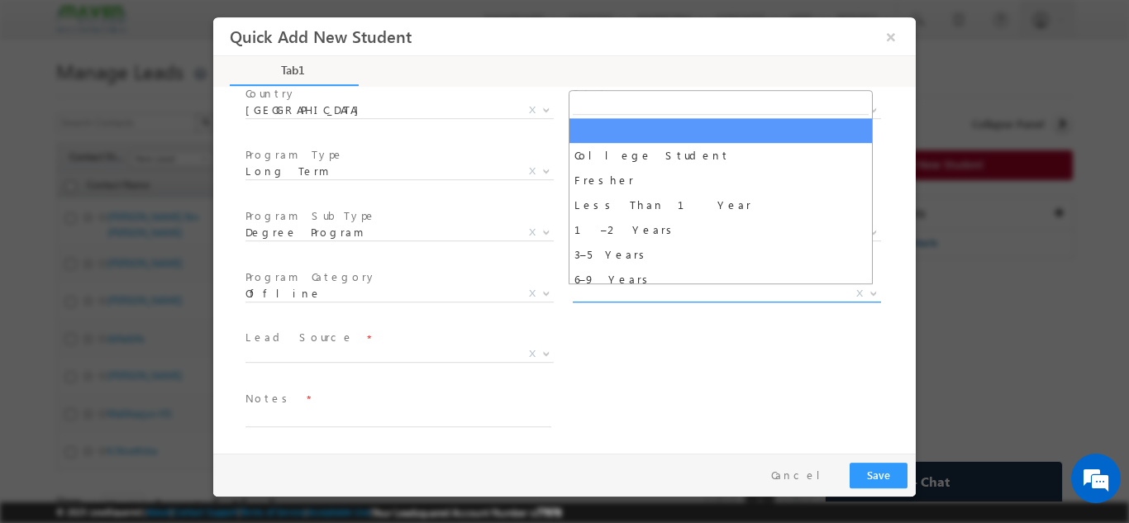
click at [635, 298] on span "X" at bounding box center [727, 293] width 308 height 17
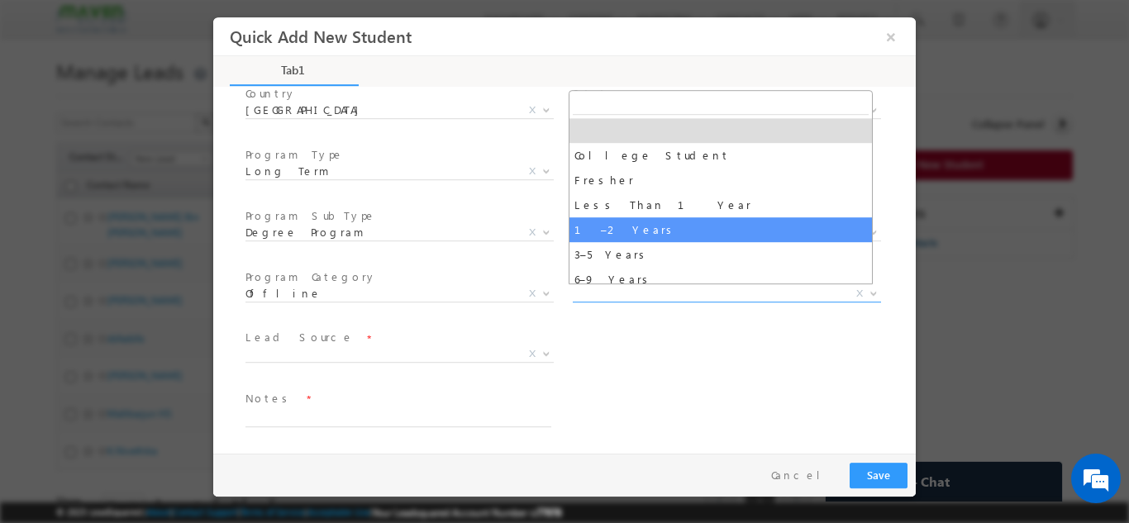
select select "1–2 Years"
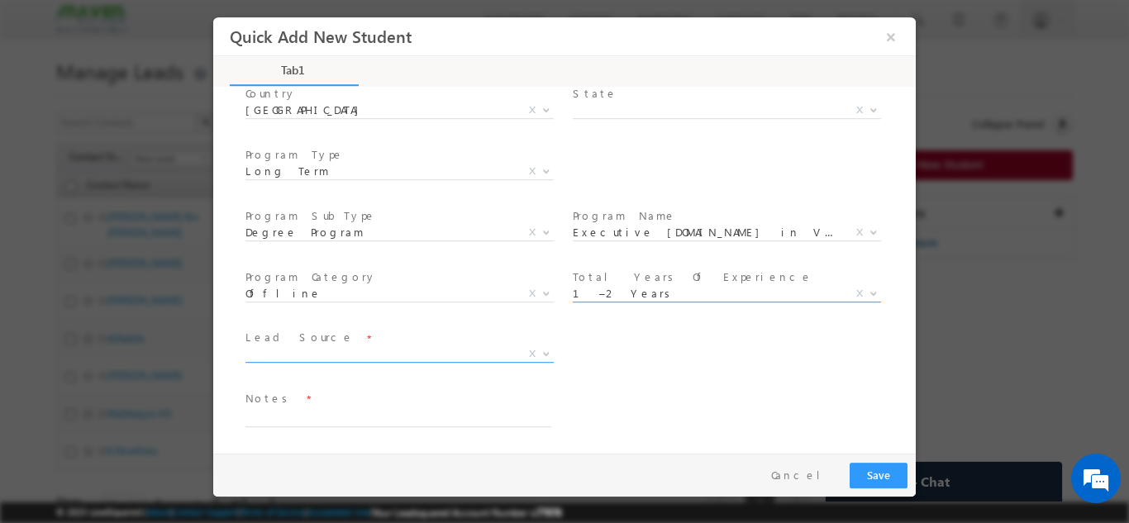
click at [287, 355] on span "X" at bounding box center [399, 354] width 308 height 17
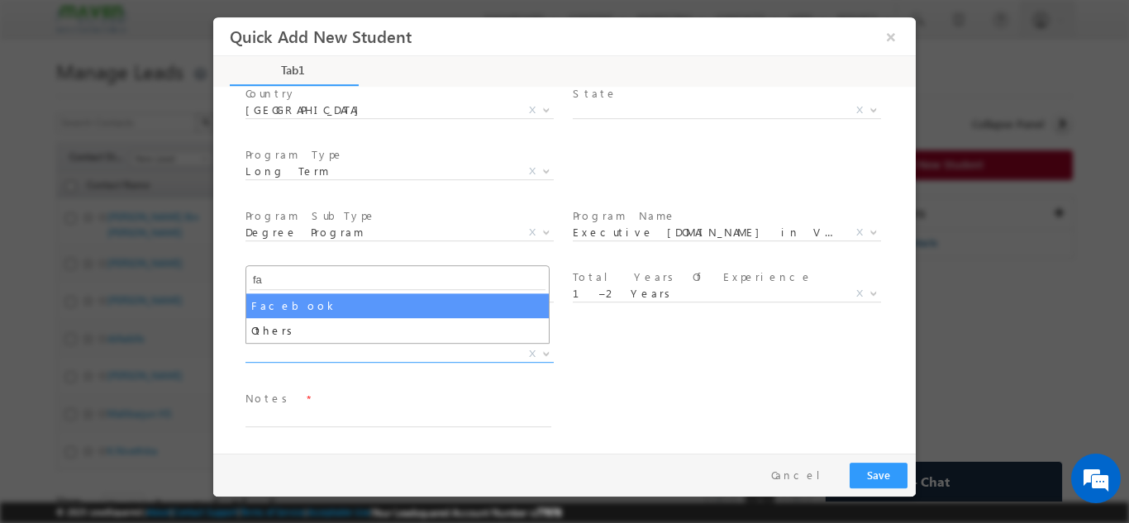
type input "fa"
select select "Facebook"
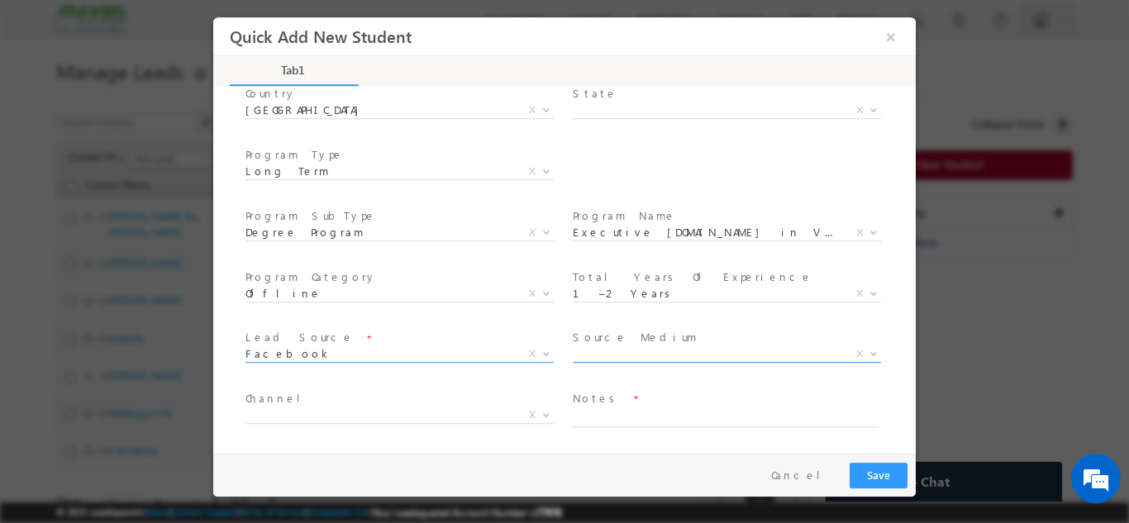
click at [589, 350] on span "X" at bounding box center [727, 354] width 308 height 17
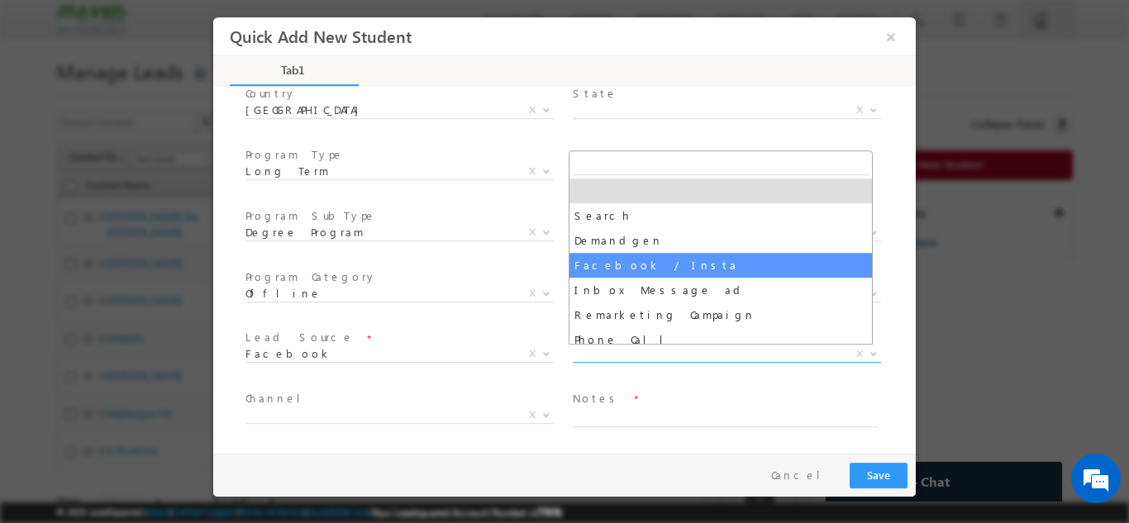
select select "Facebook / Insta"
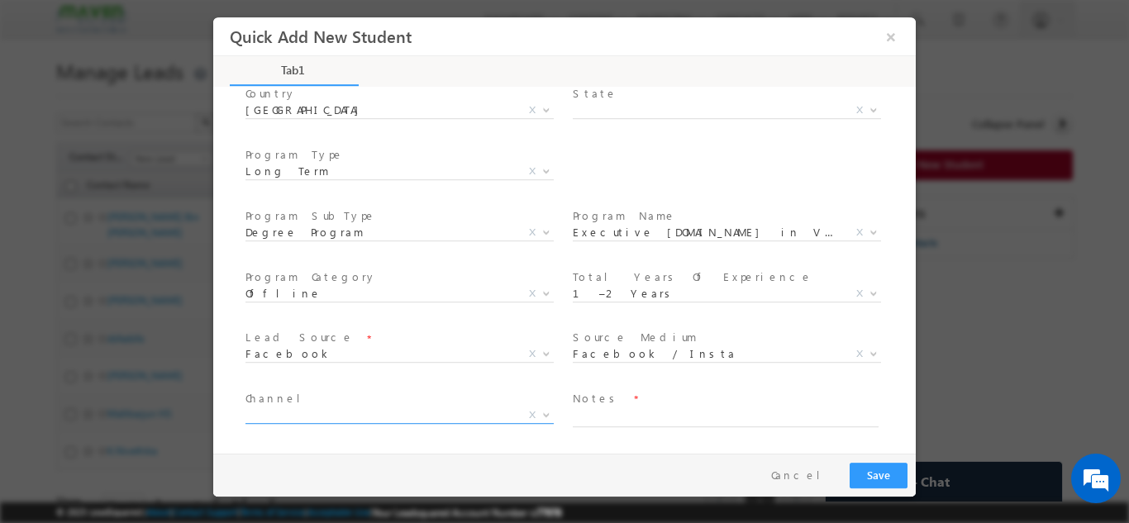
click at [341, 425] on span "X" at bounding box center [399, 418] width 308 height 17
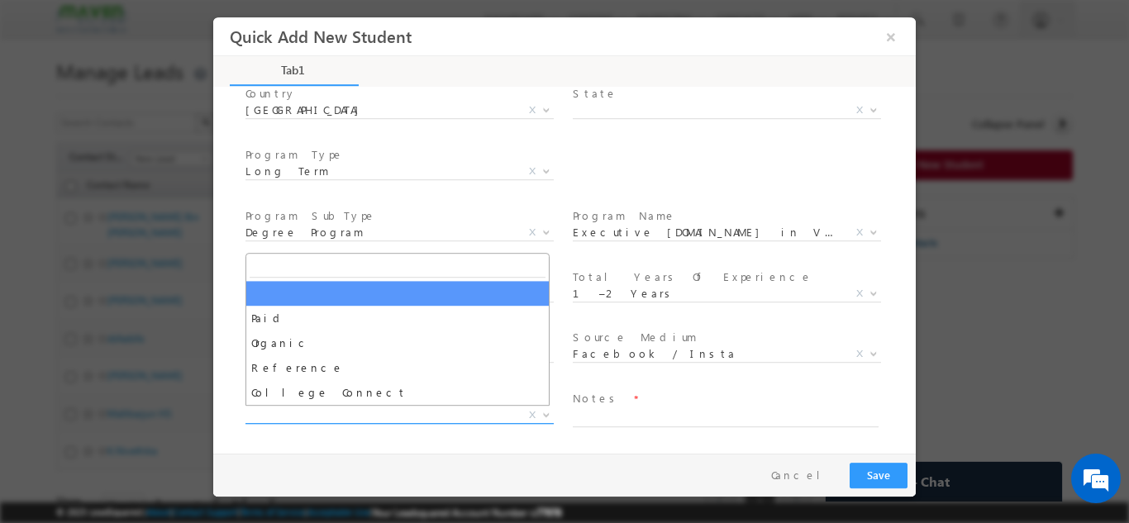
click at [336, 422] on span "Paid Organic Reference College Connect X" at bounding box center [405, 418] width 321 height 20
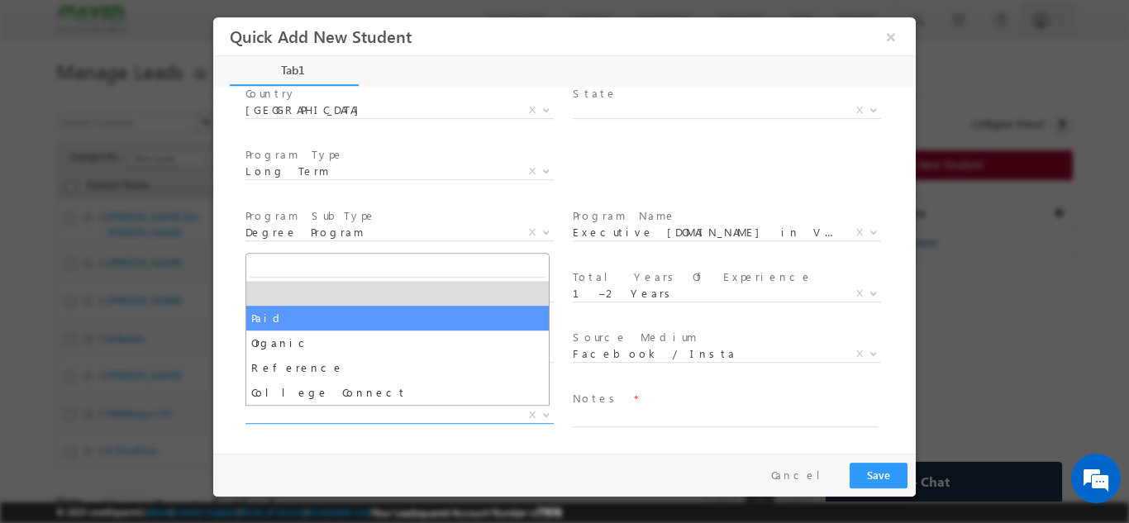
select select "Paid"
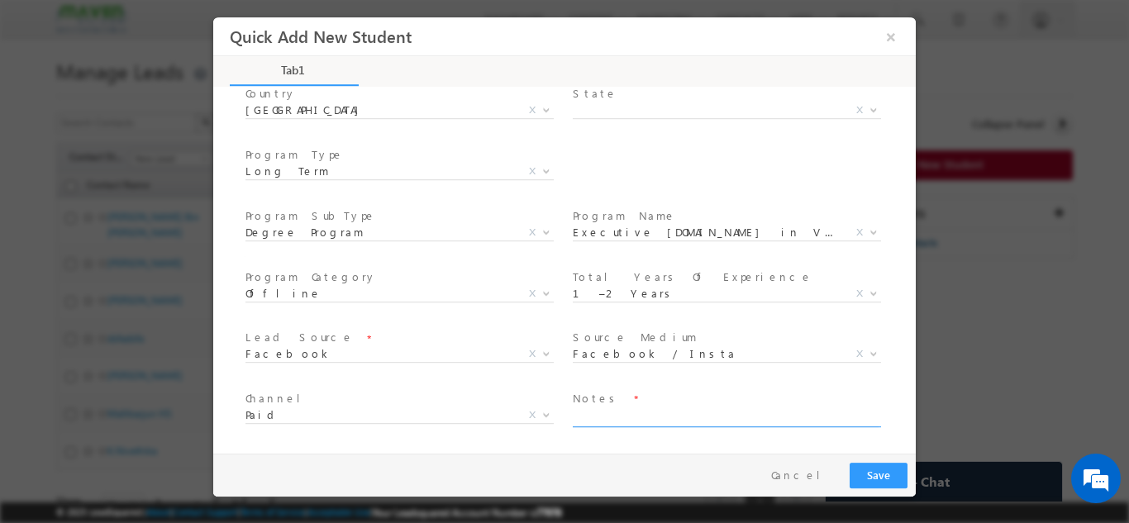
click at [655, 408] on textarea at bounding box center [726, 417] width 306 height 19
type textarea "Need to call back"
click at [878, 479] on button "Save" at bounding box center [879, 475] width 58 height 26
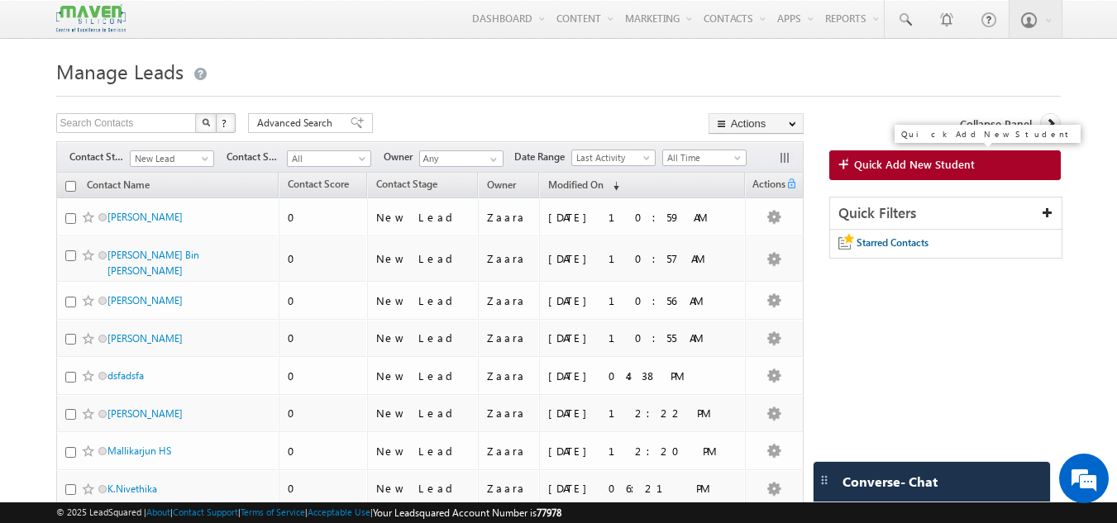
click at [940, 170] on span "Quick Add New Student" at bounding box center [914, 164] width 121 height 15
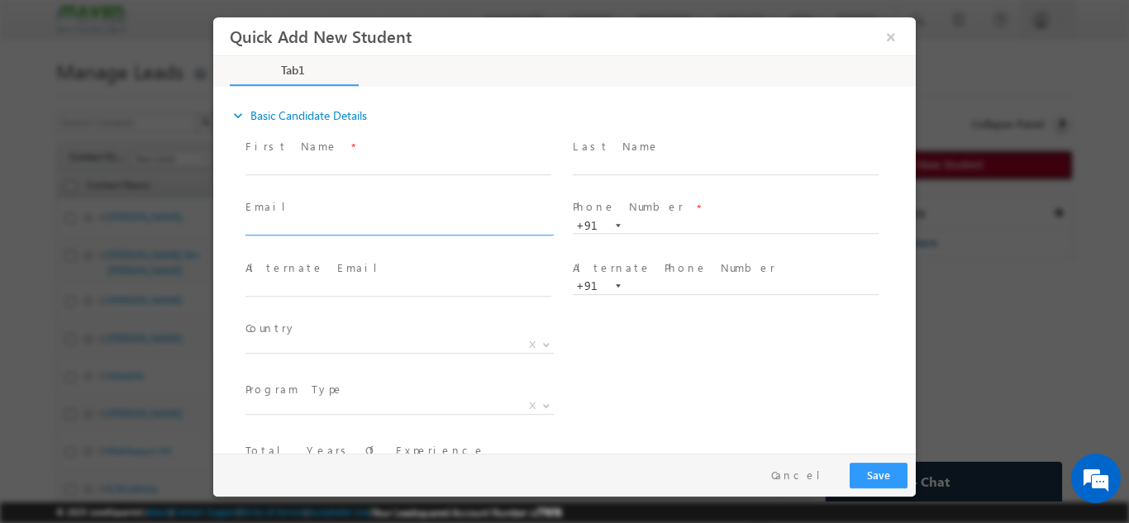
scroll to position [0, 0]
click at [345, 162] on input "text" at bounding box center [398, 166] width 306 height 17
paste input "Sai Tej [EMAIL_ADDRESS][DOMAIN_NAME] 7659995976"
drag, startPoint x: 289, startPoint y: 171, endPoint x: 398, endPoint y: 164, distance: 108.5
click at [398, 164] on input "Sai Tej [EMAIL_ADDRESS][DOMAIN_NAME] 7659995976" at bounding box center [398, 166] width 306 height 17
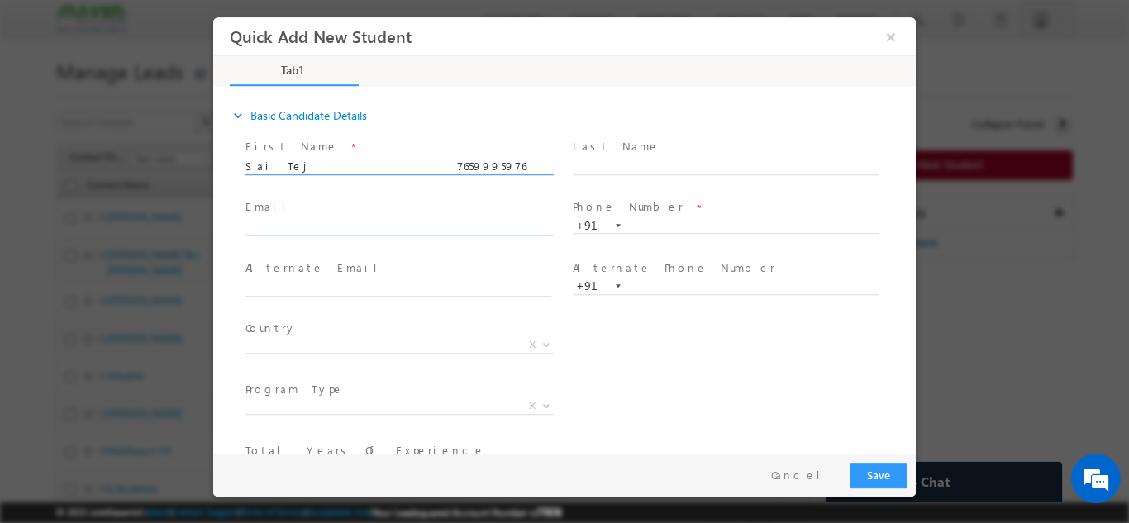
type input "Sai Tej 7659995976"
click input "text"
paste input "[EMAIL_ADDRESS][DOMAIN_NAME]"
type input "[EMAIL_ADDRESS][DOMAIN_NAME]"
click at [346, 169] on input "Sai Tej 7659995976" at bounding box center [398, 166] width 306 height 17
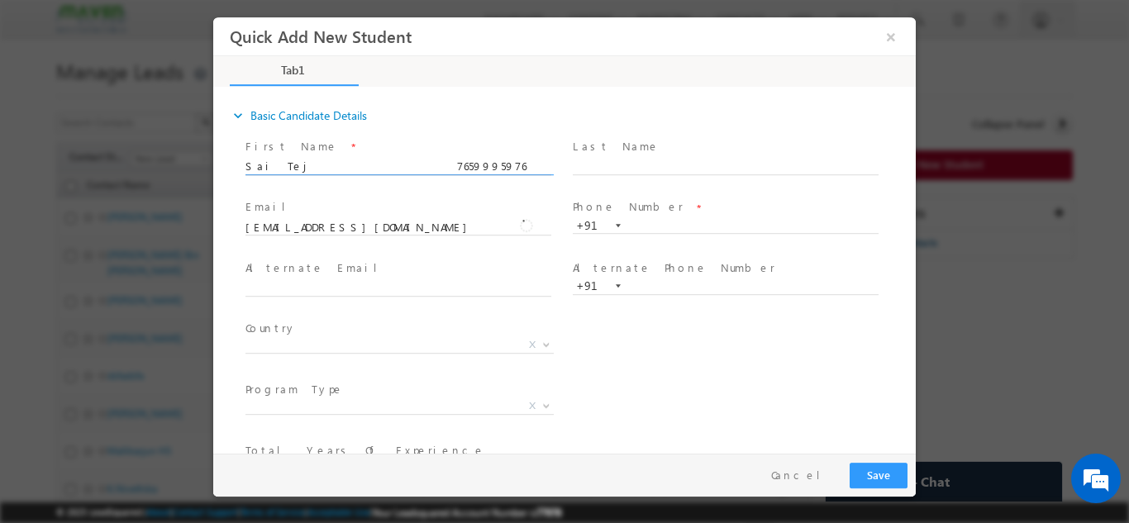
click at [346, 169] on input "Sai Tej 7659995976" at bounding box center [398, 166] width 306 height 17
type input "[PERSON_NAME]"
click at [646, 226] on input "text" at bounding box center [726, 225] width 306 height 17
paste input "7659995976"
type input "7659995976"
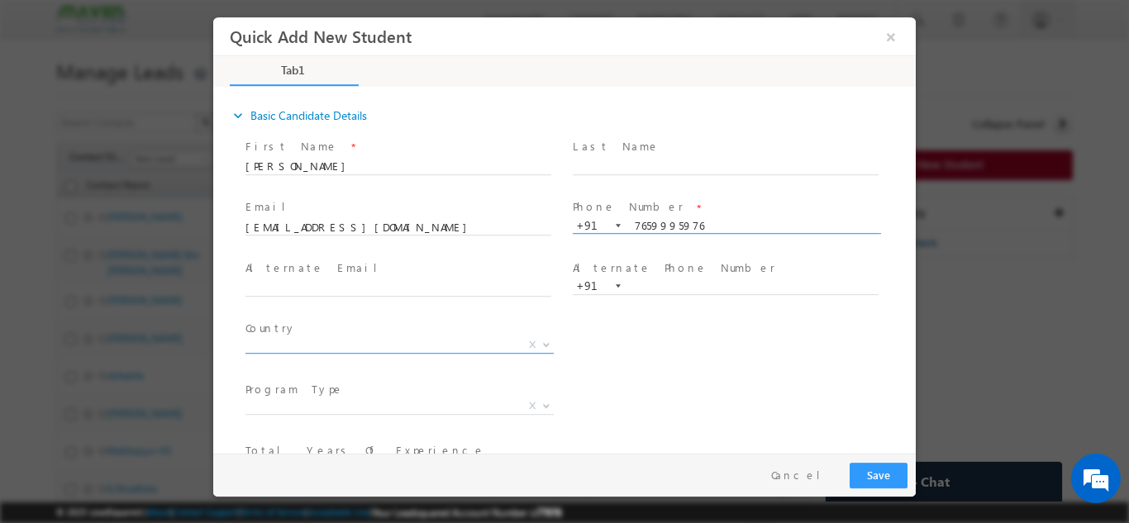
click at [293, 350] on span "X" at bounding box center [399, 344] width 308 height 17
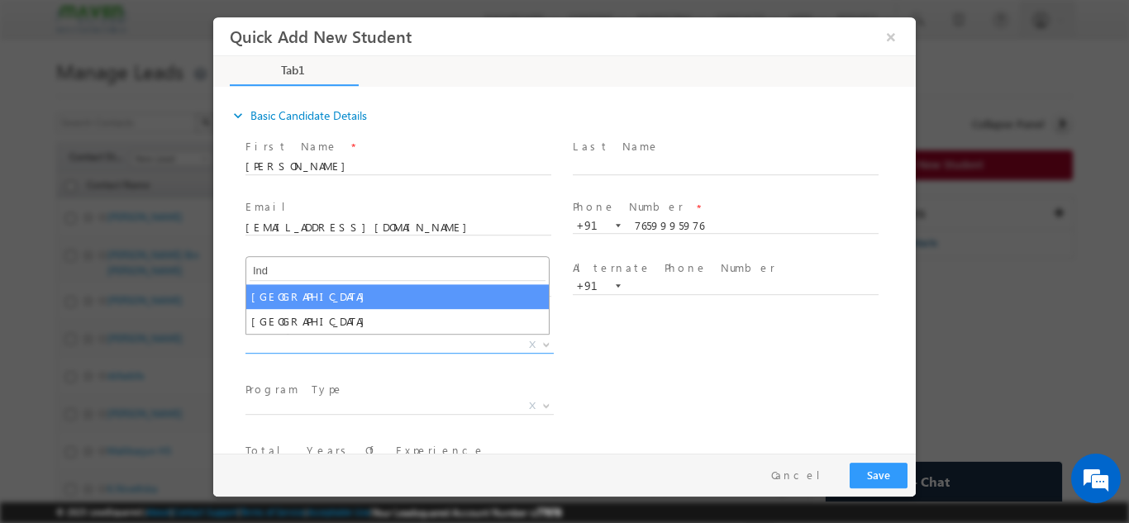
type input "Ind"
select select "[GEOGRAPHIC_DATA]"
select select
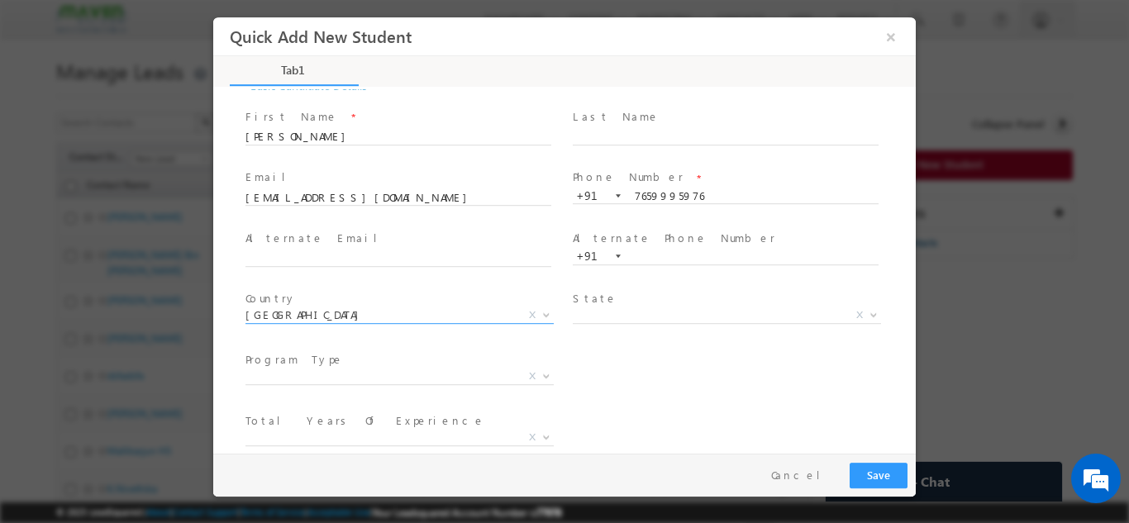
scroll to position [83, 0]
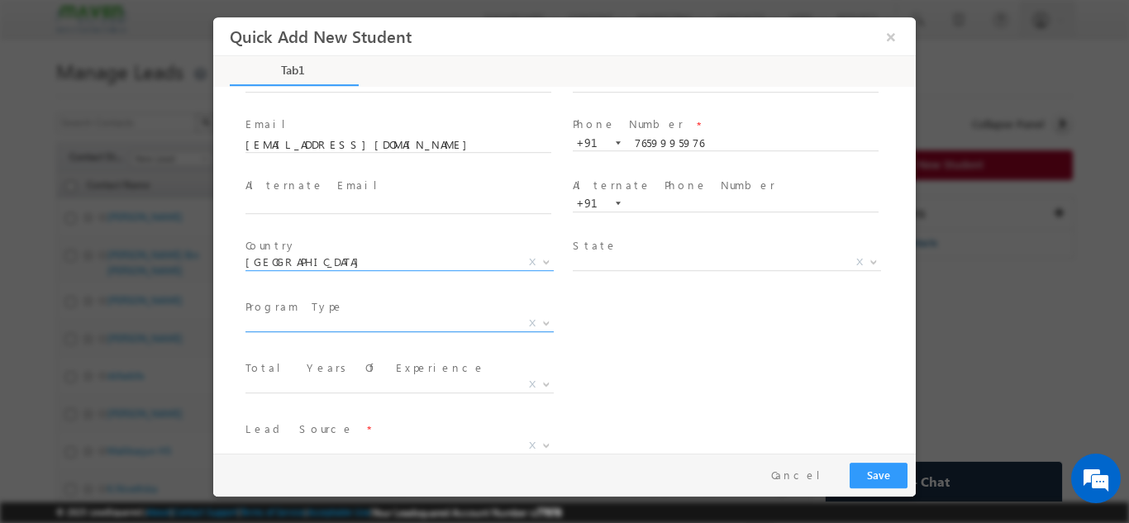
click at [311, 327] on span "X" at bounding box center [399, 323] width 308 height 17
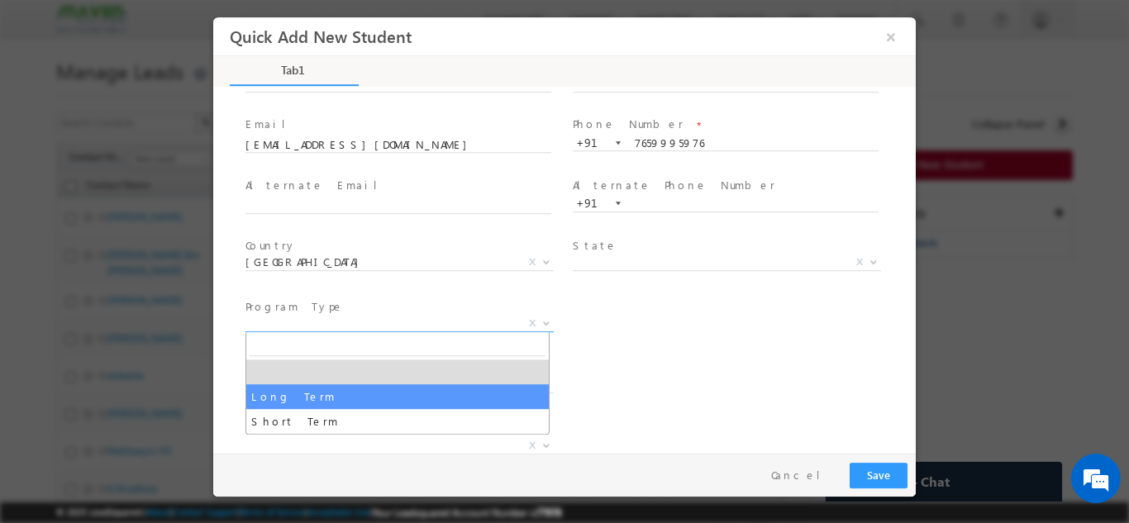
select select "Long Term"
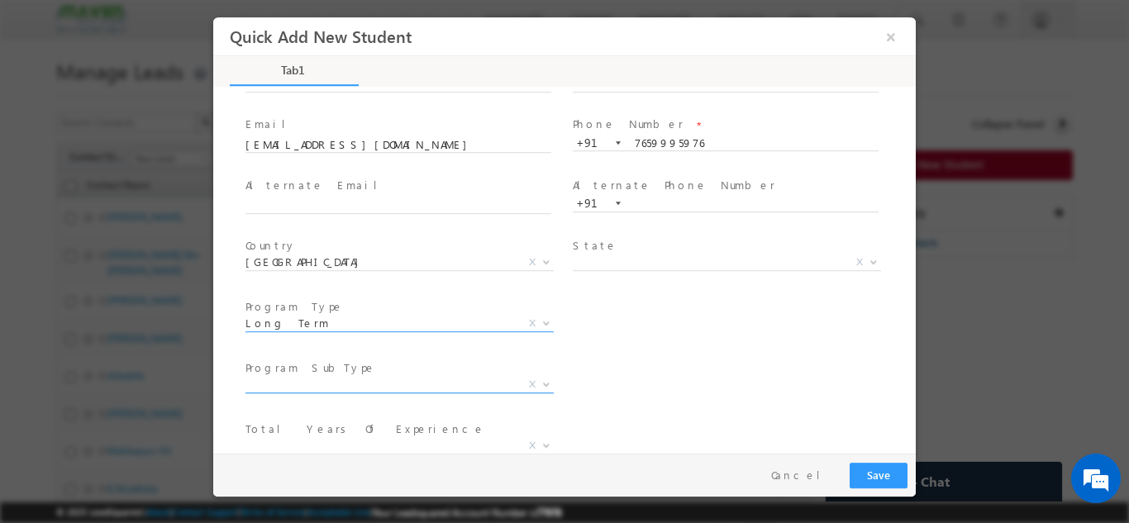
click at [310, 380] on span "X" at bounding box center [399, 384] width 308 height 17
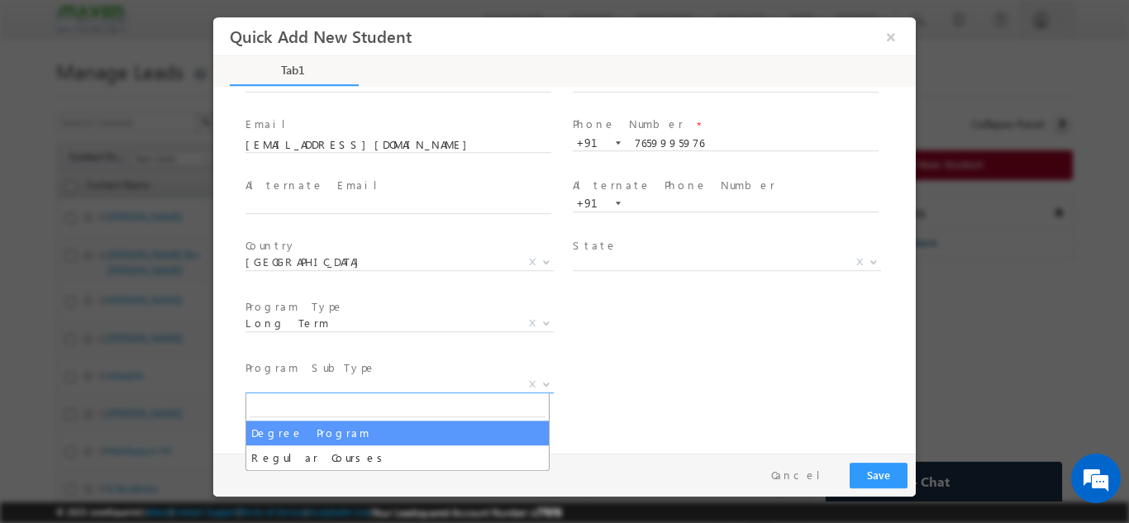
select select "Degree Program"
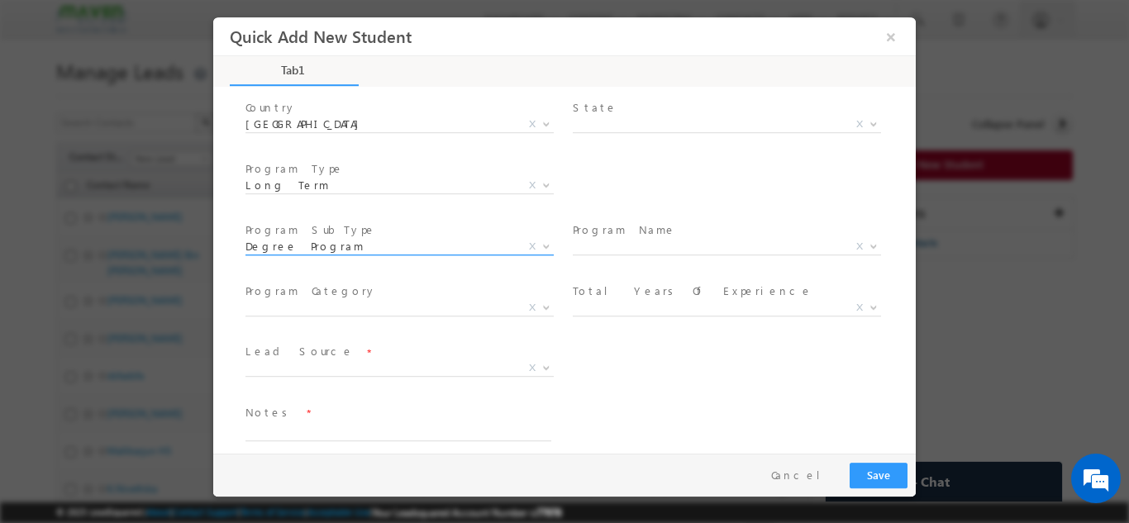
scroll to position [235, 0]
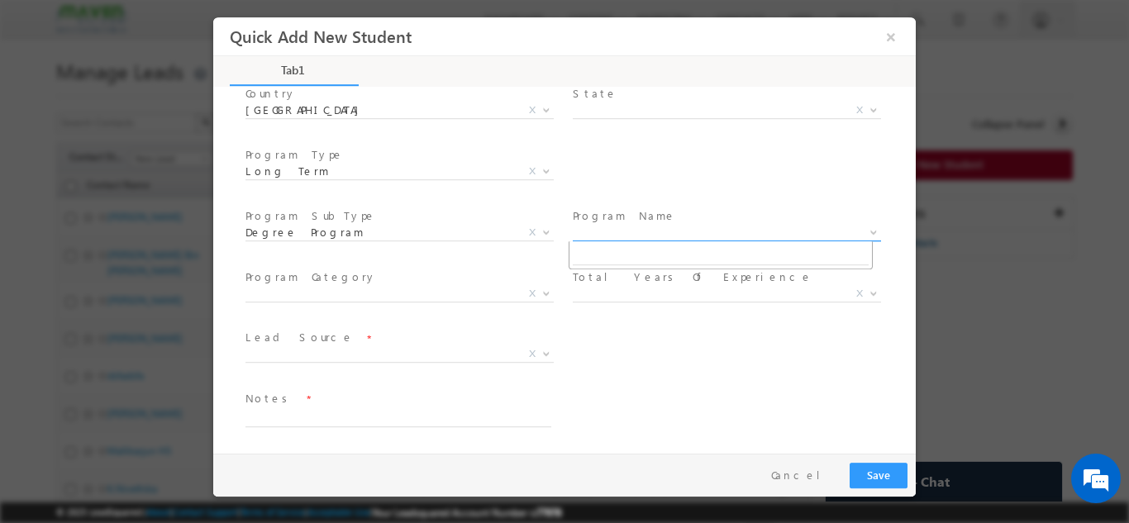
click at [603, 228] on span "X" at bounding box center [727, 232] width 308 height 17
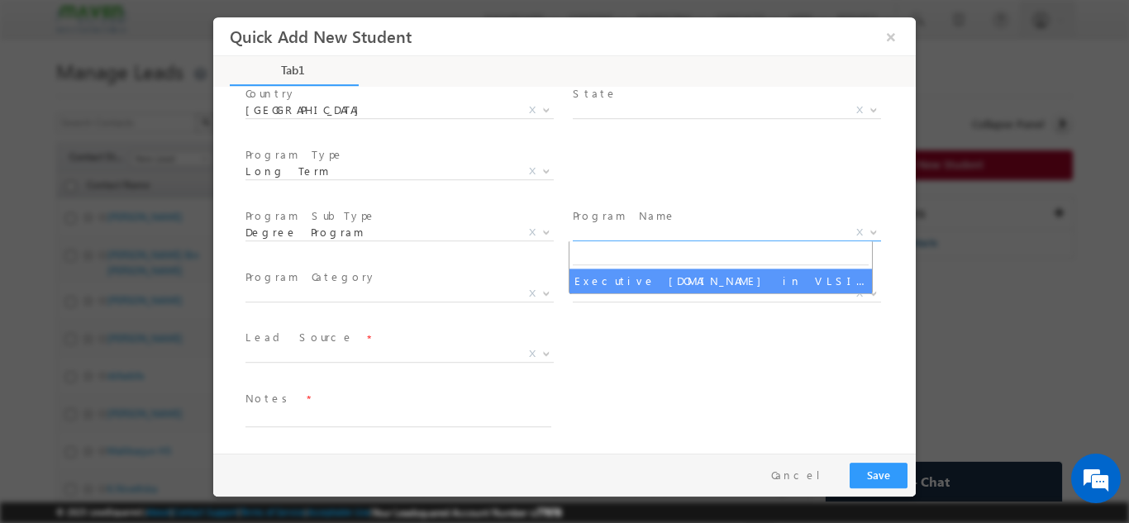
select select "Executive [DOMAIN_NAME] in VLSI Design"
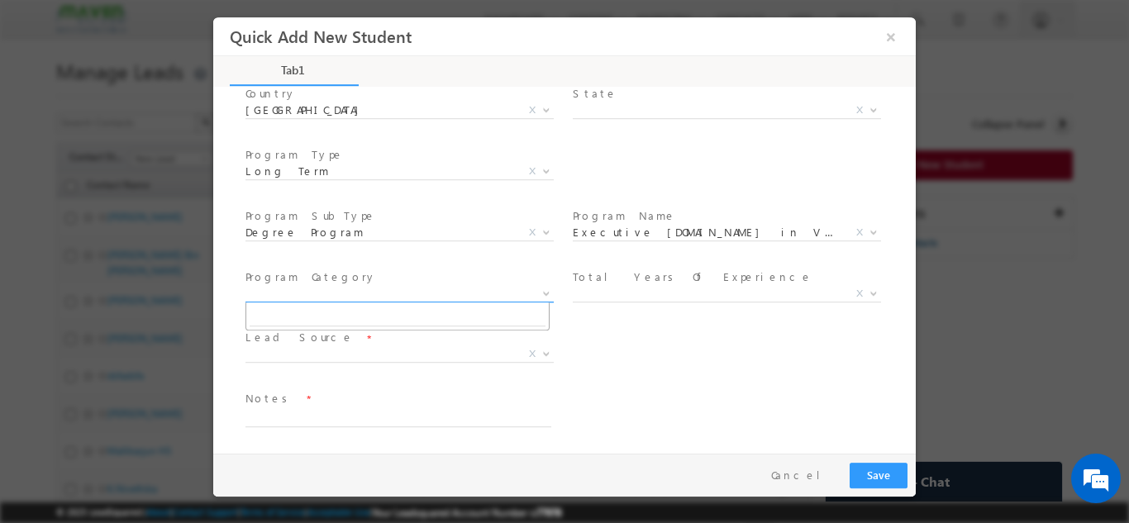
click at [384, 299] on span "X" at bounding box center [399, 293] width 308 height 17
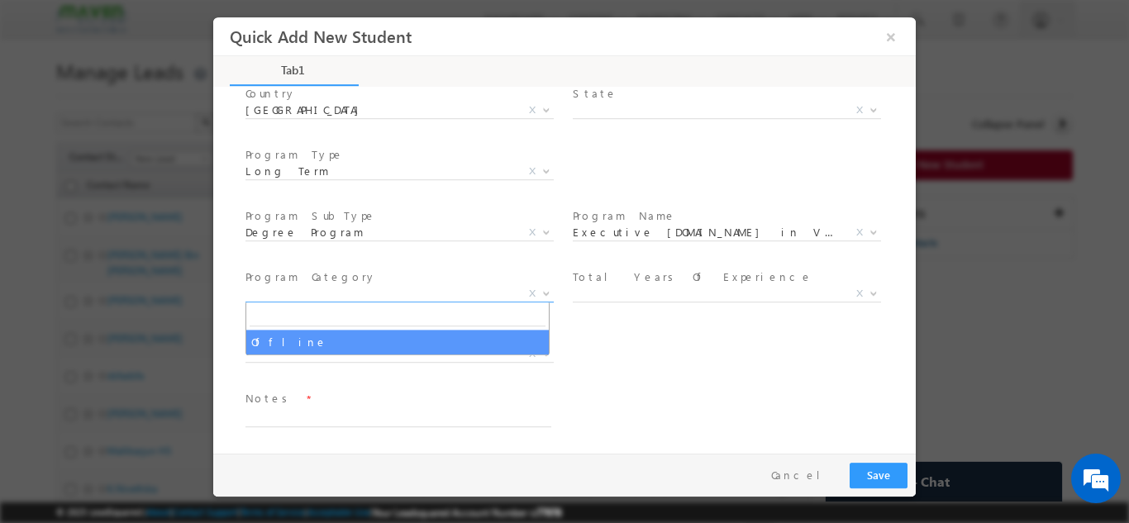
select select "Offline"
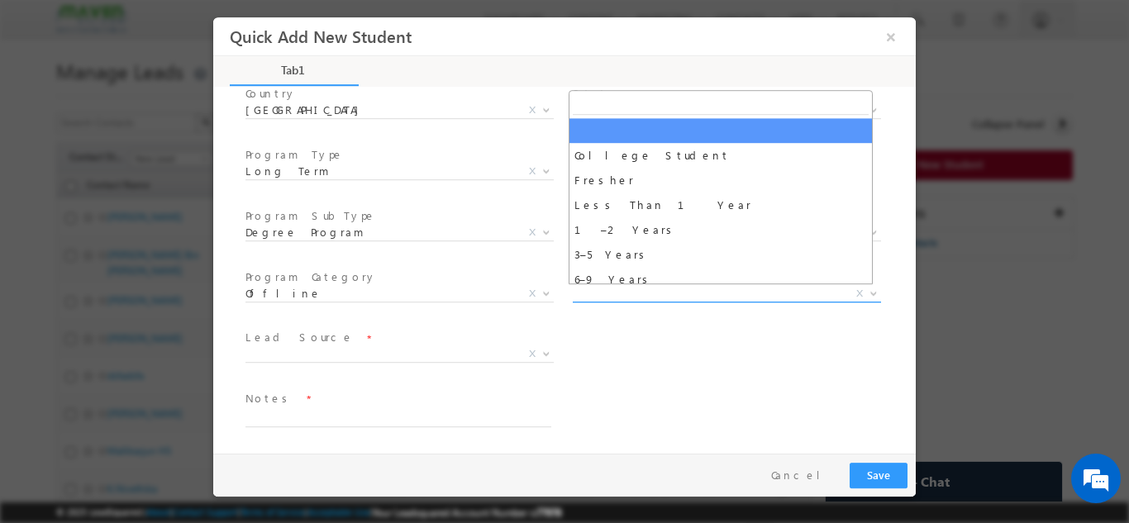
click at [653, 290] on span "X" at bounding box center [727, 293] width 308 height 17
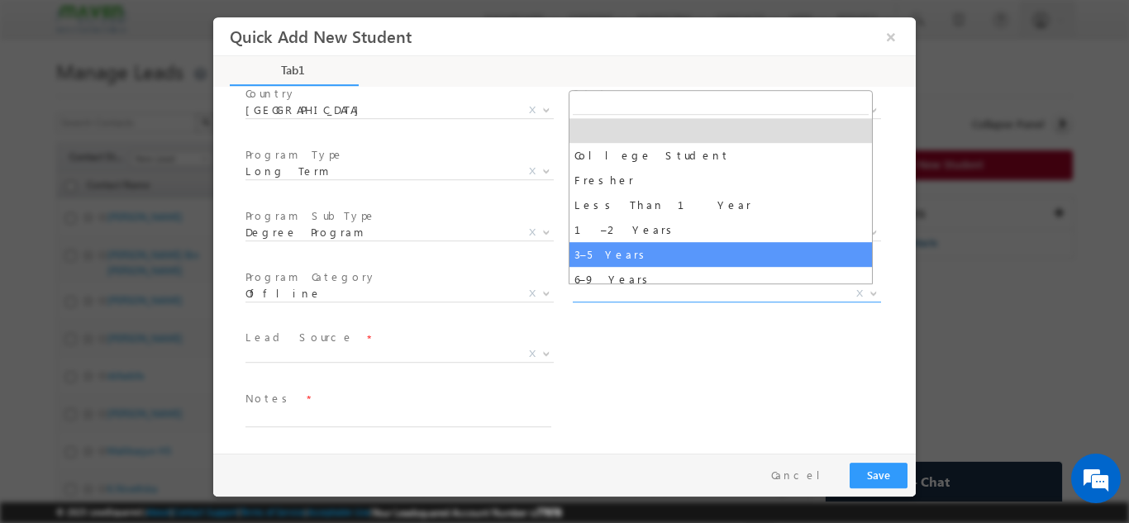
select select "3–5 Years"
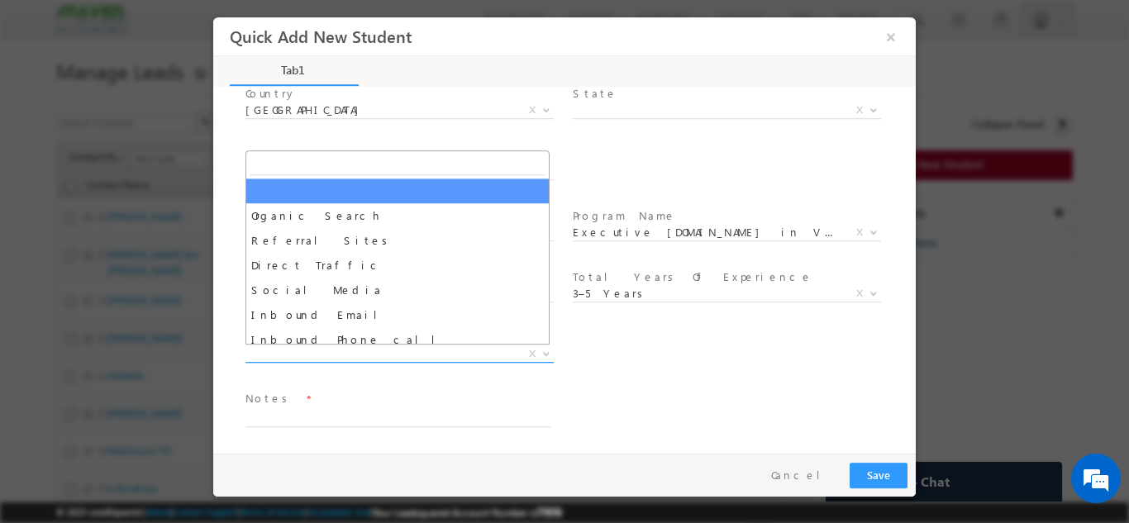
click at [322, 351] on span "X" at bounding box center [399, 354] width 308 height 17
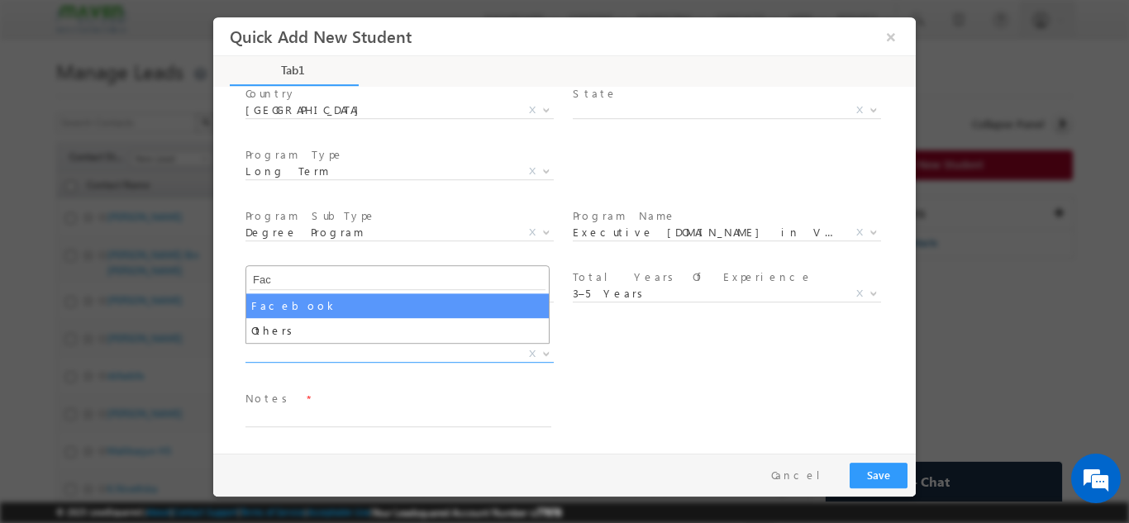
type input "Fac"
select select "Facebook"
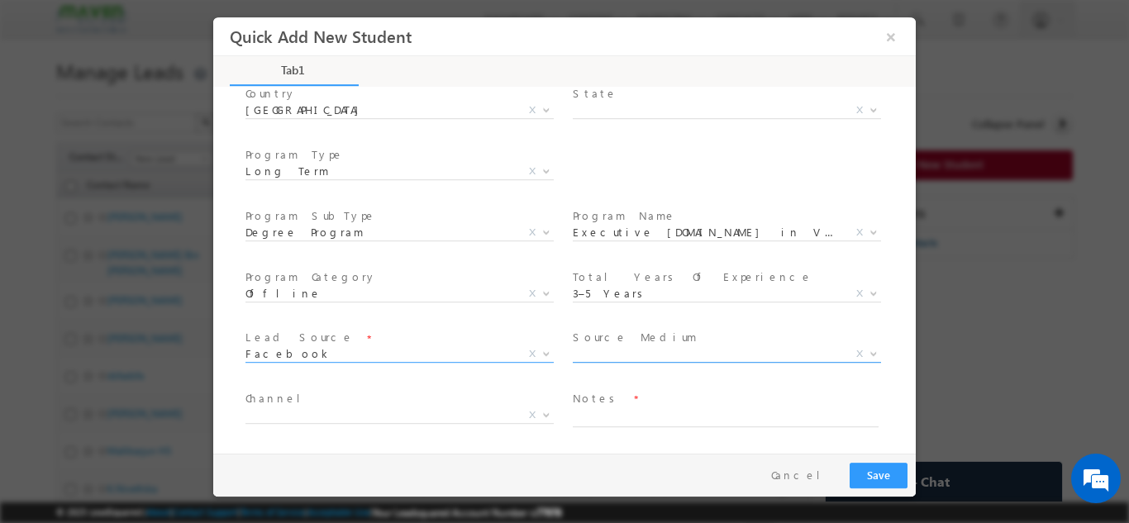
click at [640, 346] on span "X" at bounding box center [727, 354] width 308 height 17
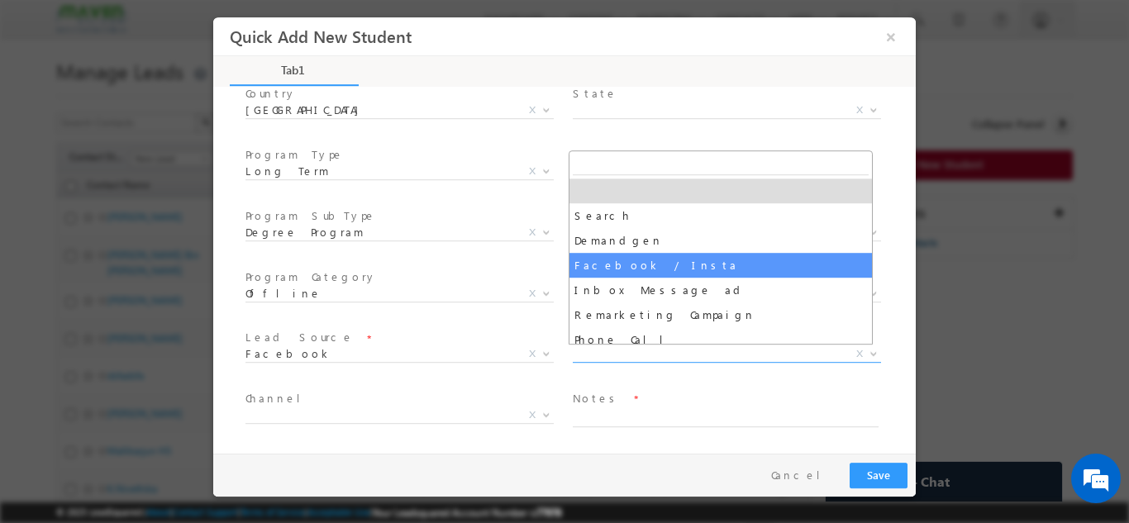
select select "Facebook / Insta"
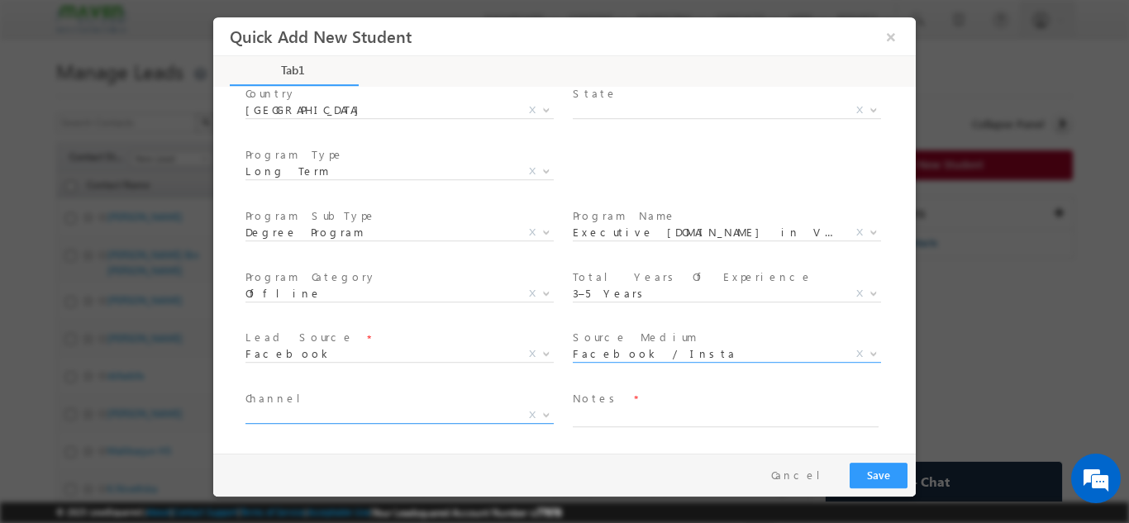
click at [360, 419] on span "X" at bounding box center [399, 415] width 308 height 17
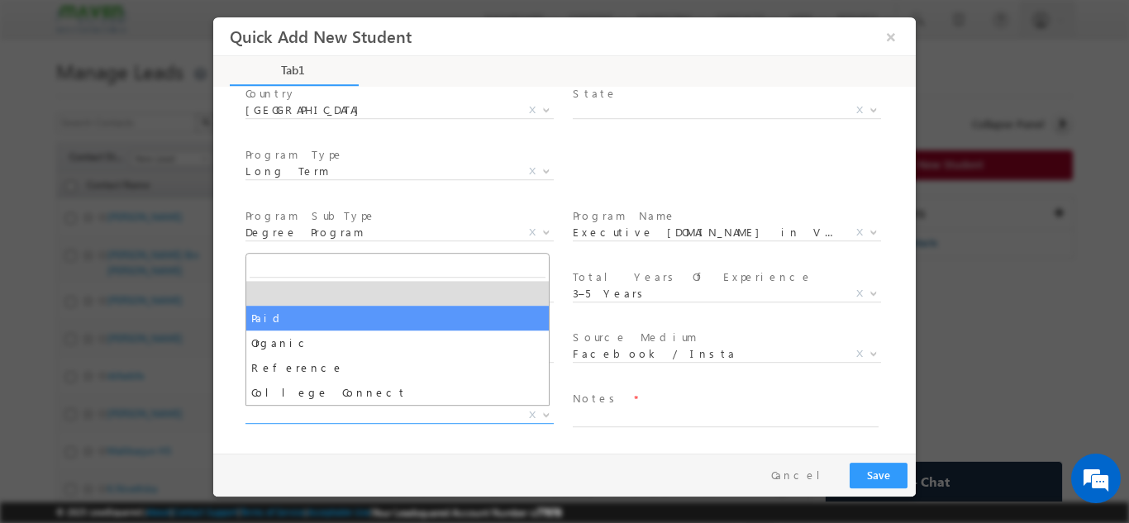
select select "Paid"
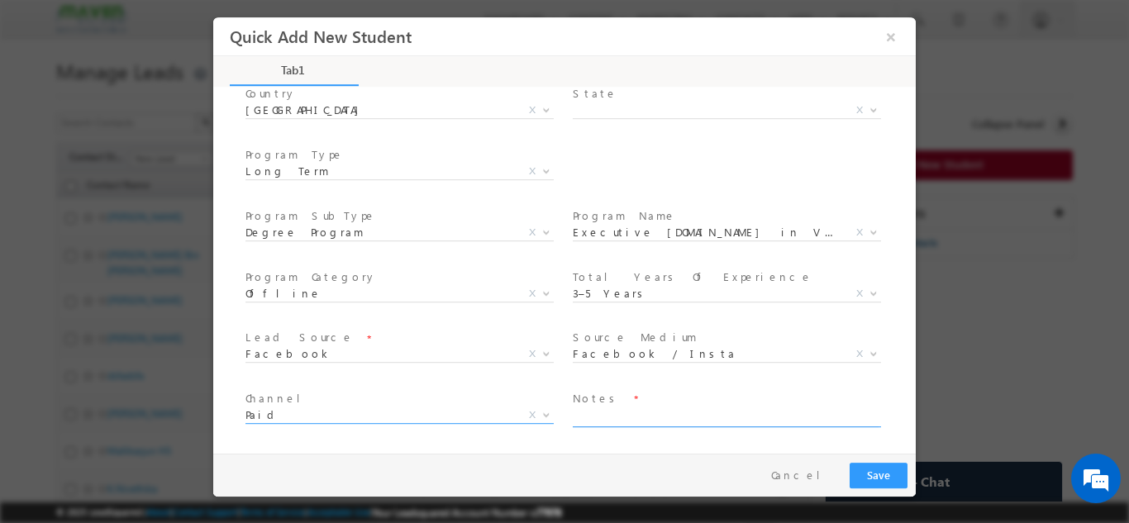
click at [615, 414] on textarea at bounding box center [726, 417] width 306 height 19
type textarea "Need to call"
click at [863, 467] on button "Save" at bounding box center [879, 475] width 58 height 26
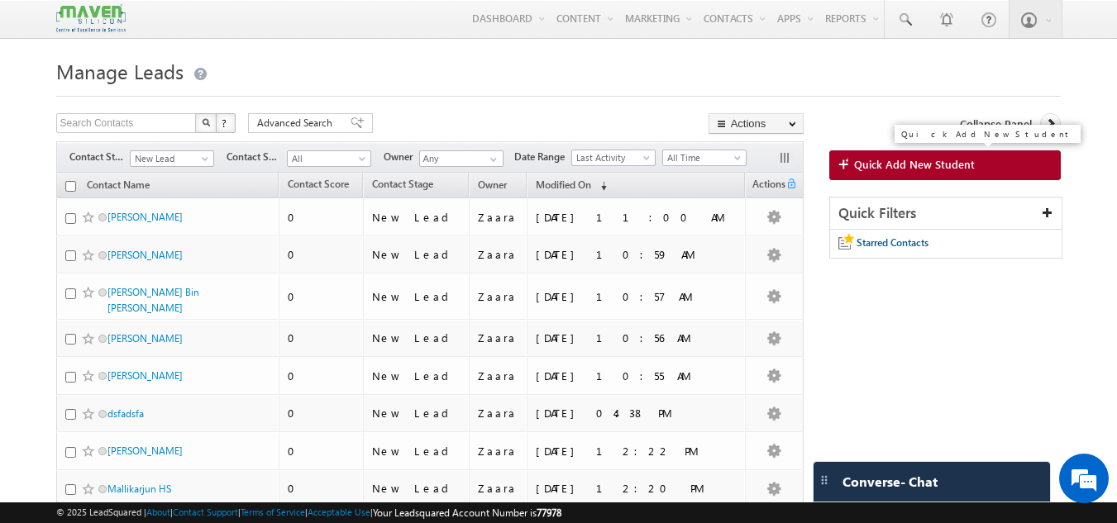
click at [851, 172] on span at bounding box center [846, 165] width 16 height 17
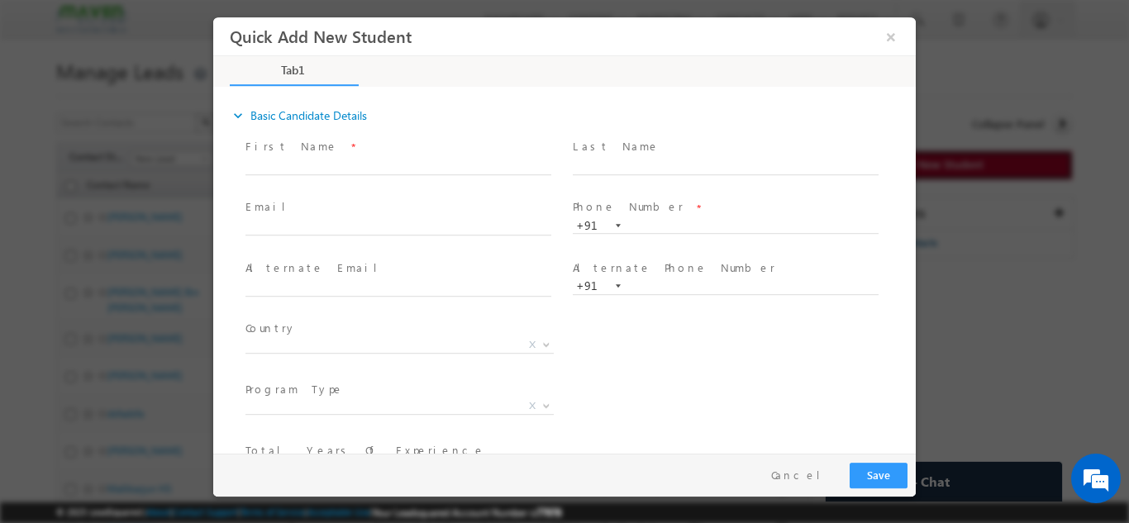
scroll to position [0, 0]
click at [304, 166] on input "text" at bounding box center [398, 166] width 306 height 17
drag, startPoint x: 285, startPoint y: 169, endPoint x: 425, endPoint y: 166, distance: 139.7
click at [425, 166] on input "Pallavi [EMAIL_ADDRESS][DOMAIN_NAME] 7760520692" at bounding box center [398, 166] width 306 height 17
type input "Pallavi 7760520692"
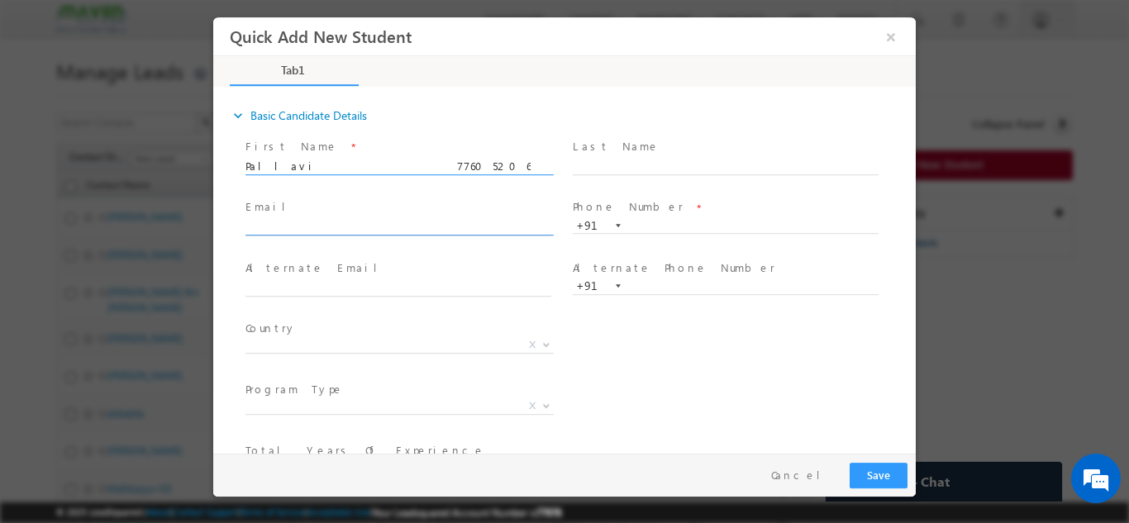
click input "text"
paste input "[EMAIL_ADDRESS][DOMAIN_NAME]"
type input "[EMAIL_ADDRESS][DOMAIN_NAME]"
click at [350, 162] on input "Pallavi 7760520692" at bounding box center [398, 166] width 306 height 17
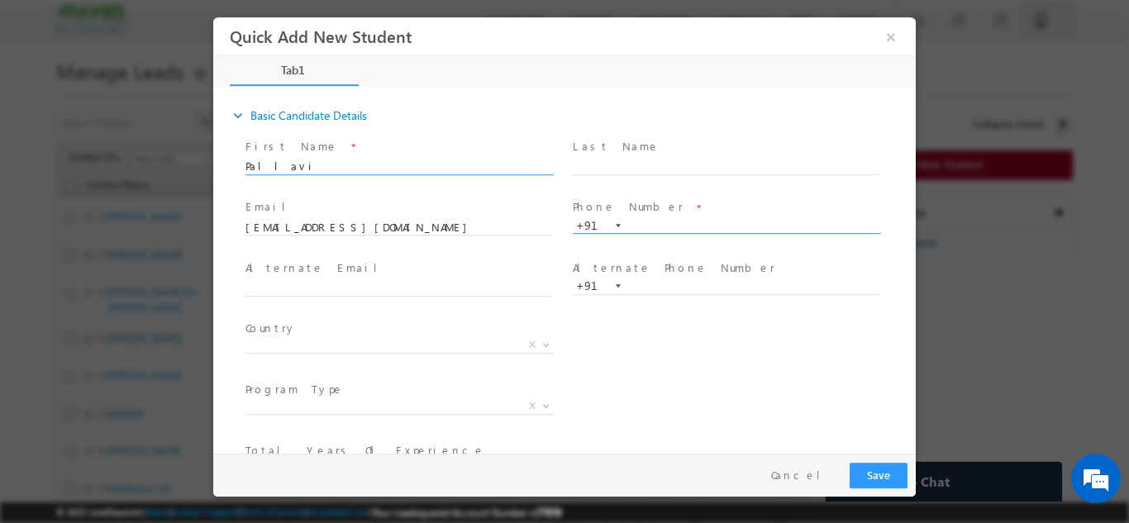
type input "Pallavi"
click at [663, 229] on input "text" at bounding box center [726, 225] width 306 height 17
paste input "7760520692"
type input "7760520692"
click input "text"
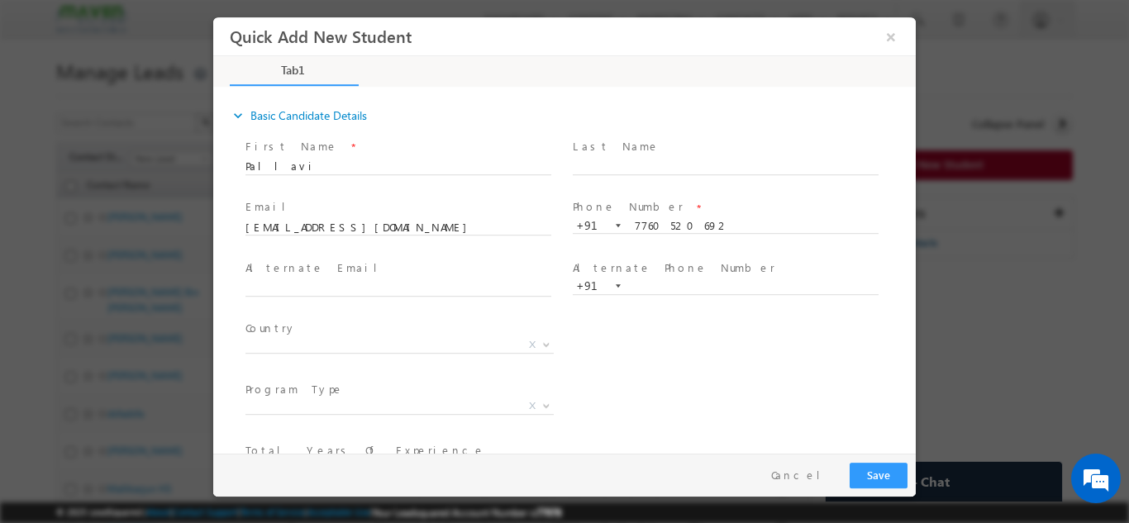
click at [684, 341] on div "Country * [GEOGRAPHIC_DATA] [GEOGRAPHIC_DATA] [GEOGRAPHIC_DATA] [GEOGRAPHIC_DAT…" at bounding box center [579, 347] width 674 height 61
click at [317, 358] on span at bounding box center [397, 364] width 305 height 18
click at [322, 346] on span "X" at bounding box center [399, 344] width 308 height 17
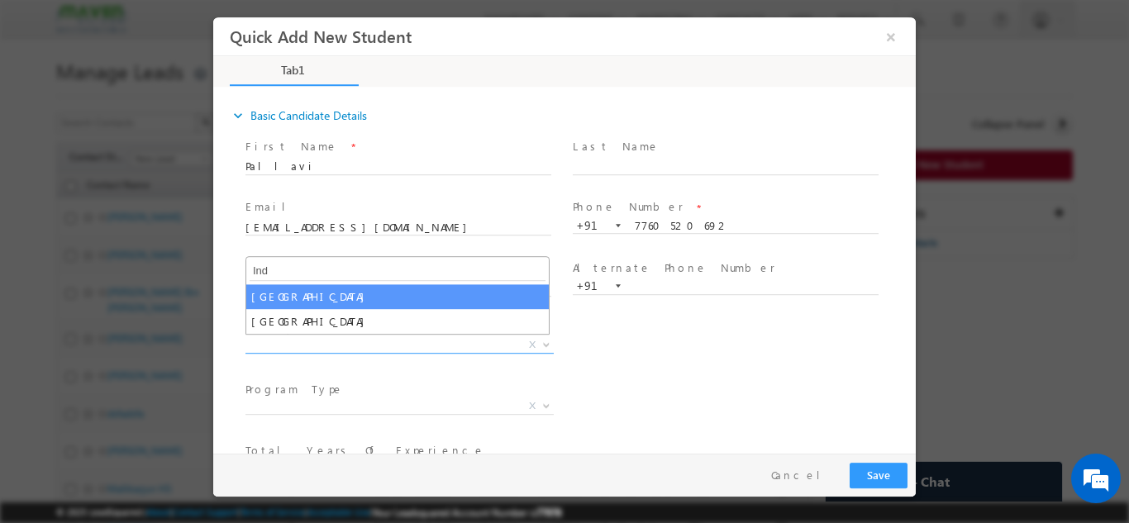
type input "Ind"
select select "[GEOGRAPHIC_DATA]"
select select
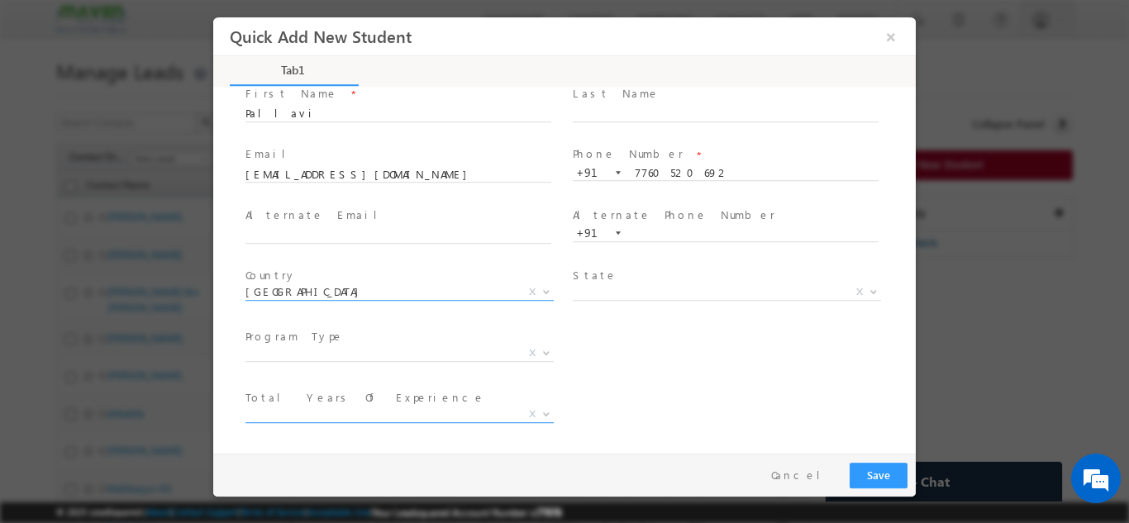
scroll to position [83, 0]
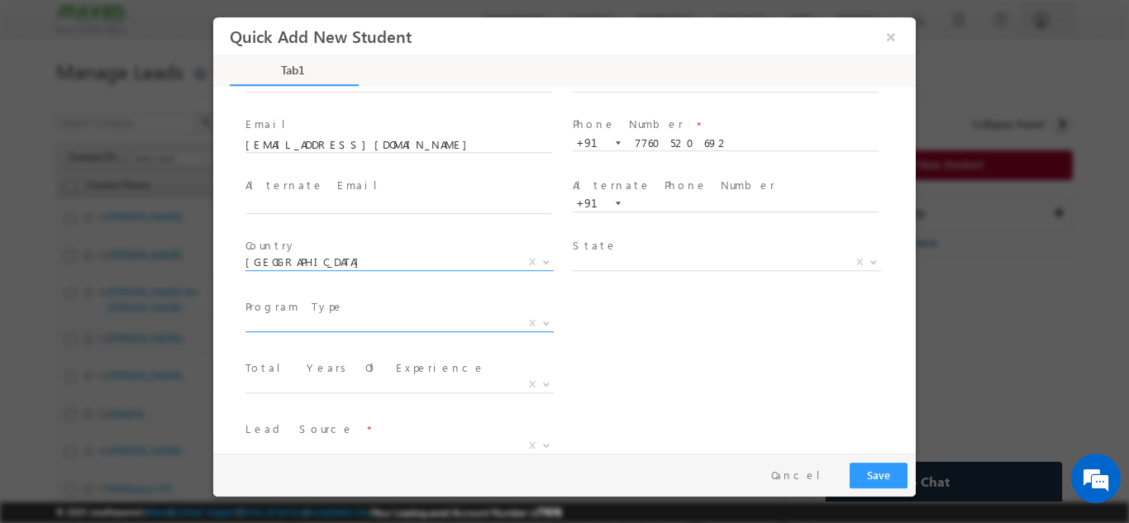
click at [268, 325] on span "X" at bounding box center [399, 323] width 308 height 17
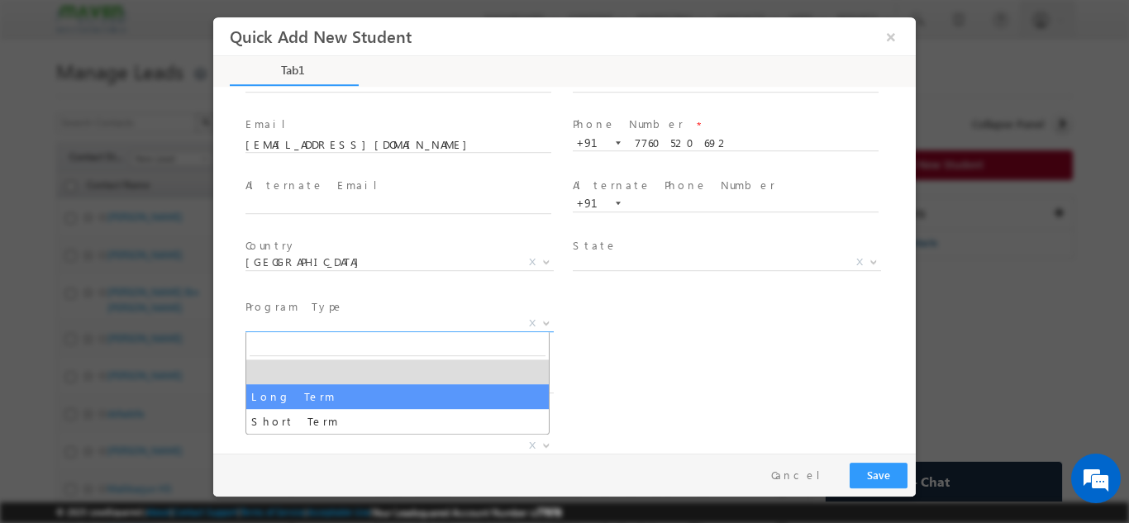
select select "Long Term"
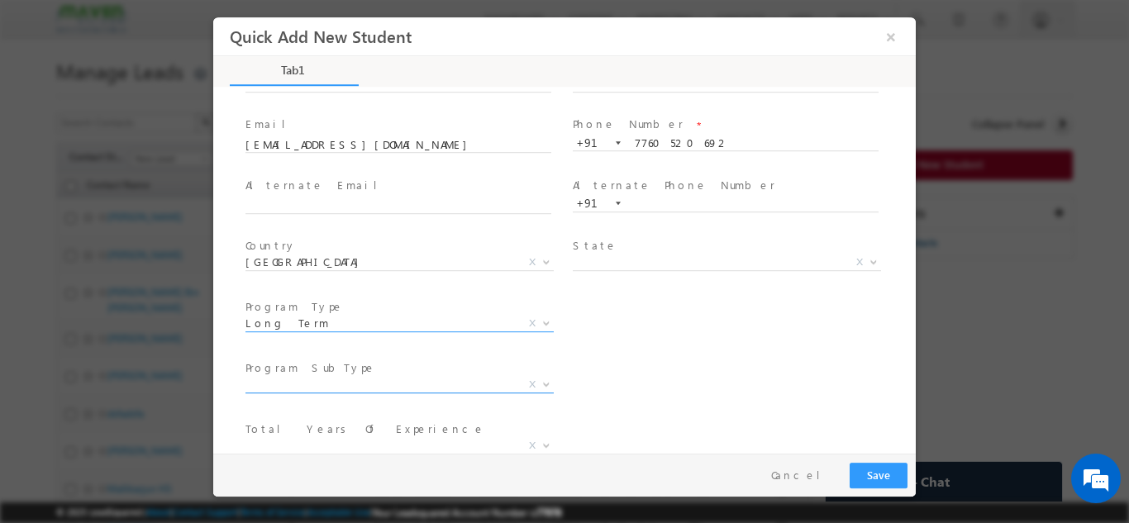
scroll to position [165, 0]
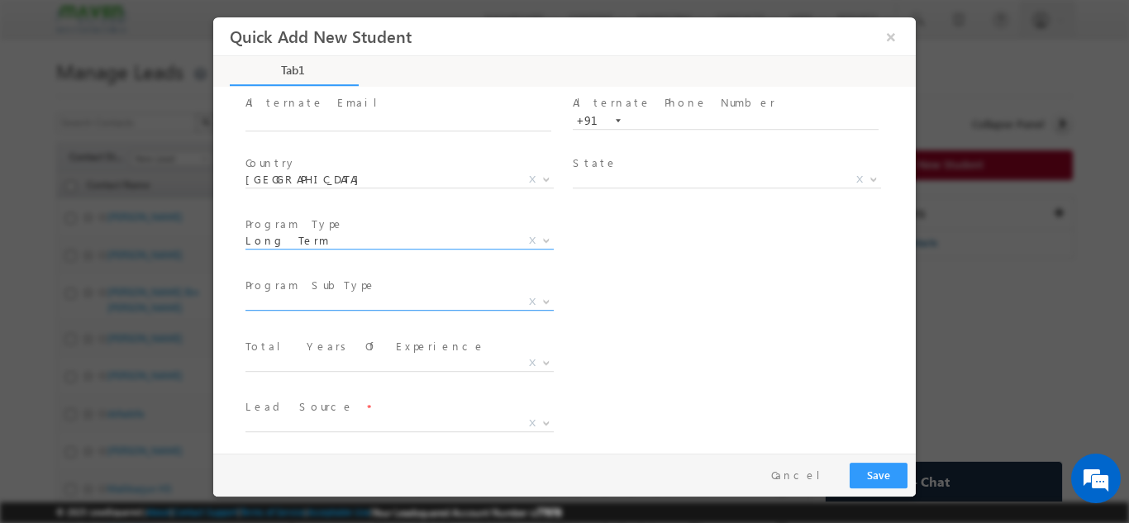
click at [282, 303] on span "X" at bounding box center [399, 301] width 308 height 17
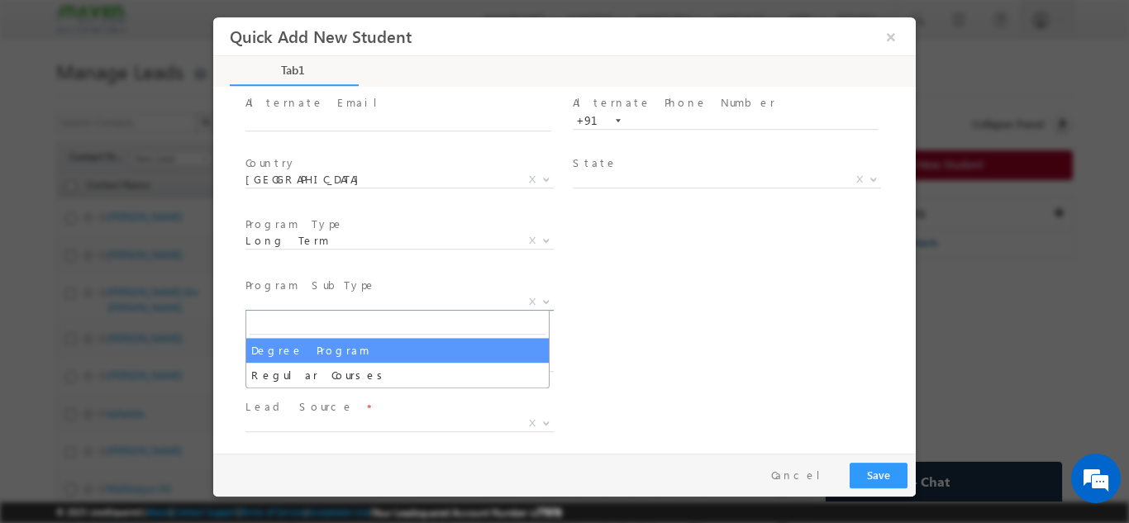
select select "Degree Program"
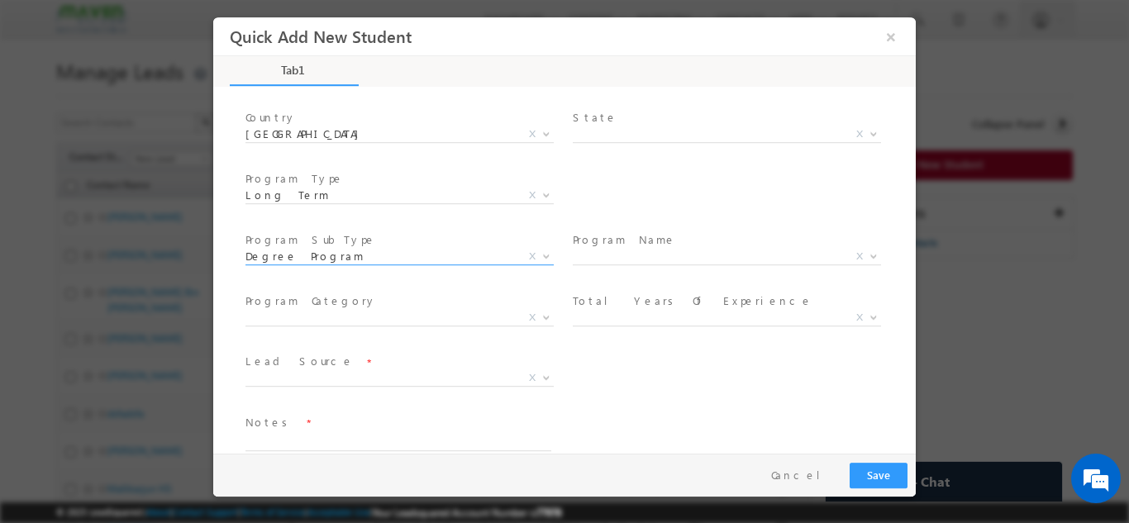
scroll to position [235, 0]
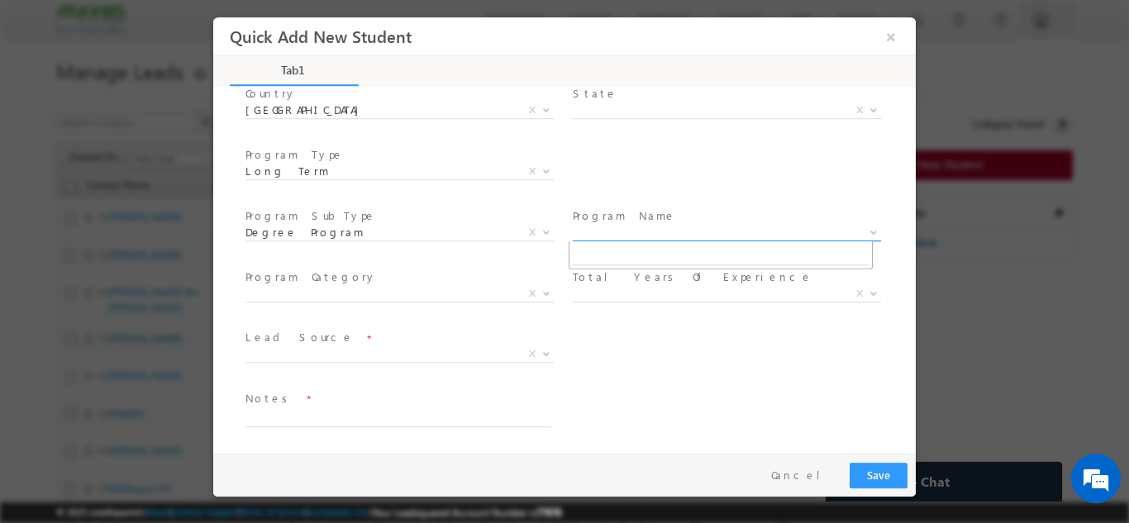
click at [603, 225] on span "X" at bounding box center [727, 232] width 308 height 17
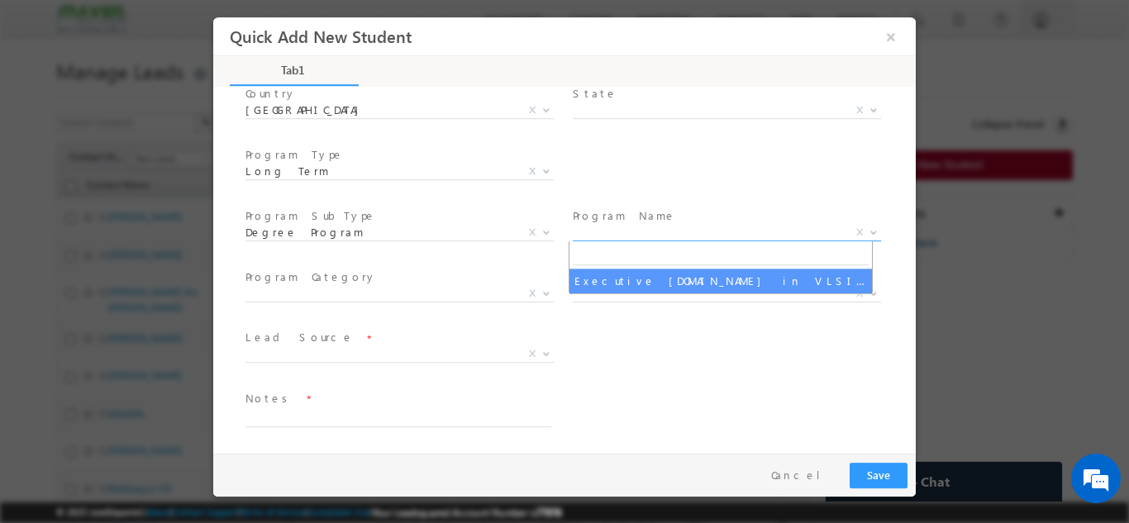
select select "Executive [DOMAIN_NAME] in VLSI Design"
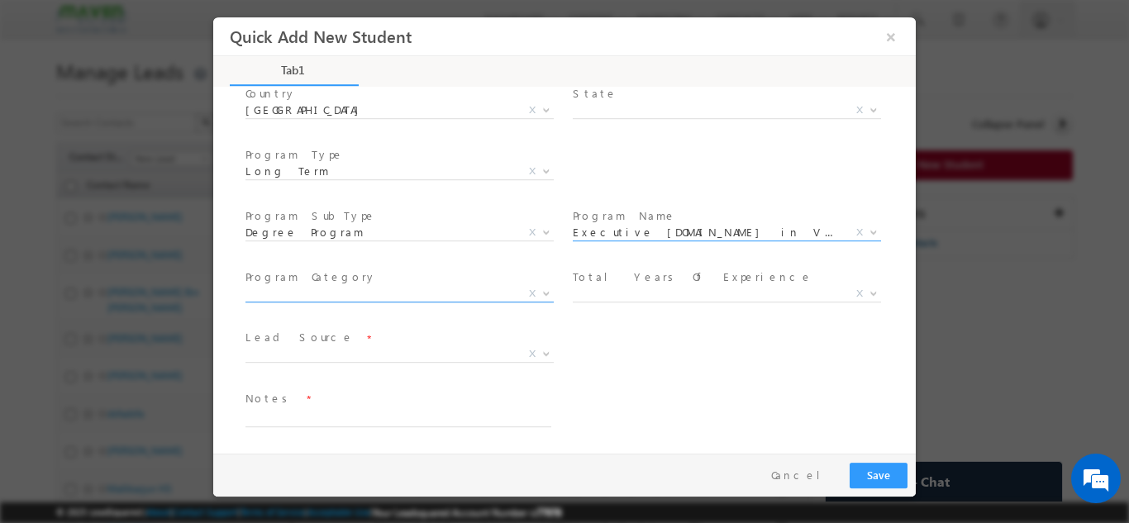
click at [254, 302] on span "X" at bounding box center [399, 296] width 308 height 17
click at [259, 297] on span "X" at bounding box center [399, 293] width 308 height 17
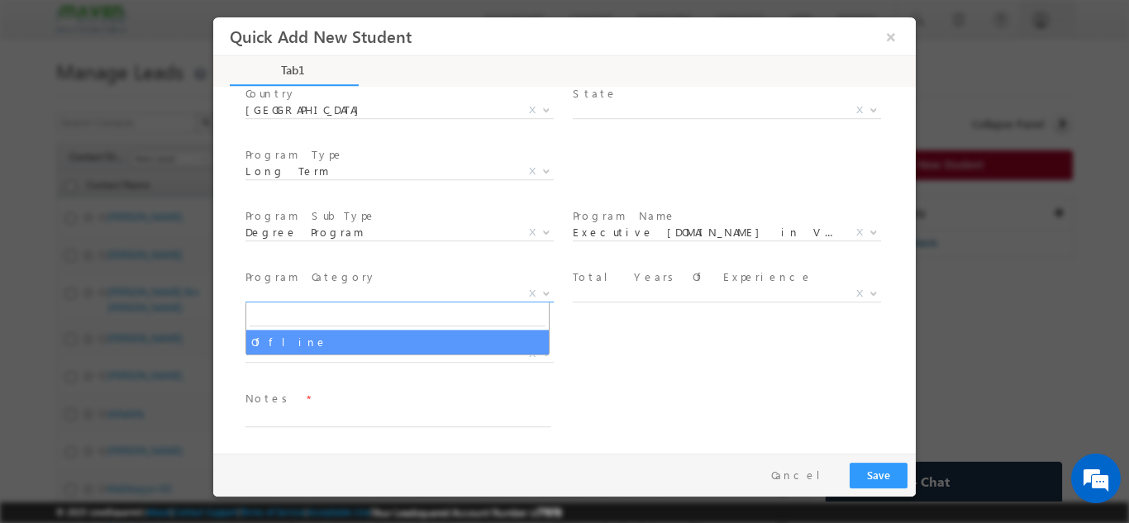
select select "Offline"
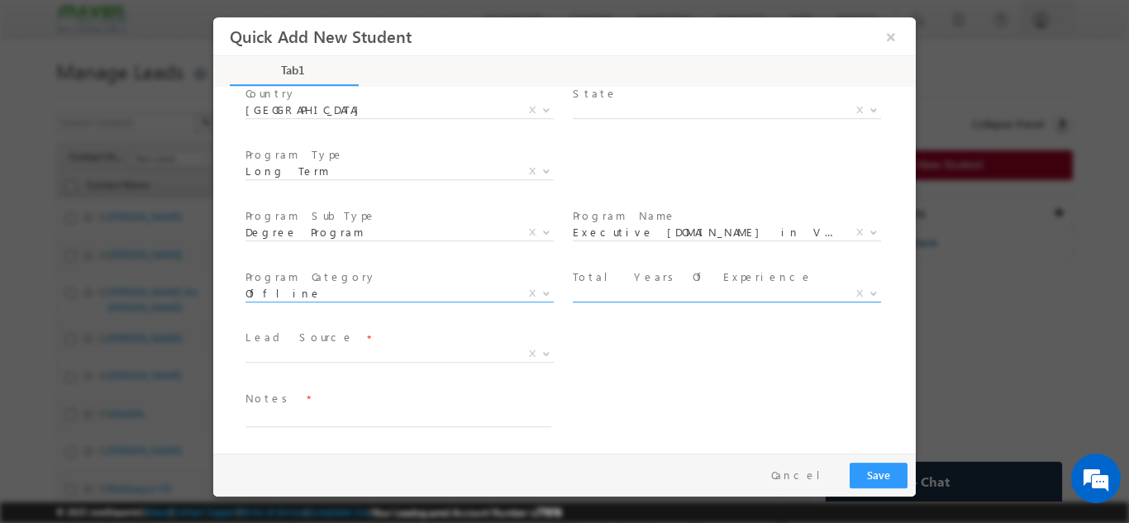
click at [590, 288] on span "X" at bounding box center [727, 293] width 308 height 17
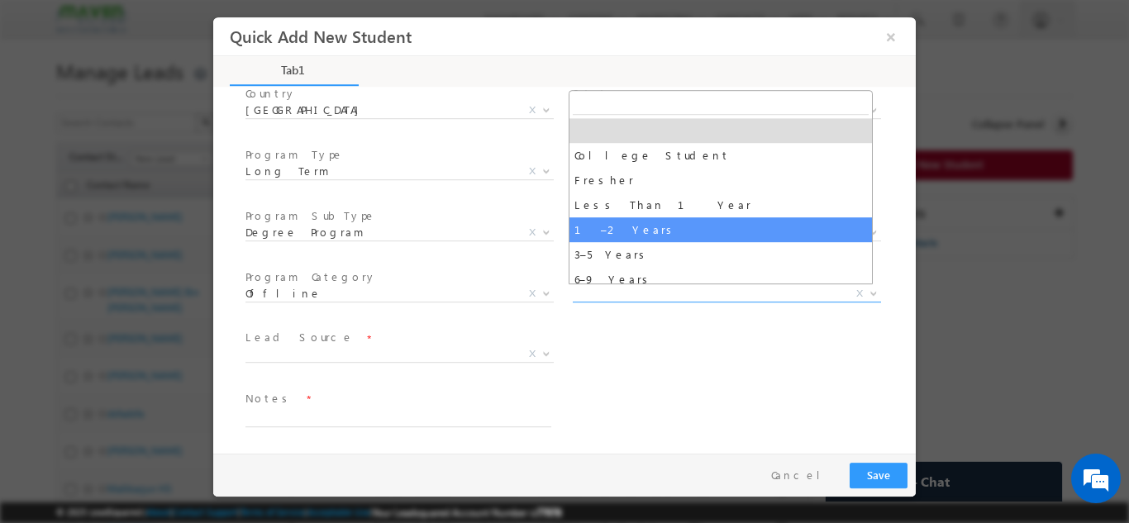
select select "1–2 Years"
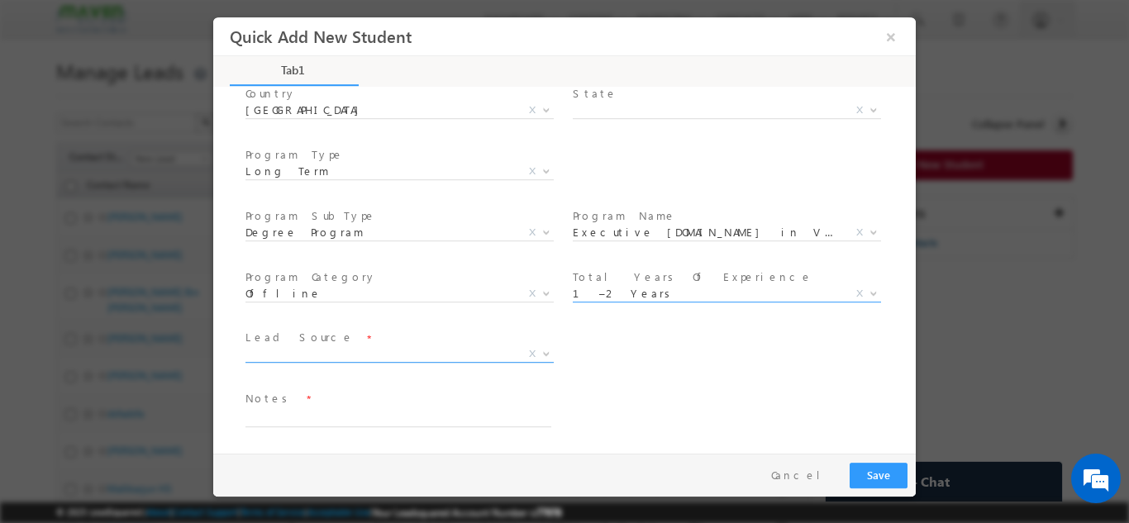
click at [296, 347] on span "X" at bounding box center [399, 354] width 308 height 17
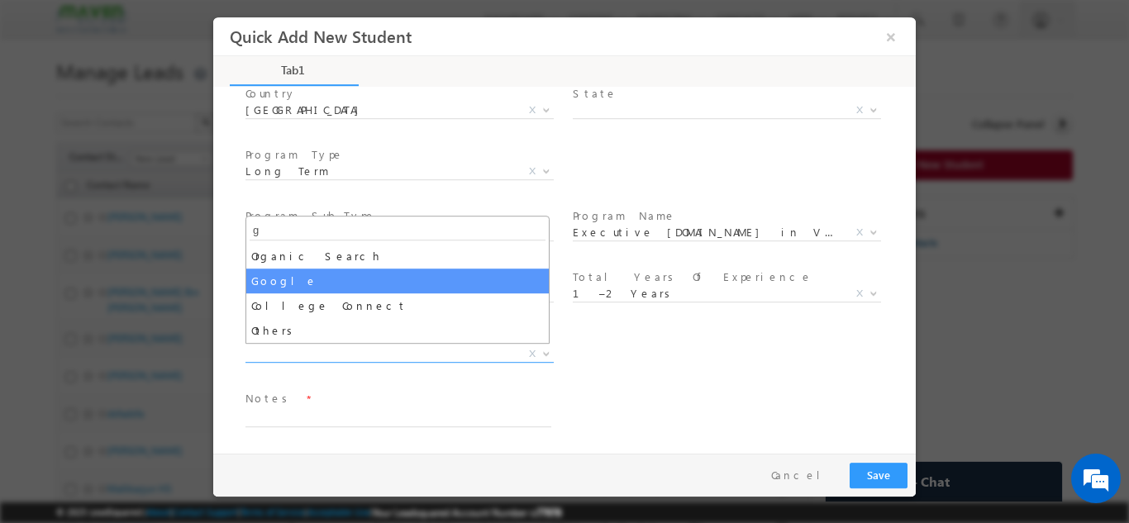
type input "g"
select select "Google"
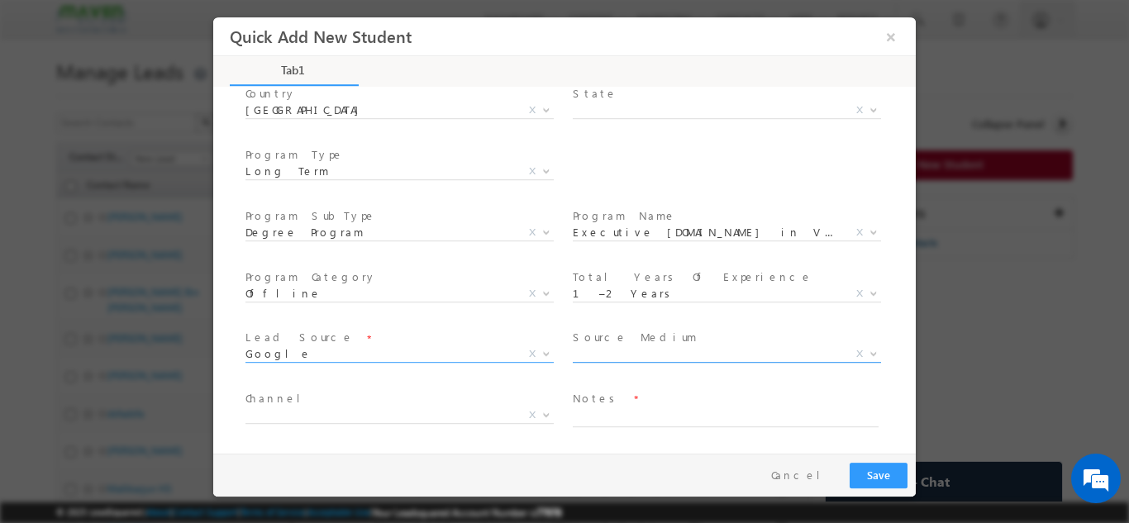
click at [594, 356] on span "X" at bounding box center [727, 354] width 308 height 17
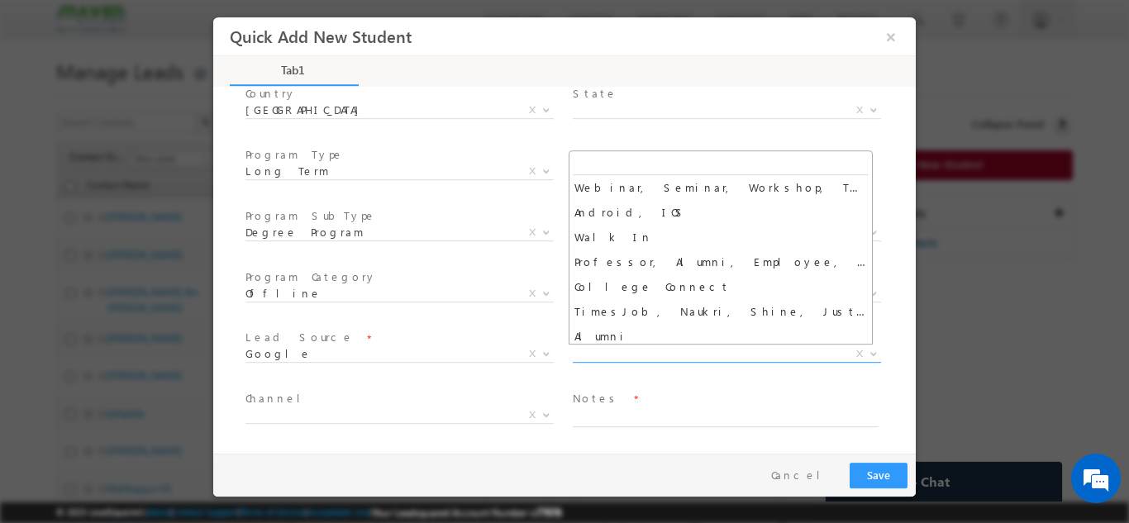
scroll to position [281, 0]
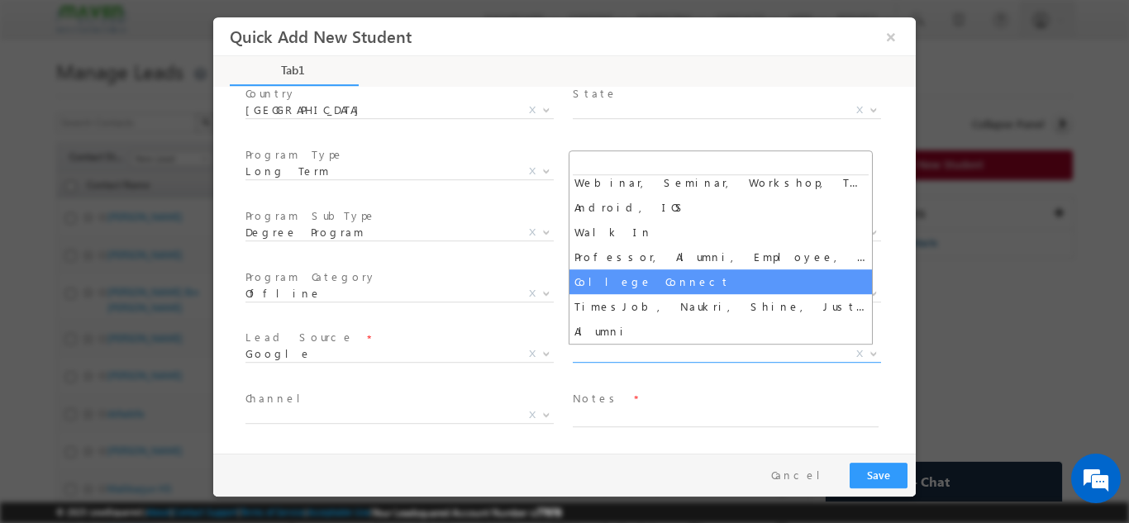
click at [498, 380] on span at bounding box center [397, 374] width 305 height 18
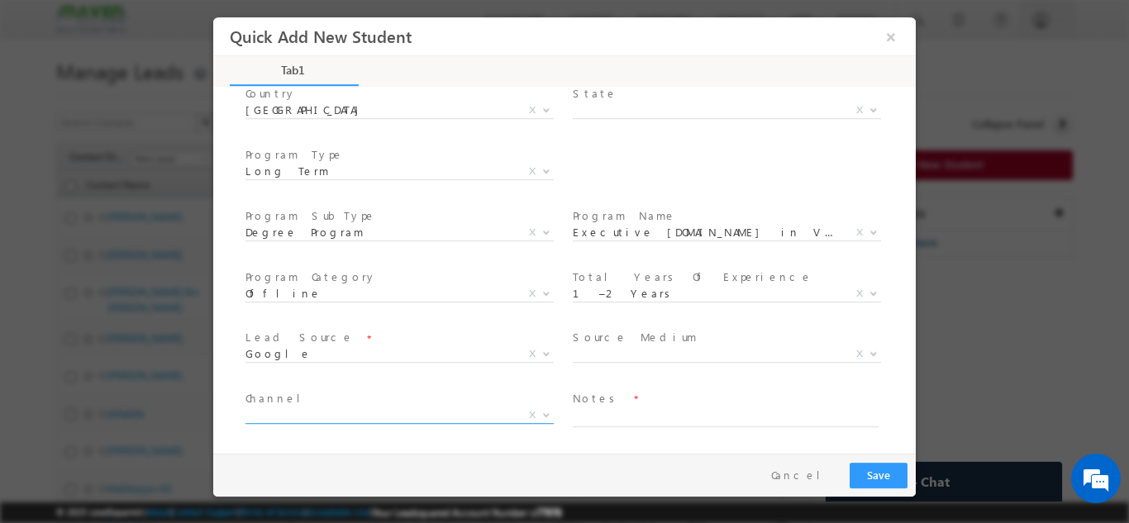
click at [374, 417] on span "X" at bounding box center [399, 415] width 308 height 17
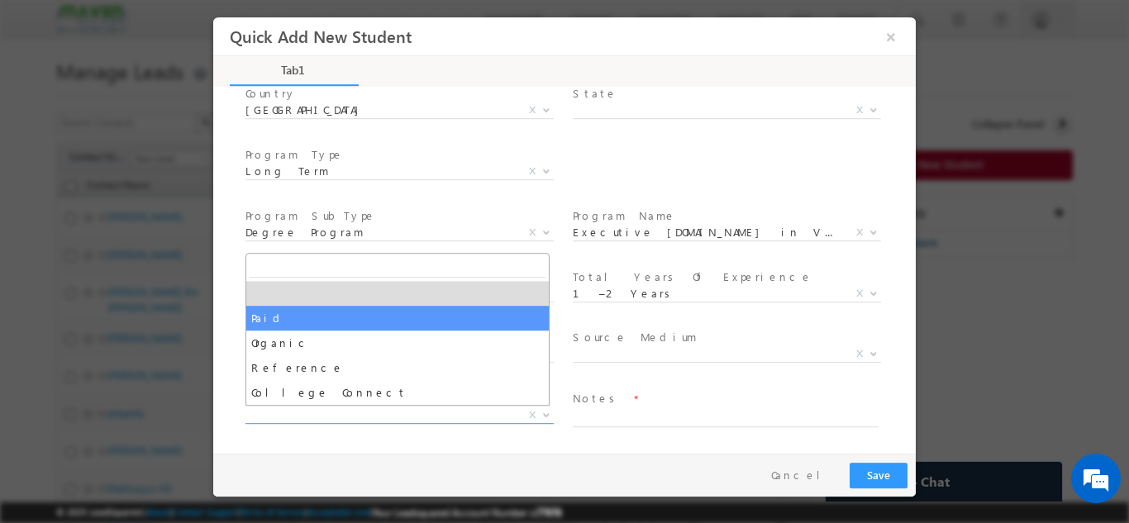
select select "Paid"
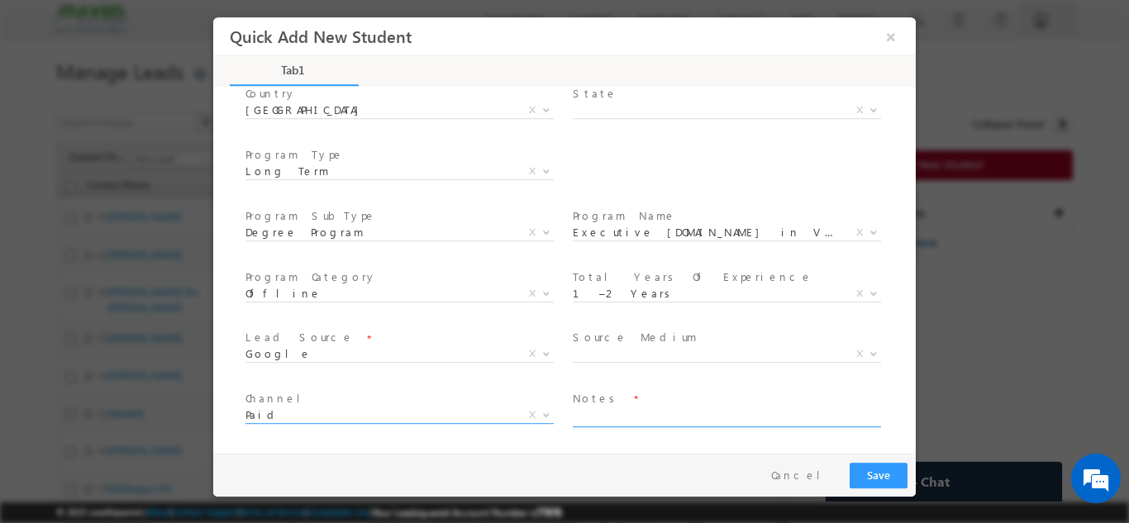
click at [615, 419] on textarea at bounding box center [726, 417] width 306 height 19
type textarea "Need to call"
click at [848, 469] on div "Pay & Save Save Cancel" at bounding box center [568, 474] width 711 height 43
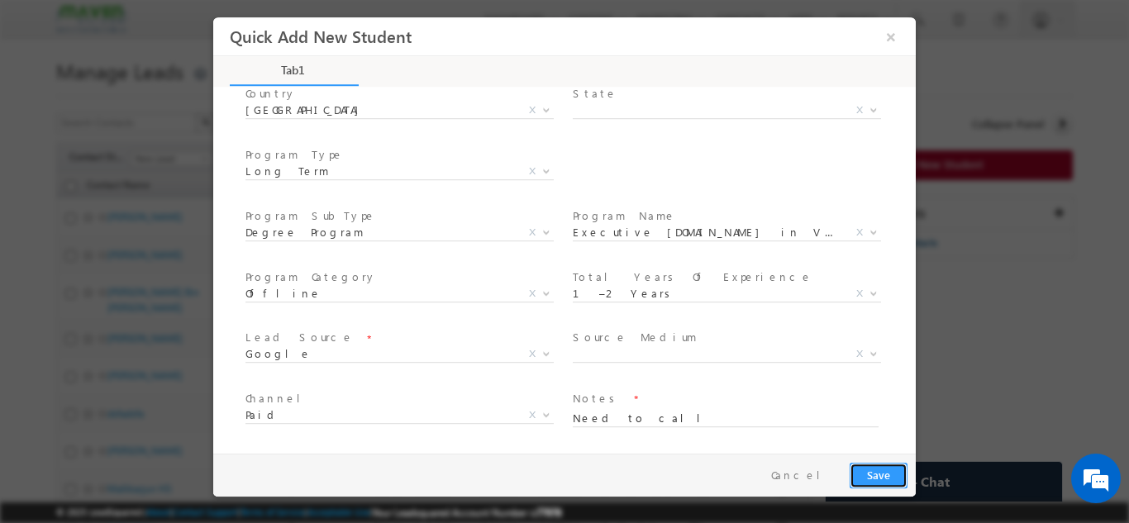
click at [862, 471] on button "Save" at bounding box center [879, 475] width 58 height 26
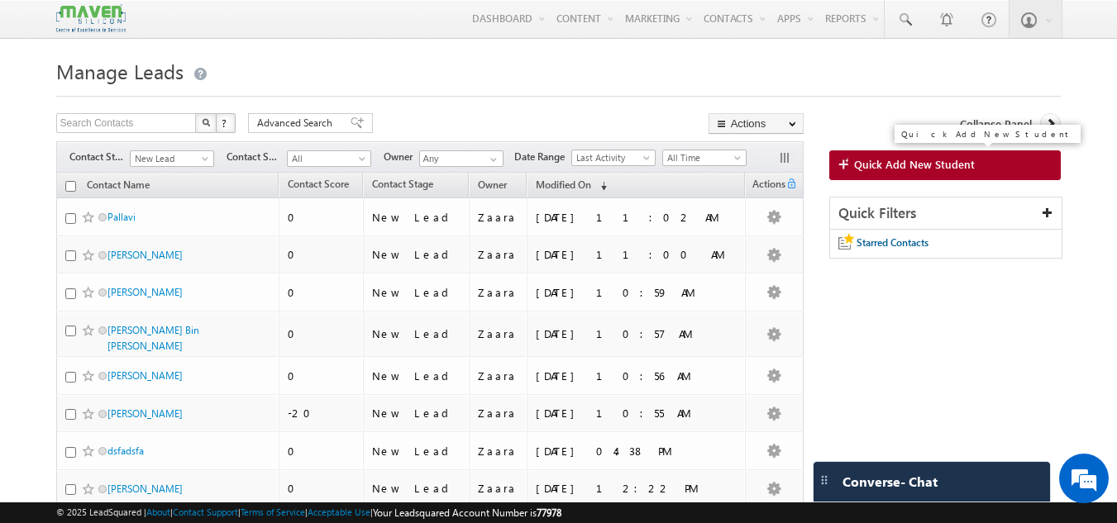
click at [907, 156] on link "Quick Add New Student" at bounding box center [945, 165] width 232 height 30
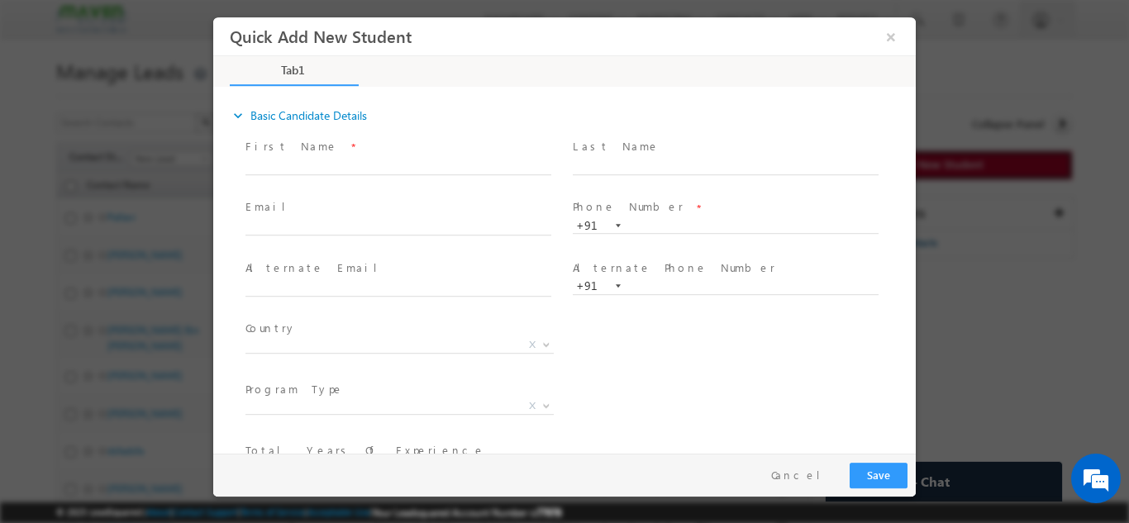
scroll to position [0, 0]
click at [297, 149] on span "First Name *" at bounding box center [397, 146] width 305 height 18
click at [297, 167] on input "text" at bounding box center [398, 166] width 306 height 17
paste input "Harish [EMAIL_ADDRESS][DOMAIN_NAME] 7011729583"
drag, startPoint x: 290, startPoint y: 163, endPoint x: 450, endPoint y: 171, distance: 159.7
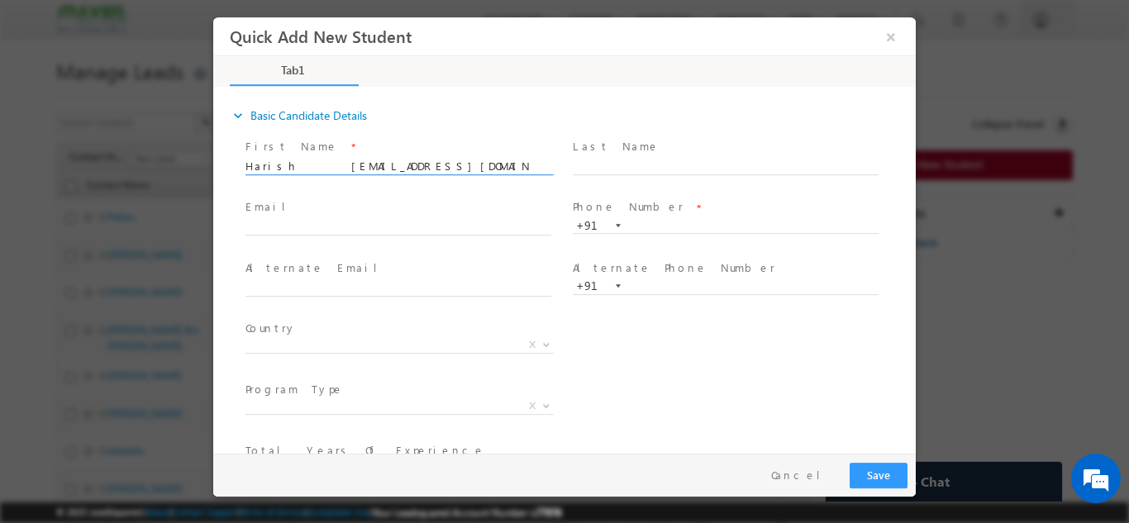
click at [450, 171] on input "Harish [EMAIL_ADDRESS][DOMAIN_NAME] 7011729583" at bounding box center [398, 166] width 306 height 17
type input "Harish 7011729583"
click input "text"
paste input "[EMAIL_ADDRESS][DOMAIN_NAME]"
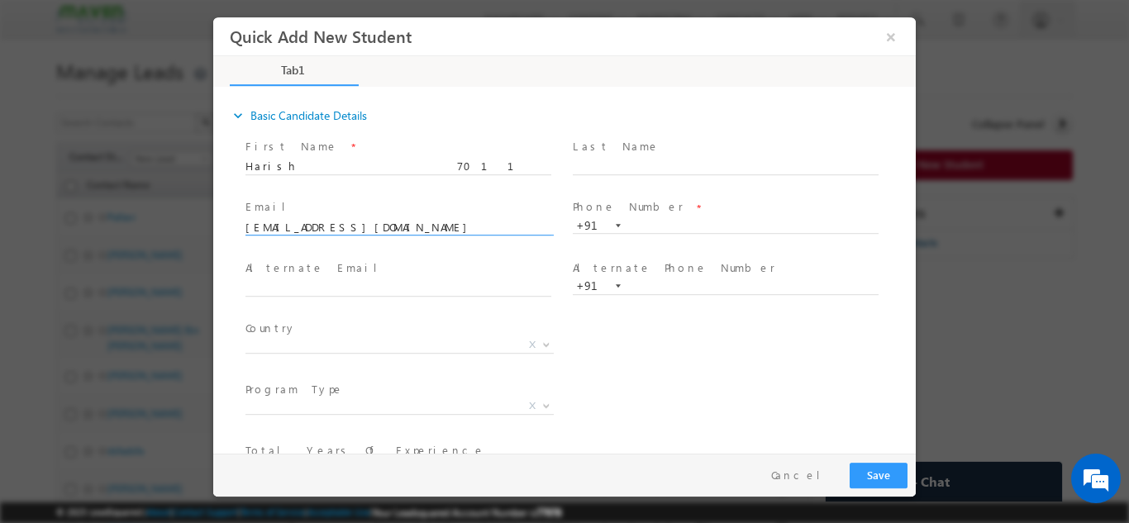
type input "[EMAIL_ADDRESS][DOMAIN_NAME]"
click at [338, 173] on span "Harish 7011729583" at bounding box center [405, 166] width 321 height 18
click at [339, 172] on span "Harish 7011729583" at bounding box center [405, 166] width 321 height 18
click at [339, 164] on input "Harish 7011729583" at bounding box center [398, 166] width 306 height 17
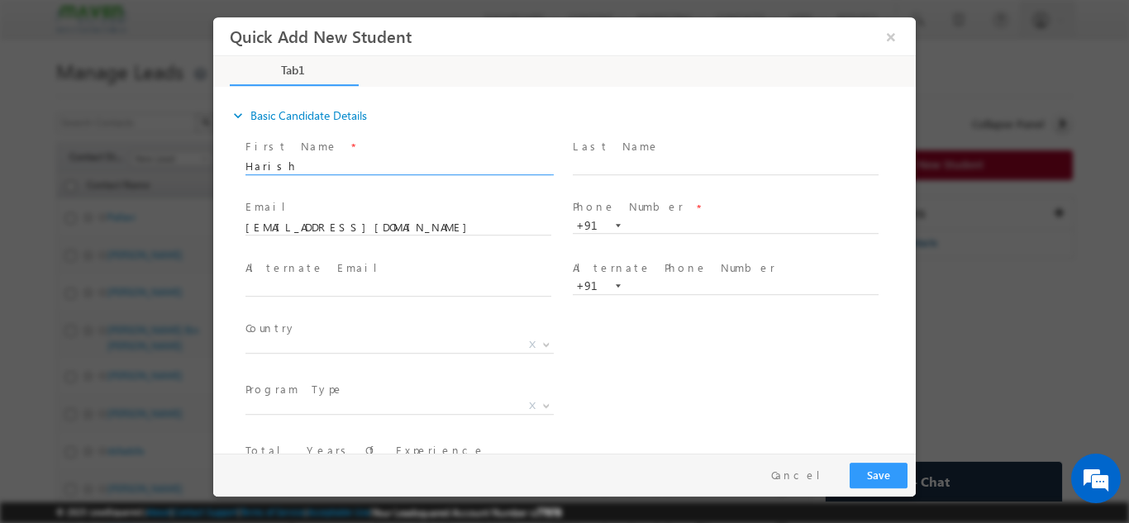
type input "Harish"
click at [661, 231] on span "+91" at bounding box center [733, 225] width 321 height 17
paste input "7011729583"
type input "7011729583"
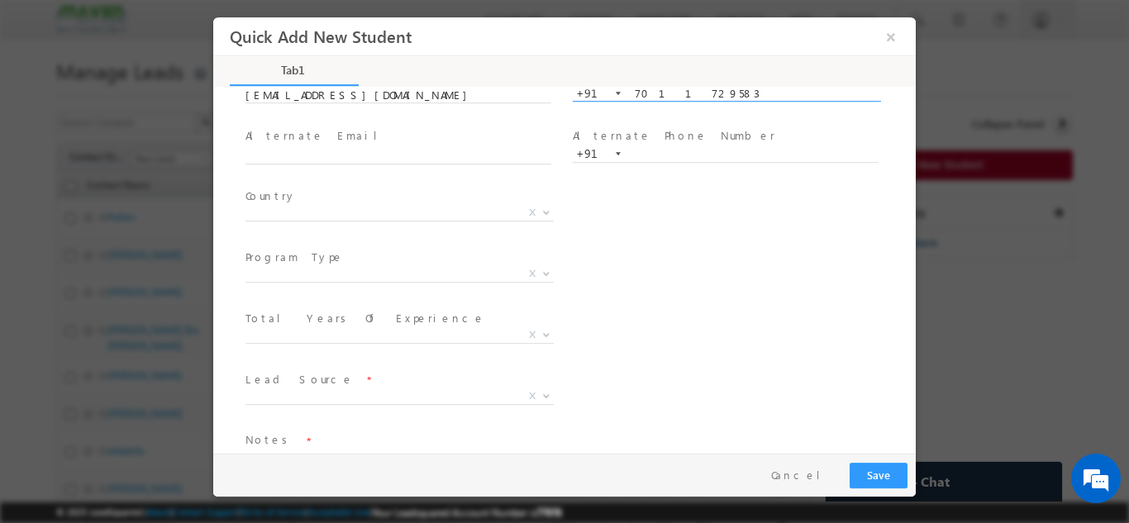
scroll to position [83, 0]
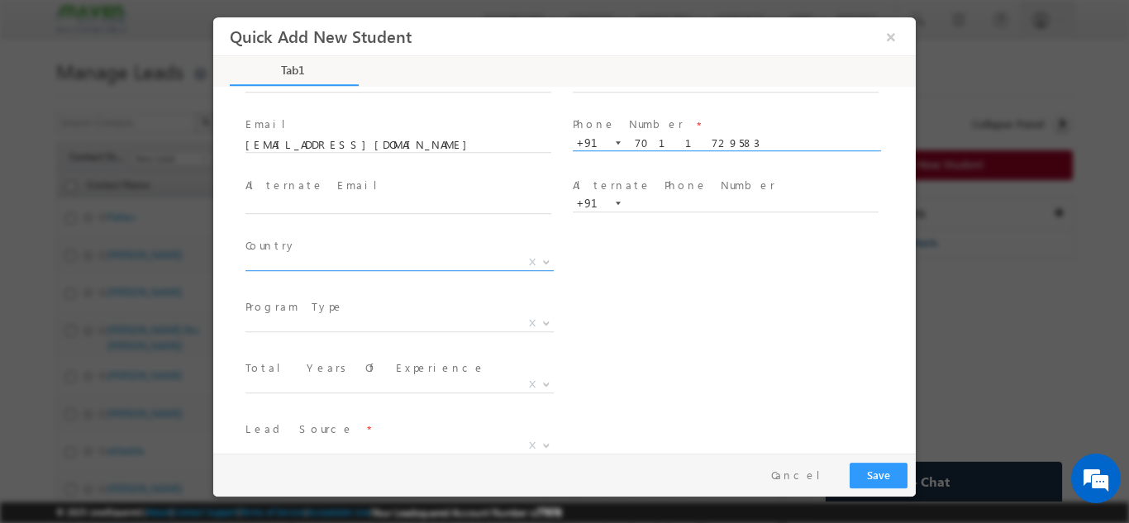
click at [297, 270] on span "X" at bounding box center [399, 265] width 308 height 17
click at [298, 269] on span "[GEOGRAPHIC_DATA] [GEOGRAPHIC_DATA] [GEOGRAPHIC_DATA] [GEOGRAPHIC_DATA] [GEOGRA…" at bounding box center [405, 265] width 321 height 20
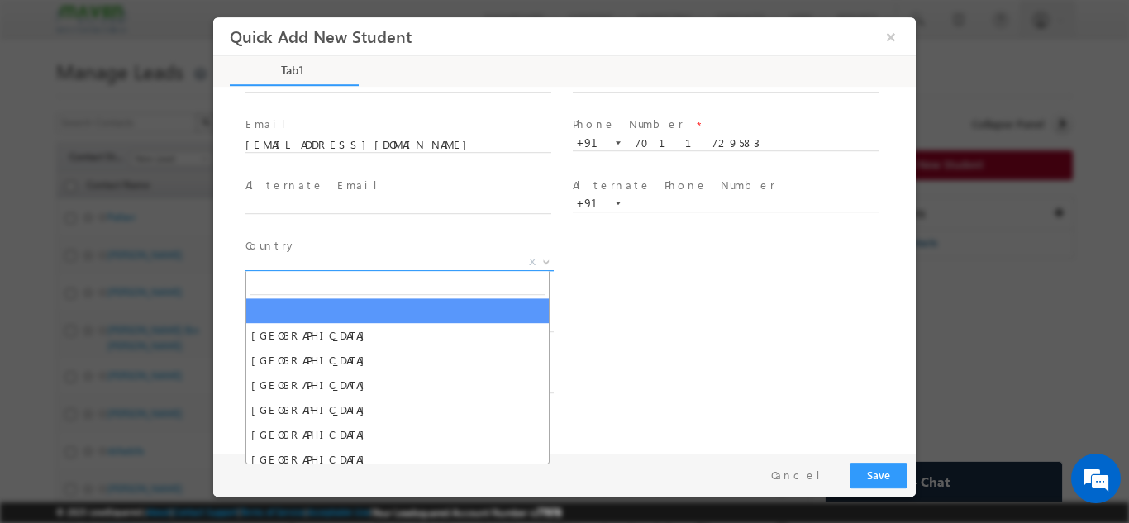
click at [298, 269] on span "X" at bounding box center [399, 262] width 308 height 17
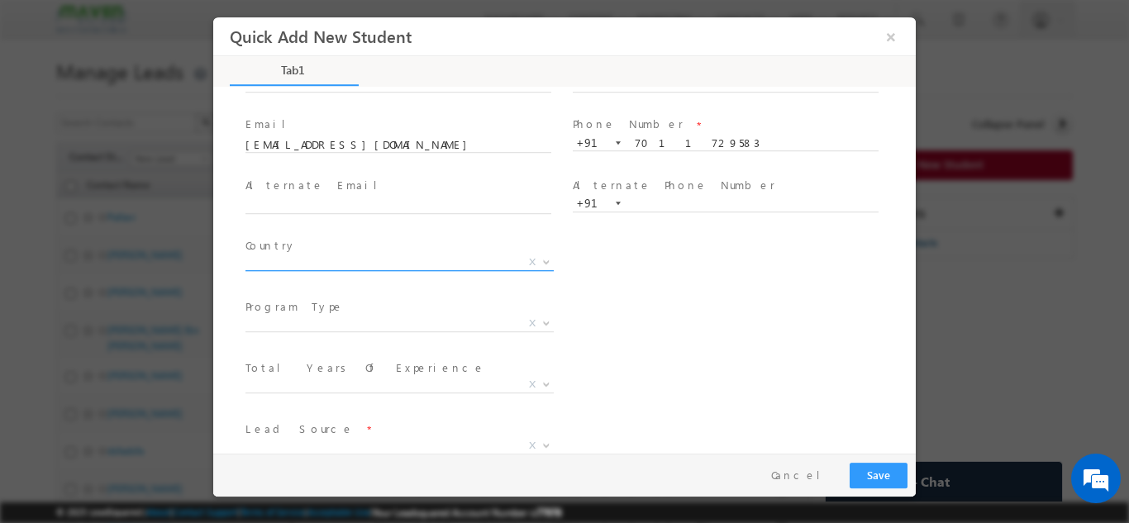
click at [303, 261] on span "X" at bounding box center [399, 262] width 308 height 17
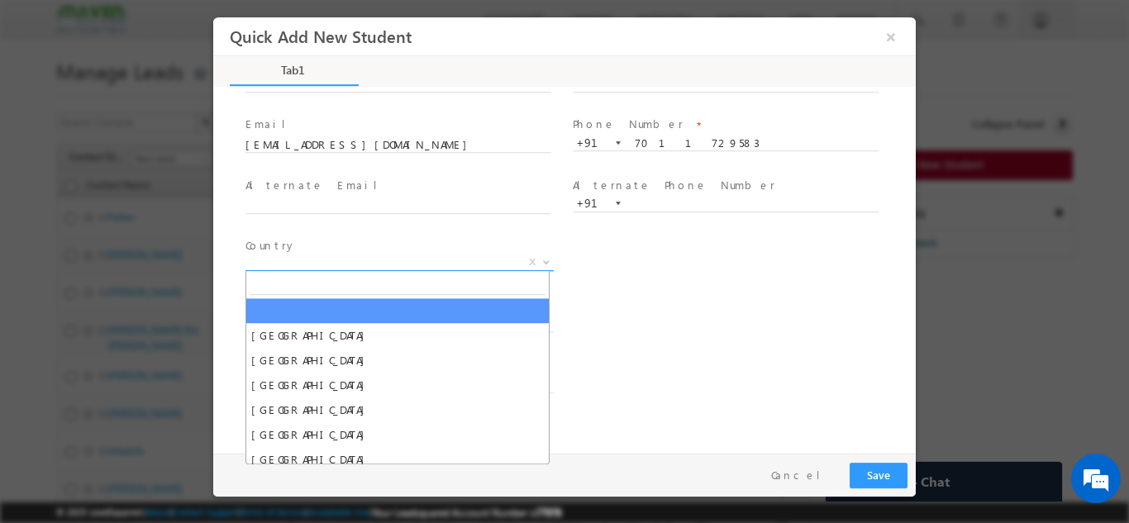
click at [303, 261] on span "X" at bounding box center [399, 262] width 308 height 17
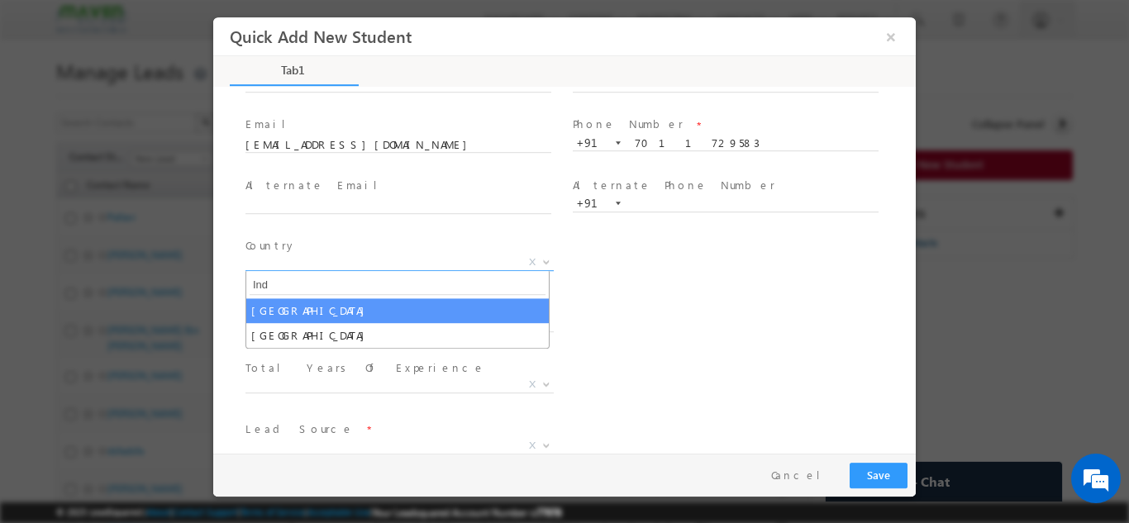
type input "Ind"
select select "[GEOGRAPHIC_DATA]"
select select
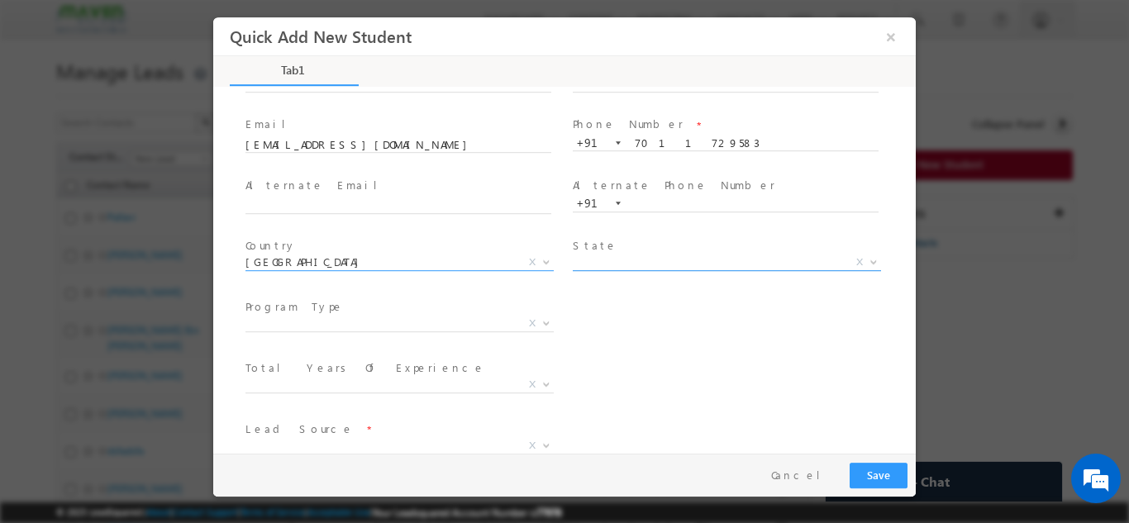
click at [670, 255] on span "X" at bounding box center [727, 262] width 308 height 17
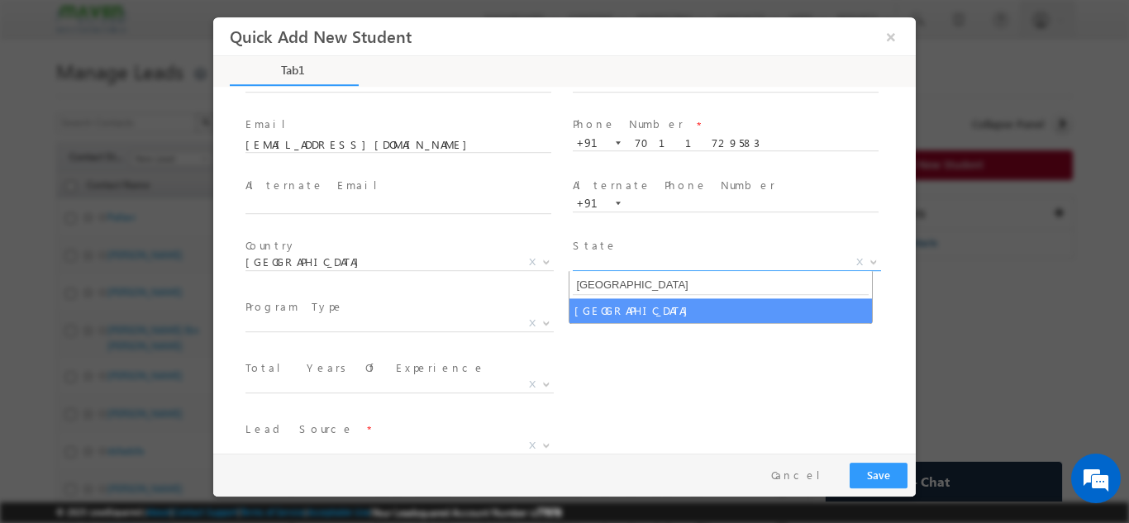
type input "[GEOGRAPHIC_DATA]"
select select "[GEOGRAPHIC_DATA]"
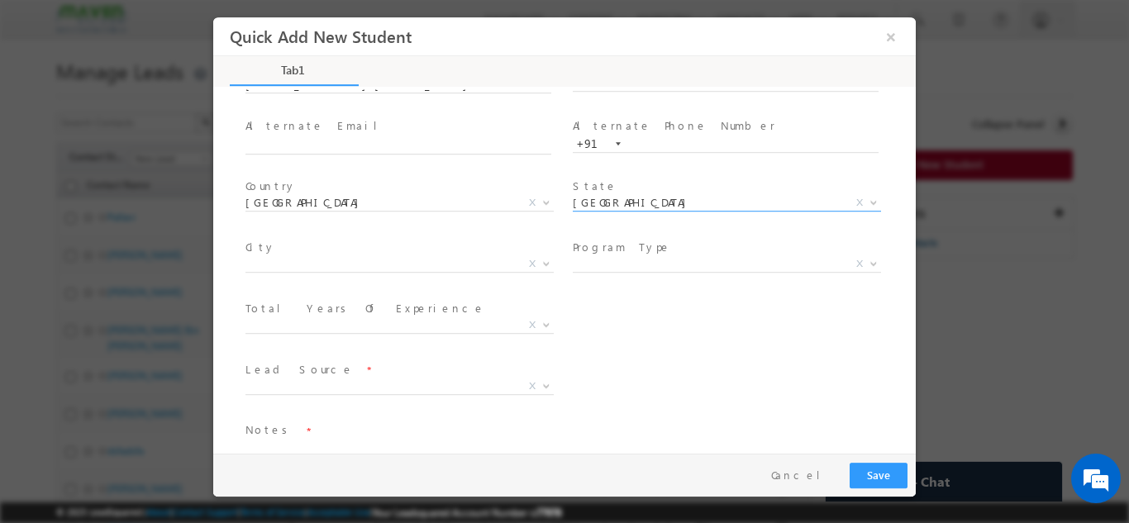
scroll to position [165, 0]
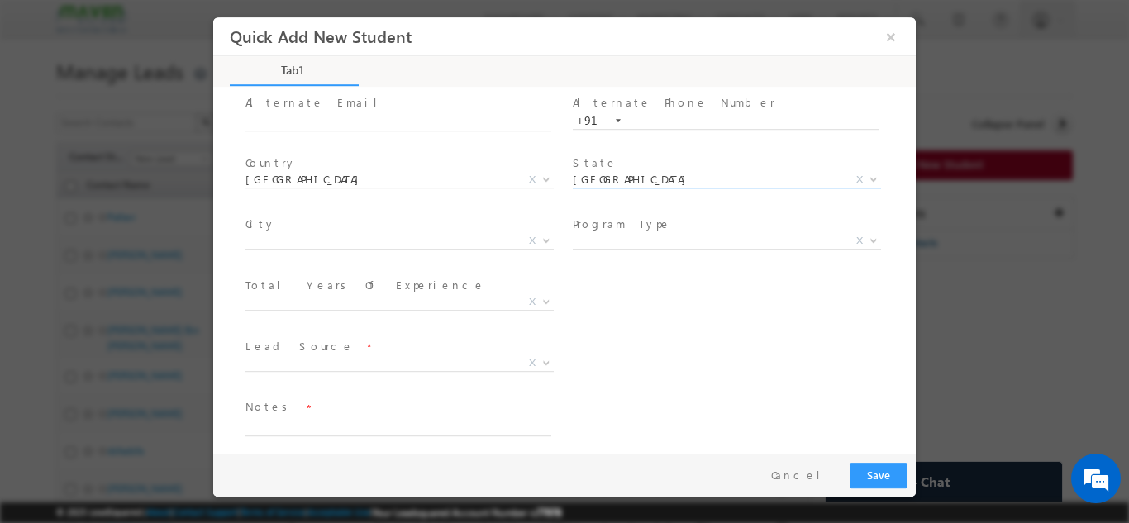
click at [331, 308] on span "College Student Fresher Less Than 1 Year 1–2 Years 3–5 Years 6–9 Years 10–15 Ye…" at bounding box center [405, 304] width 321 height 20
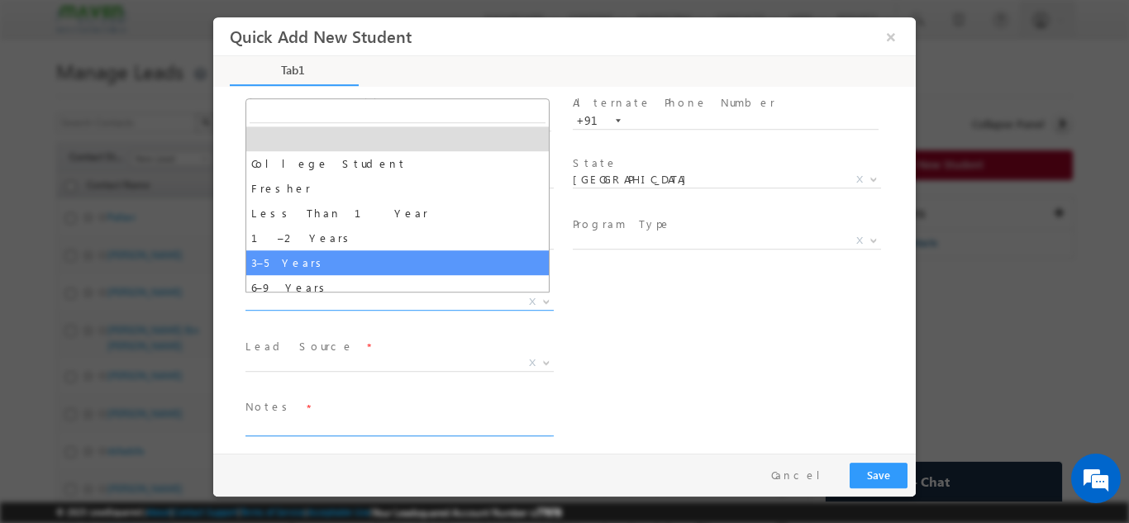
click at [329, 429] on textarea at bounding box center [398, 426] width 306 height 19
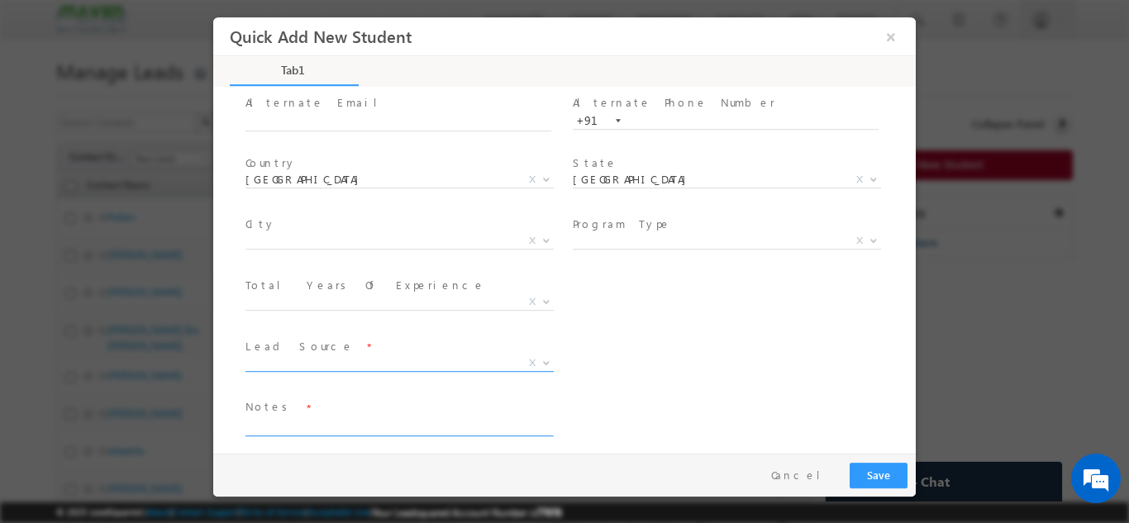
click at [332, 366] on span "X" at bounding box center [399, 363] width 308 height 17
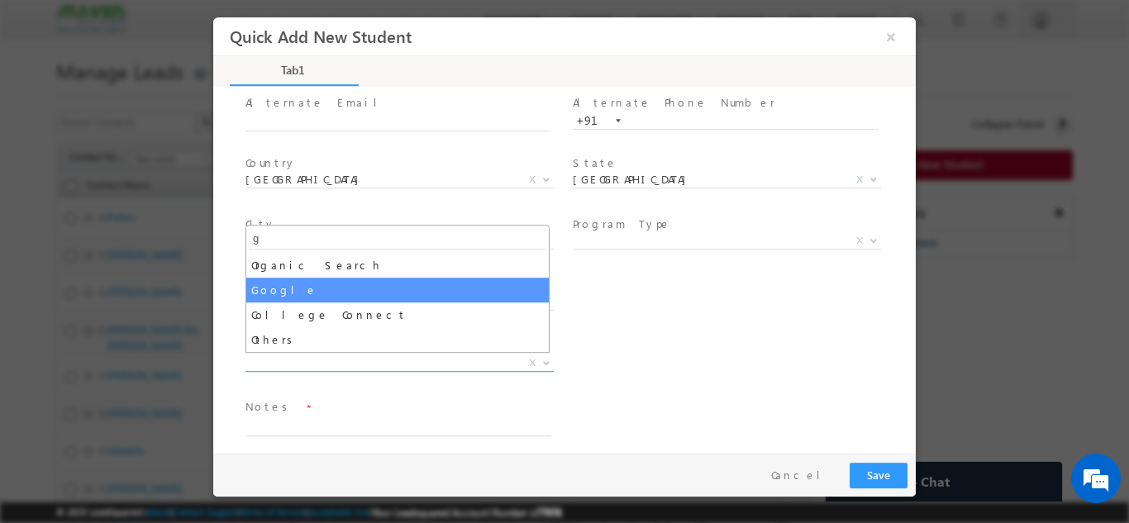
type input "g"
select select "Google"
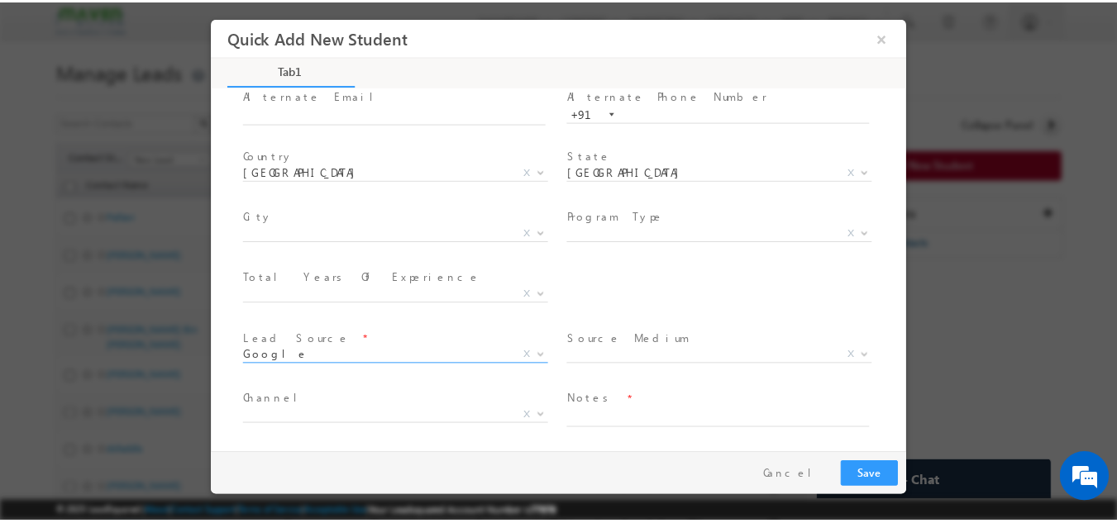
scroll to position [174, 0]
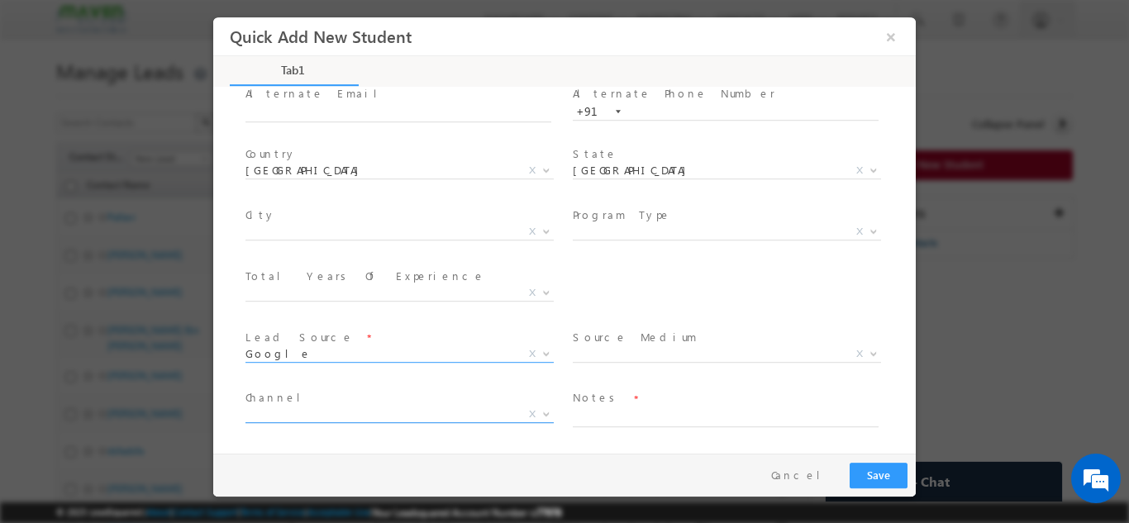
click at [449, 411] on span "X" at bounding box center [399, 414] width 308 height 17
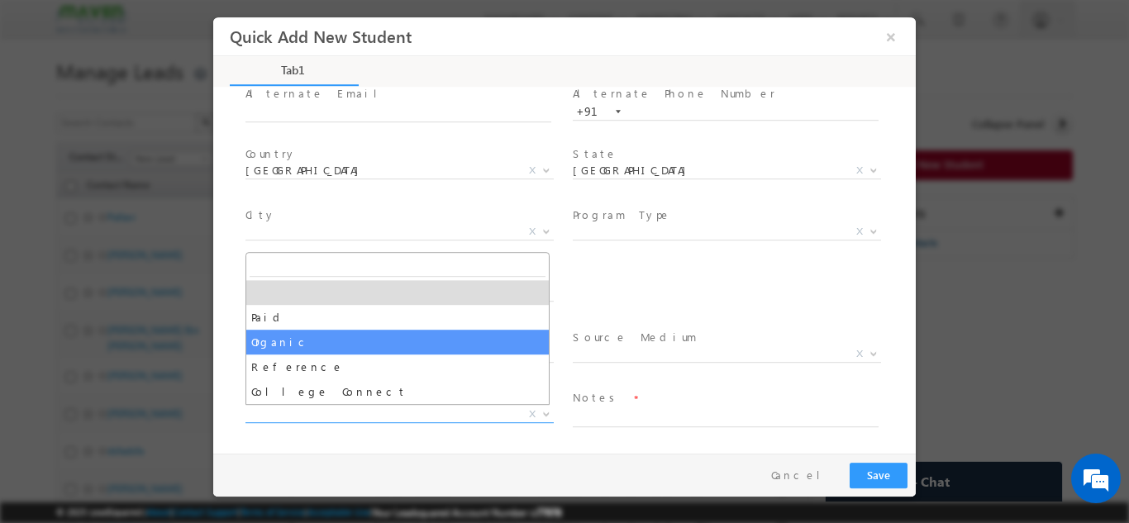
select select "Organic"
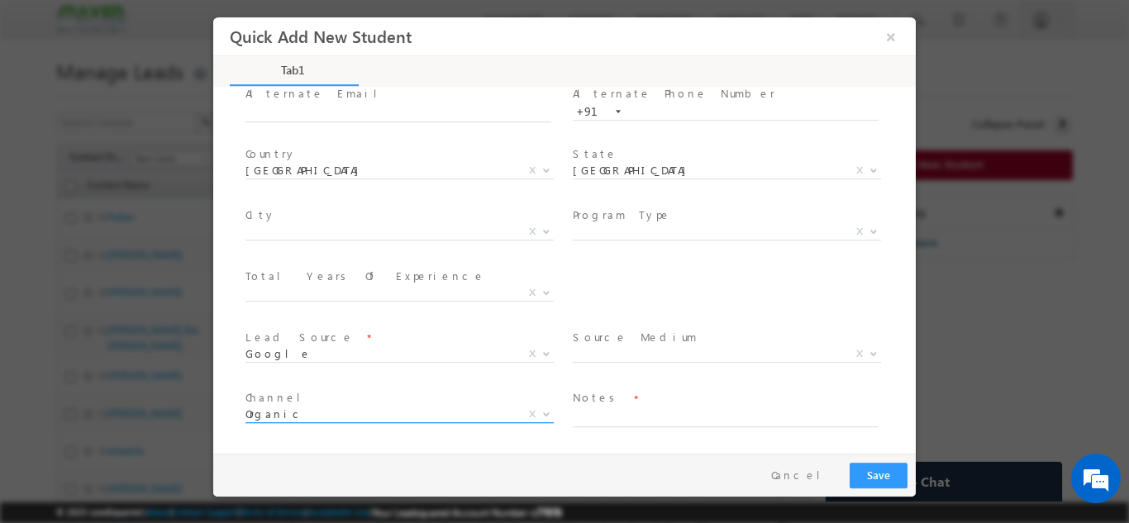
click at [317, 417] on span "Organic" at bounding box center [379, 413] width 269 height 15
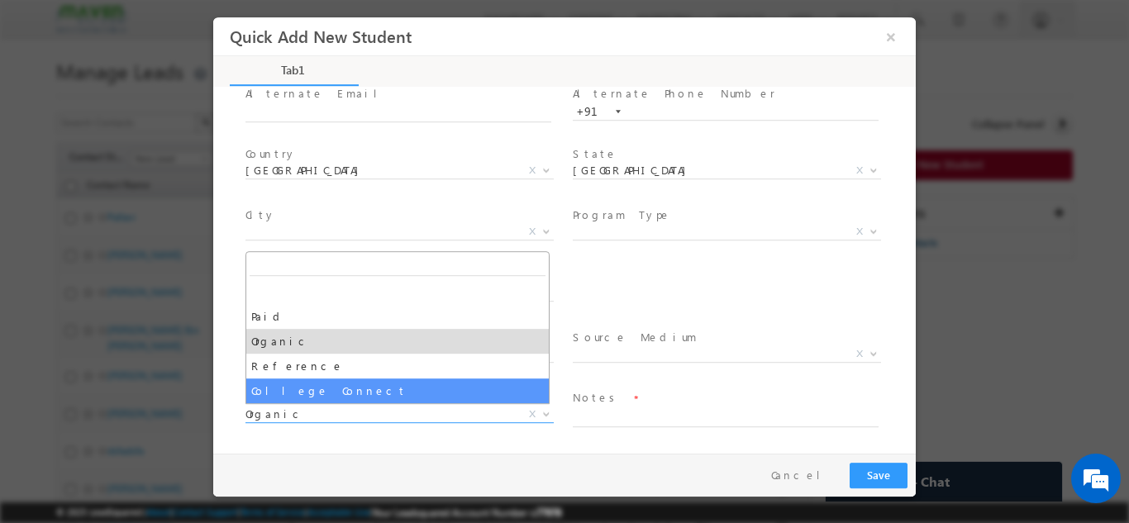
click at [376, 429] on span at bounding box center [397, 434] width 305 height 18
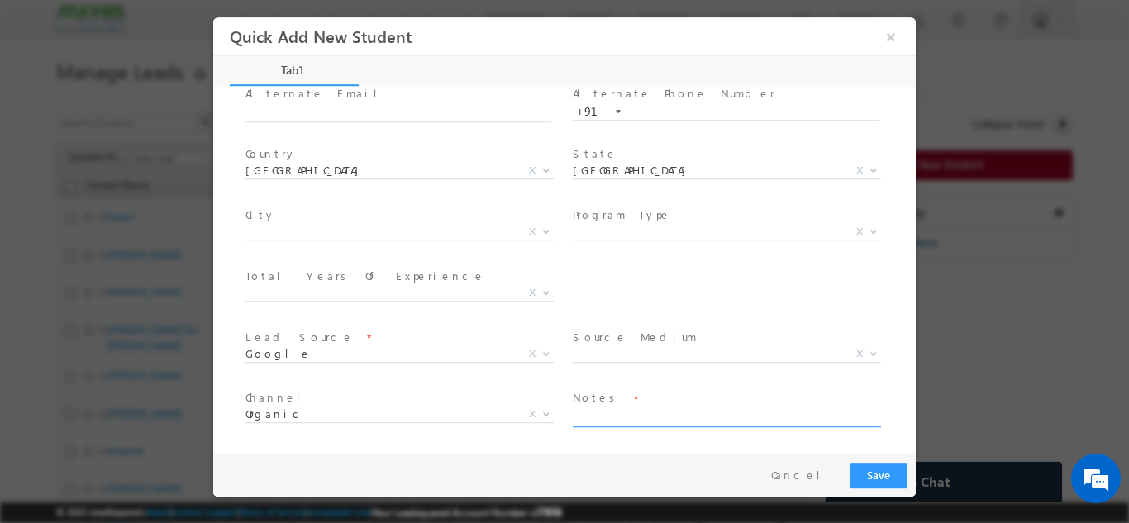
click at [633, 412] on textarea at bounding box center [726, 417] width 306 height 19
type textarea "Need to call"
click at [896, 483] on button "Save" at bounding box center [879, 475] width 58 height 26
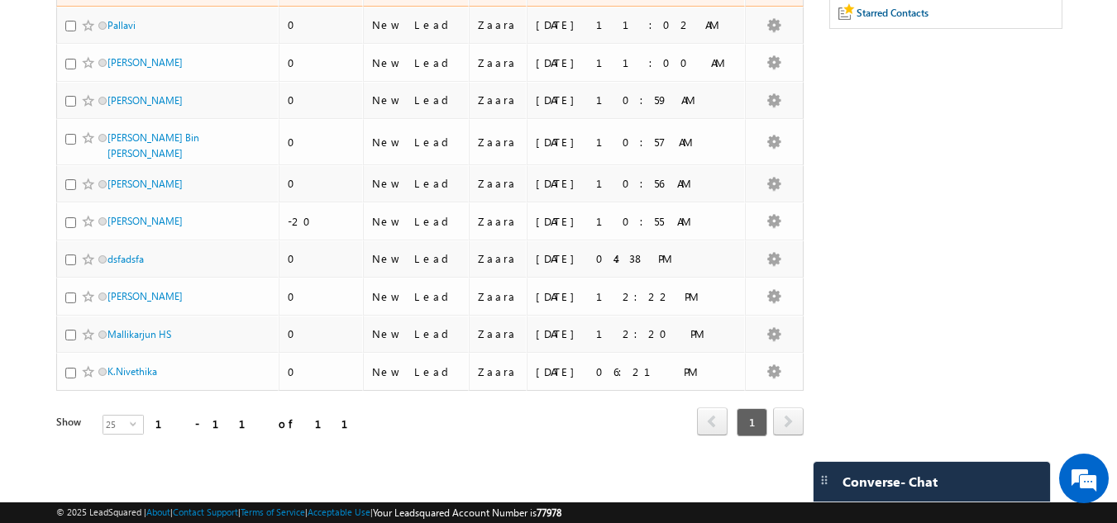
scroll to position [0, 0]
